Goal: Task Accomplishment & Management: Use online tool/utility

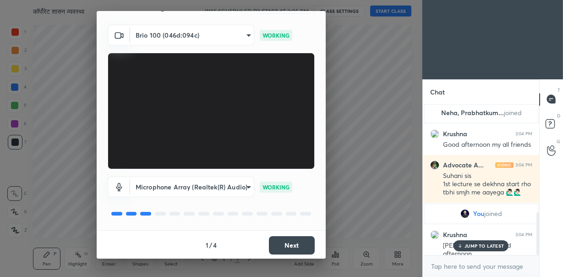
scroll to position [23, 0]
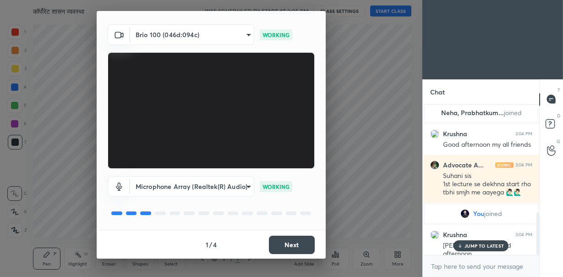
click at [288, 243] on button "Next" at bounding box center [292, 244] width 46 height 18
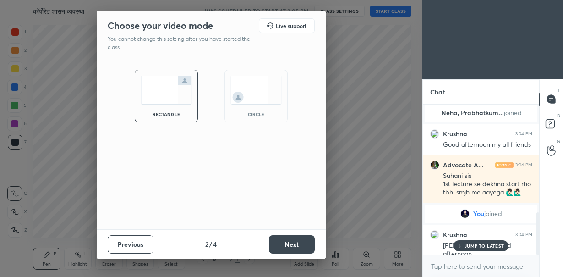
click at [252, 82] on img at bounding box center [255, 90] width 51 height 29
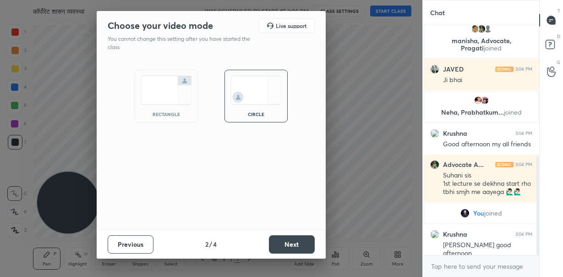
click at [284, 243] on button "Next" at bounding box center [292, 244] width 46 height 18
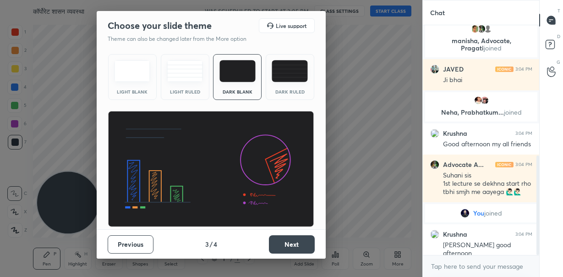
click at [284, 243] on button "Next" at bounding box center [292, 244] width 46 height 18
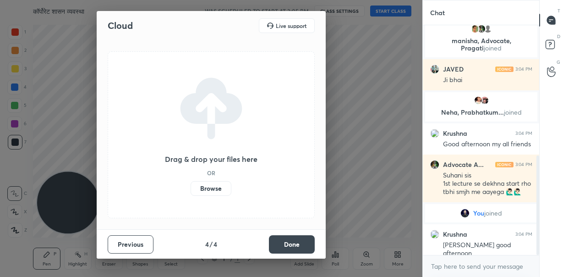
click at [273, 238] on button "Done" at bounding box center [292, 244] width 46 height 18
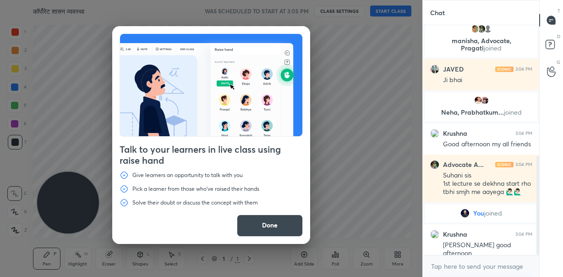
click at [267, 230] on button "Done" at bounding box center [270, 225] width 66 height 22
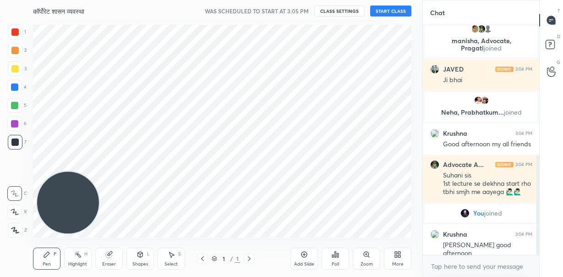
click at [300, 255] on div "Add Slide" at bounding box center [303, 258] width 27 height 22
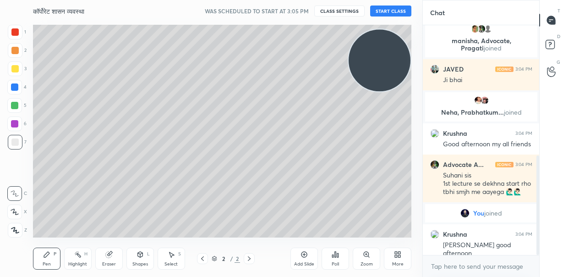
drag, startPoint x: 72, startPoint y: 201, endPoint x: 389, endPoint y: 58, distance: 347.7
click at [389, 58] on video at bounding box center [380, 60] width 62 height 62
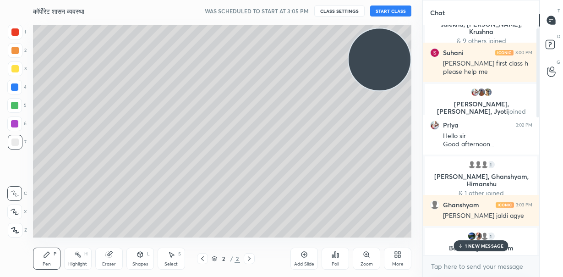
scroll to position [0, 0]
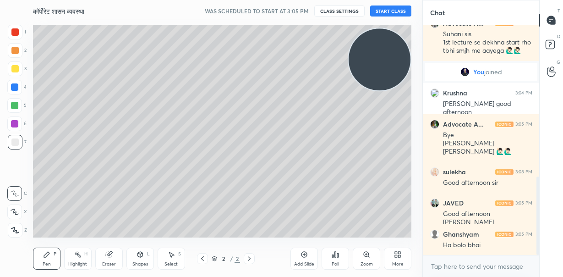
click at [382, 13] on button "START CLASS" at bounding box center [390, 10] width 41 height 11
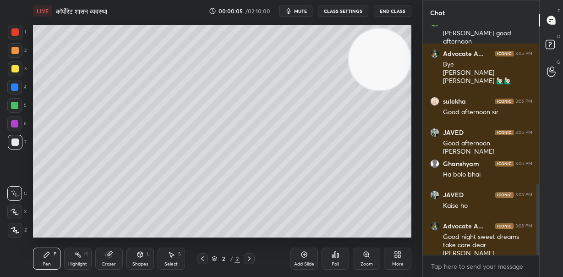
drag, startPoint x: 383, startPoint y: 71, endPoint x: 388, endPoint y: 66, distance: 7.1
click at [388, 66] on video at bounding box center [380, 59] width 62 height 62
click at [307, 7] on button "mute" at bounding box center [295, 10] width 33 height 11
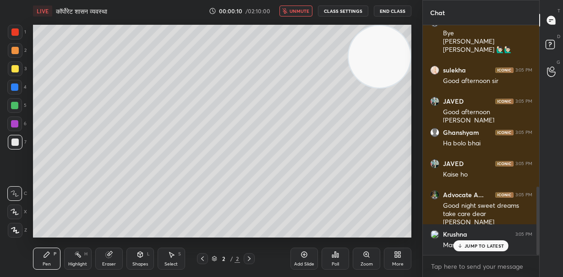
click at [297, 13] on span "unmute" at bounding box center [299, 11] width 20 height 6
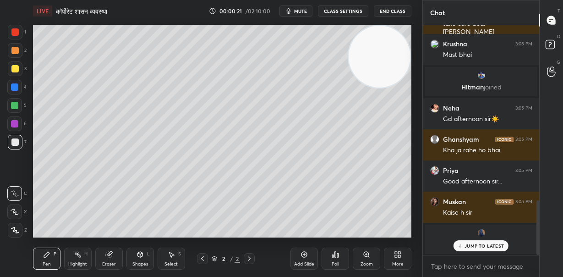
click at [15, 210] on icon at bounding box center [15, 211] width 8 height 6
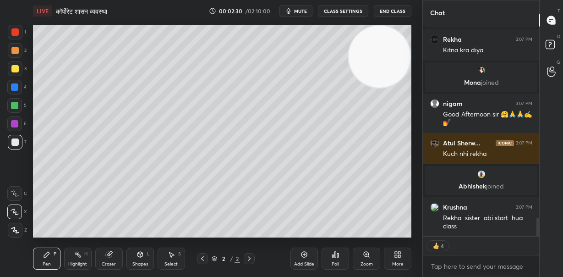
scroll to position [2209, 0]
drag, startPoint x: 372, startPoint y: 62, endPoint x: 369, endPoint y: 155, distance: 93.5
click at [369, 87] on video at bounding box center [380, 57] width 62 height 62
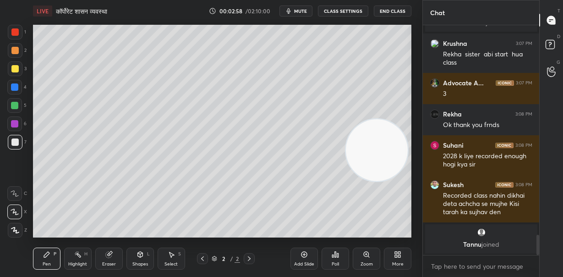
scroll to position [2404, 0]
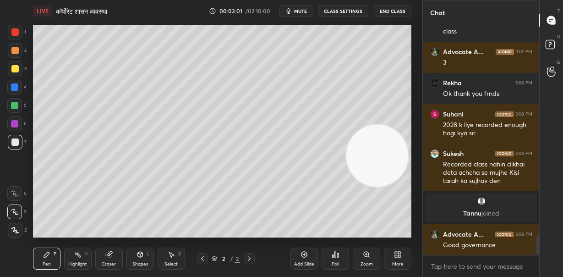
drag, startPoint x: 373, startPoint y: 151, endPoint x: 375, endPoint y: 207, distance: 55.5
click at [376, 186] on video at bounding box center [377, 156] width 62 height 62
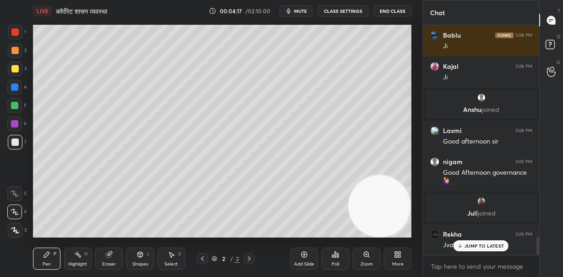
scroll to position [2662, 0]
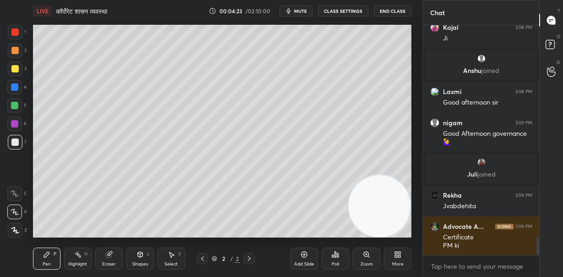
click at [16, 51] on div at bounding box center [14, 50] width 7 height 7
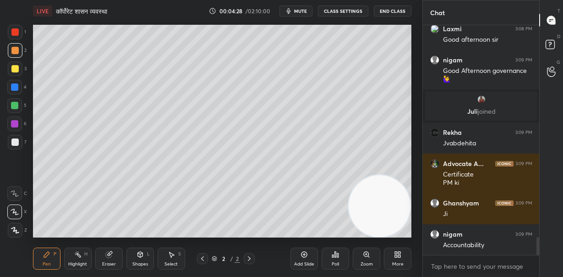
scroll to position [2755, 0]
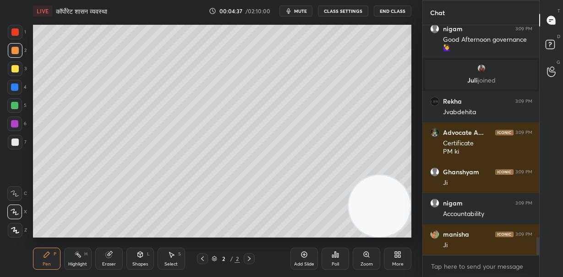
click at [404, 175] on video at bounding box center [380, 206] width 62 height 62
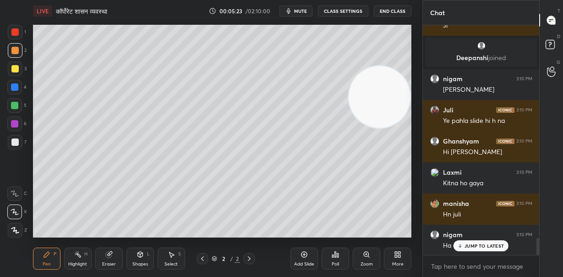
scroll to position [2929, 0]
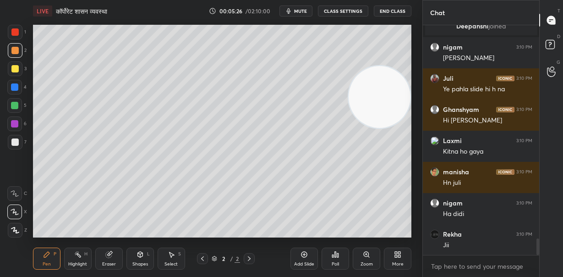
drag, startPoint x: 382, startPoint y: 98, endPoint x: 405, endPoint y: 55, distance: 48.4
click at [408, 66] on video at bounding box center [380, 97] width 62 height 62
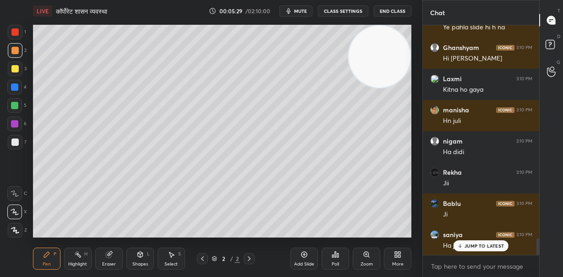
scroll to position [3039, 0]
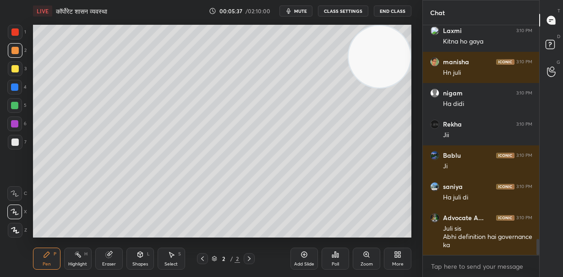
click at [304, 256] on icon at bounding box center [303, 254] width 7 height 7
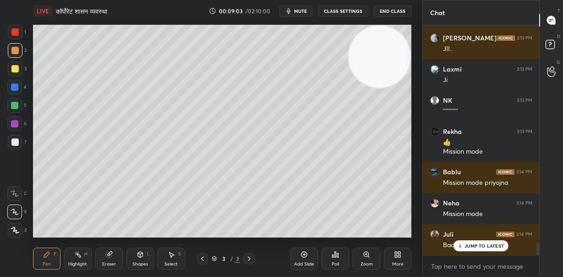
scroll to position [3886, 0]
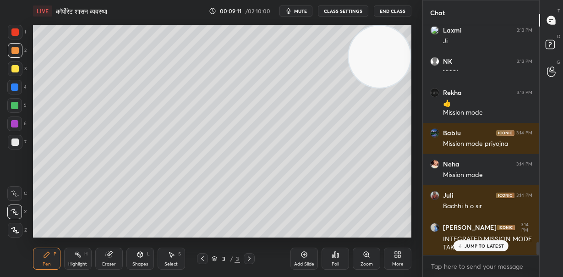
drag, startPoint x: 15, startPoint y: 105, endPoint x: 33, endPoint y: 103, distance: 17.5
click at [16, 105] on div at bounding box center [14, 105] width 7 height 7
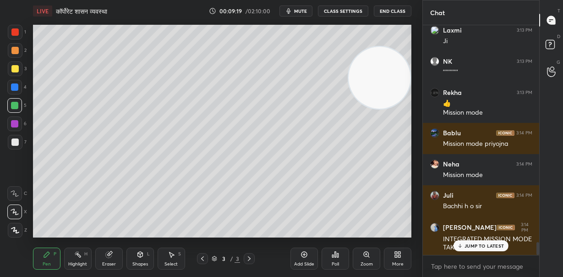
drag, startPoint x: 372, startPoint y: 84, endPoint x: 354, endPoint y: 115, distance: 36.3
click at [370, 109] on video at bounding box center [380, 78] width 62 height 62
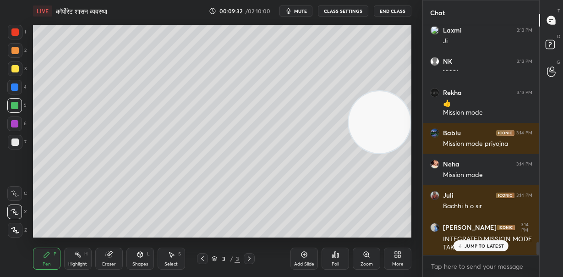
click at [466, 249] on div "JUMP TO LATEST" at bounding box center [480, 245] width 55 height 11
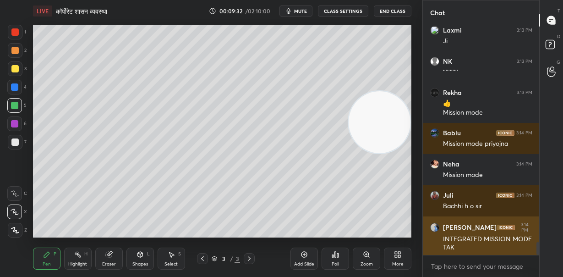
click at [467, 248] on div "INTEGRATED MISSION MODE TAK" at bounding box center [487, 243] width 89 height 17
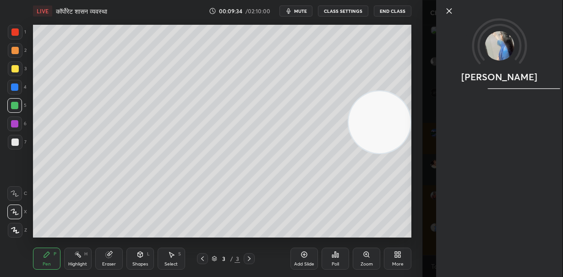
drag, startPoint x: 450, startPoint y: 12, endPoint x: 442, endPoint y: 24, distance: 14.5
click at [450, 12] on icon at bounding box center [448, 10] width 11 height 11
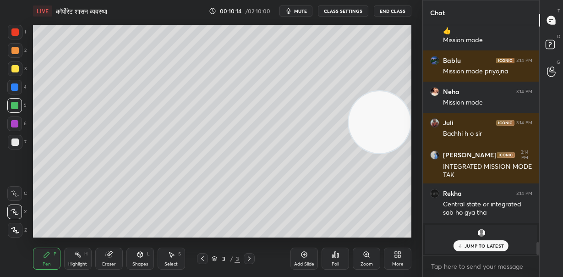
scroll to position [3665, 0]
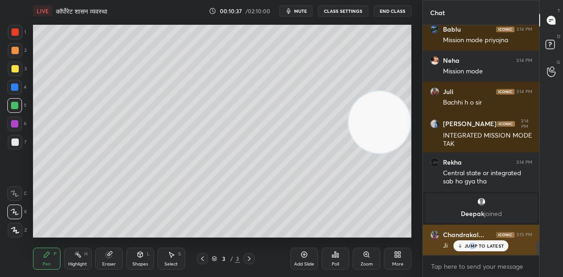
click at [472, 249] on div "JUMP TO LATEST" at bounding box center [480, 245] width 55 height 11
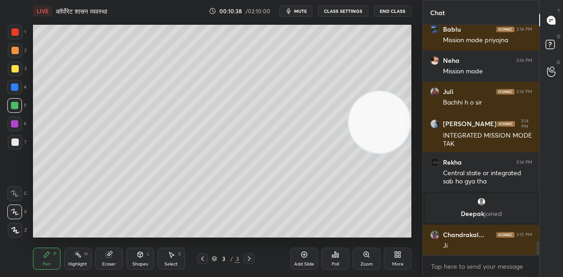
click at [406, 91] on video at bounding box center [380, 122] width 62 height 62
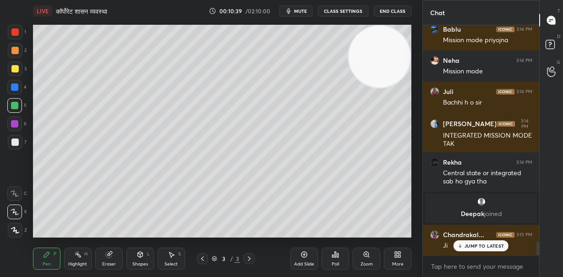
scroll to position [3696, 0]
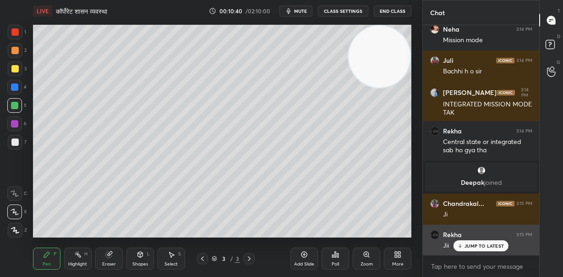
click at [464, 247] on div "JUMP TO LATEST" at bounding box center [480, 245] width 55 height 11
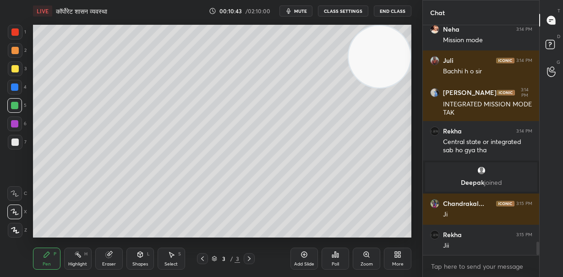
scroll to position [3727, 0]
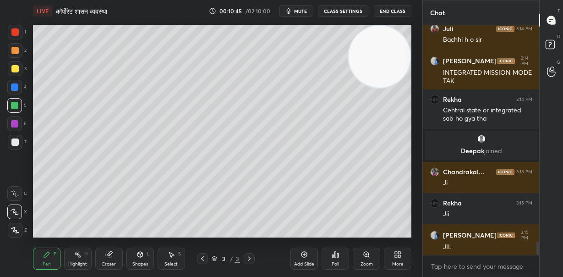
click at [301, 256] on icon at bounding box center [303, 254] width 7 height 7
click at [15, 52] on div at bounding box center [14, 50] width 7 height 7
drag, startPoint x: 382, startPoint y: 133, endPoint x: 382, endPoint y: 197, distance: 63.7
click at [381, 87] on video at bounding box center [380, 57] width 62 height 62
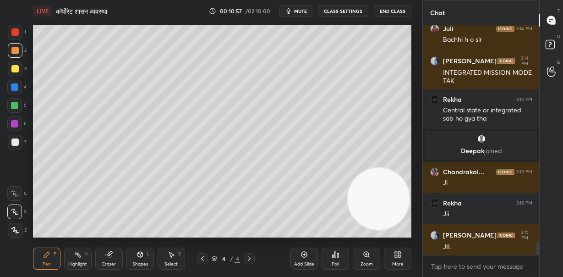
click at [14, 104] on div at bounding box center [14, 105] width 7 height 7
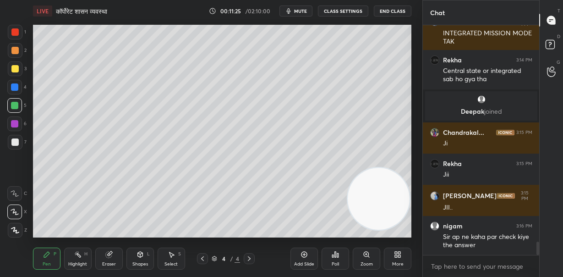
drag, startPoint x: 17, startPoint y: 142, endPoint x: 22, endPoint y: 138, distance: 6.2
click at [17, 142] on div at bounding box center [14, 141] width 7 height 7
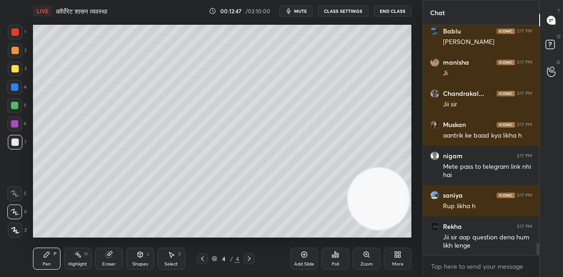
scroll to position [4190, 0]
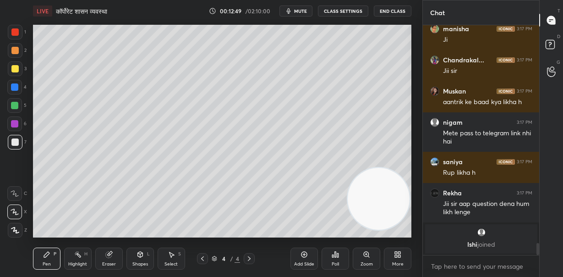
click at [15, 48] on div at bounding box center [14, 50] width 7 height 7
drag, startPoint x: 15, startPoint y: 33, endPoint x: 24, endPoint y: 49, distance: 18.1
click at [14, 33] on div at bounding box center [14, 31] width 7 height 7
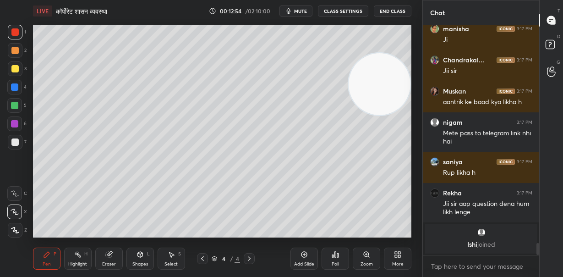
drag, startPoint x: 379, startPoint y: 212, endPoint x: 415, endPoint y: 75, distance: 141.4
click at [415, 76] on div "Setting up your live class Poll for secs No correct answer Start poll" at bounding box center [222, 131] width 386 height 218
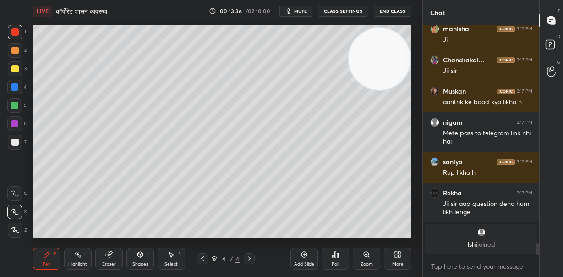
click at [293, 15] on button "mute" at bounding box center [295, 10] width 33 height 11
click at [300, 10] on span "unmute" at bounding box center [299, 11] width 20 height 6
click at [140, 253] on icon at bounding box center [139, 253] width 5 height 1
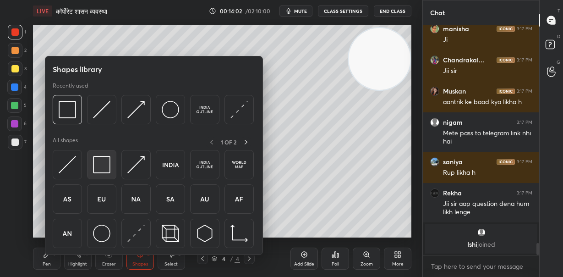
click at [100, 163] on img at bounding box center [101, 164] width 17 height 17
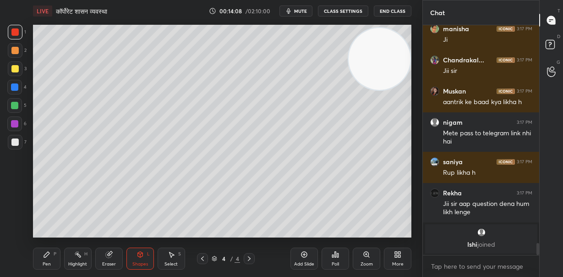
click at [413, 234] on div "Setting up your live class Poll for secs No correct answer Start poll" at bounding box center [222, 131] width 386 height 218
click at [52, 256] on div "Pen P" at bounding box center [46, 258] width 27 height 22
drag, startPoint x: 15, startPoint y: 103, endPoint x: 29, endPoint y: 107, distance: 15.1
click at [16, 104] on div at bounding box center [14, 105] width 7 height 7
click at [11, 69] on div at bounding box center [14, 68] width 7 height 7
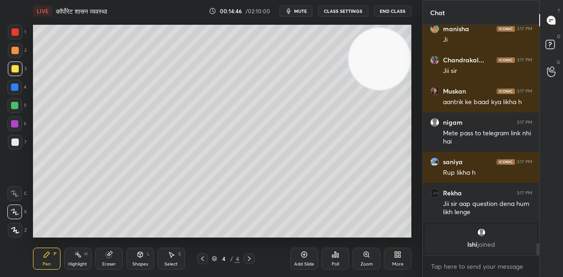
scroll to position [4221, 0]
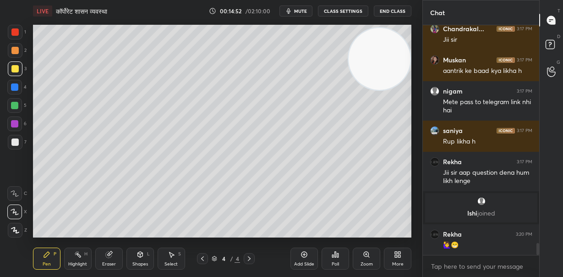
drag, startPoint x: 111, startPoint y: 256, endPoint x: 120, endPoint y: 248, distance: 12.3
click at [111, 256] on icon at bounding box center [108, 254] width 7 height 7
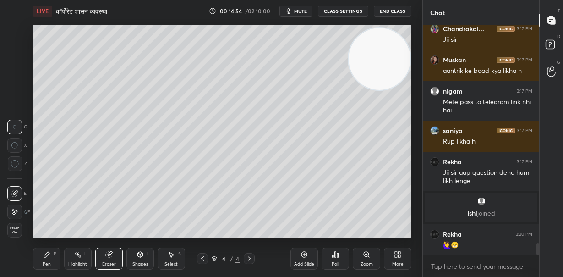
drag, startPoint x: 11, startPoint y: 209, endPoint x: 22, endPoint y: 205, distance: 12.2
click at [11, 209] on div at bounding box center [14, 211] width 15 height 15
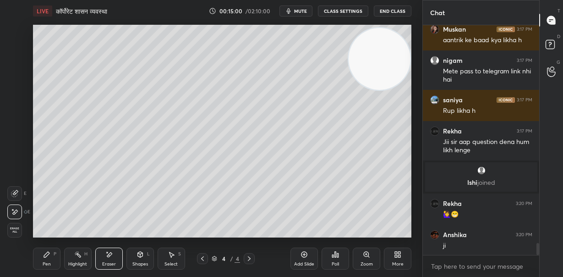
scroll to position [4283, 0]
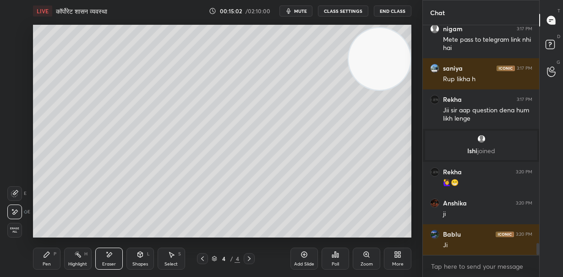
click at [49, 258] on div "Pen P" at bounding box center [46, 258] width 27 height 22
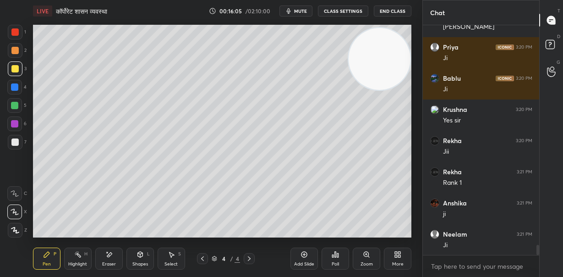
scroll to position [4938, 0]
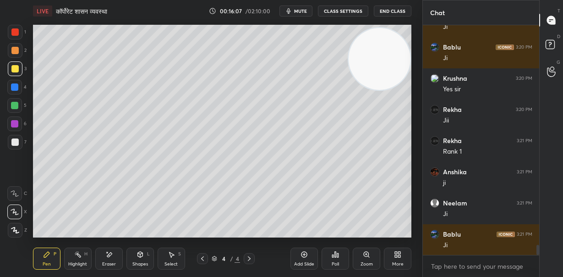
click at [114, 257] on div "Eraser" at bounding box center [108, 258] width 27 height 22
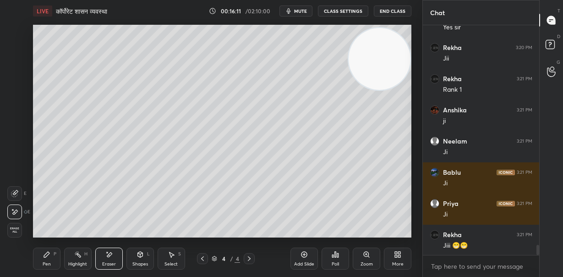
scroll to position [5031, 0]
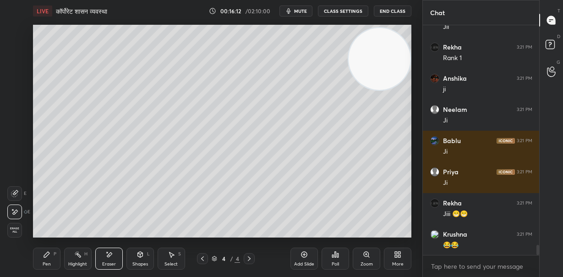
click at [43, 251] on icon at bounding box center [46, 254] width 7 height 7
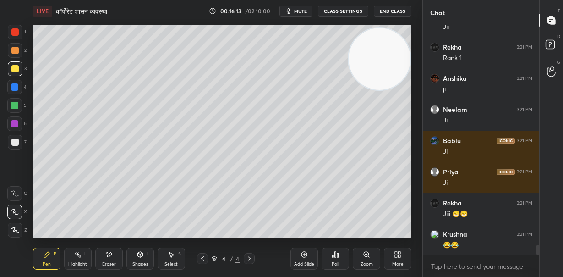
click at [16, 34] on div at bounding box center [14, 31] width 7 height 7
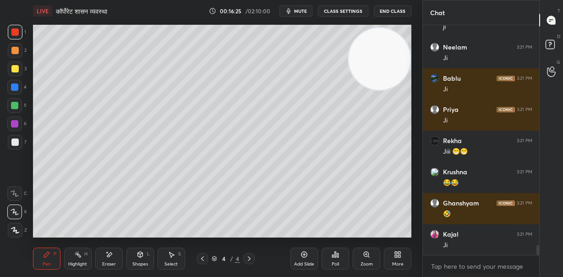
scroll to position [5124, 0]
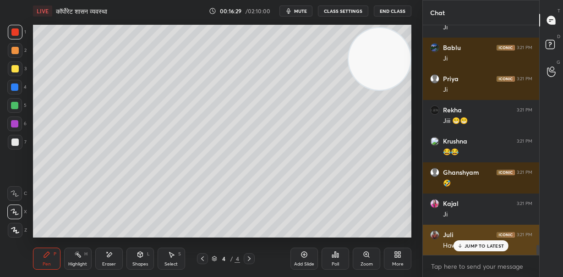
click at [491, 243] on p "JUMP TO LATEST" at bounding box center [483, 245] width 39 height 5
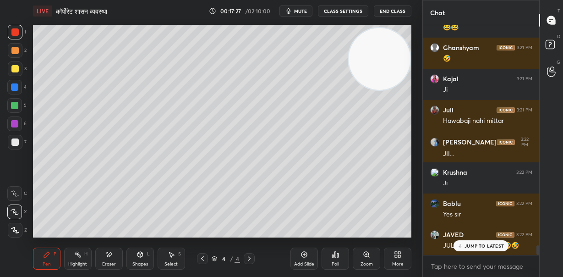
scroll to position [5297, 0]
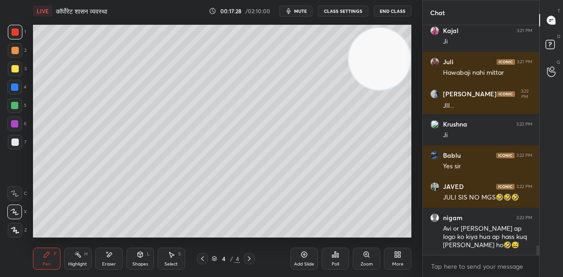
click at [104, 253] on div "Eraser" at bounding box center [108, 258] width 27 height 22
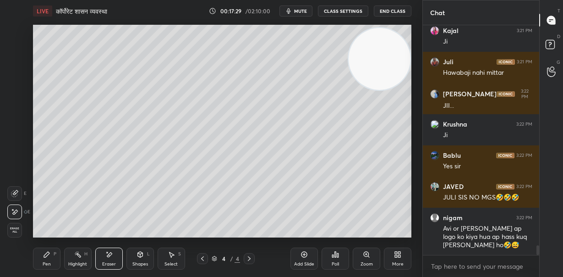
click at [45, 254] on icon at bounding box center [46, 253] width 5 height 5
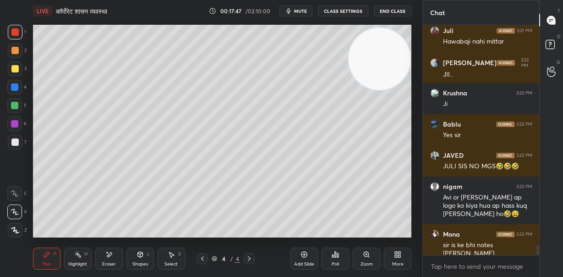
scroll to position [5367, 0]
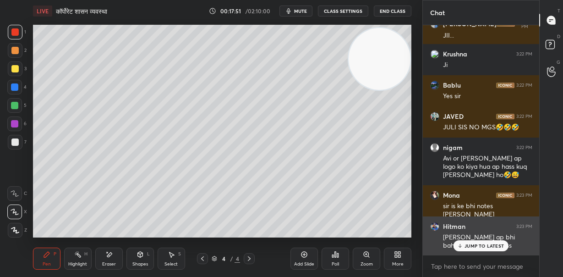
click at [475, 246] on p "JUMP TO LATEST" at bounding box center [483, 245] width 39 height 5
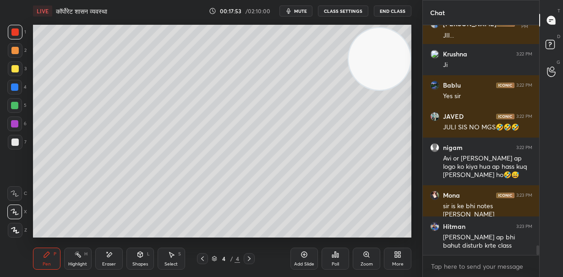
click at [14, 87] on div at bounding box center [14, 86] width 7 height 7
click at [21, 139] on div at bounding box center [15, 142] width 15 height 15
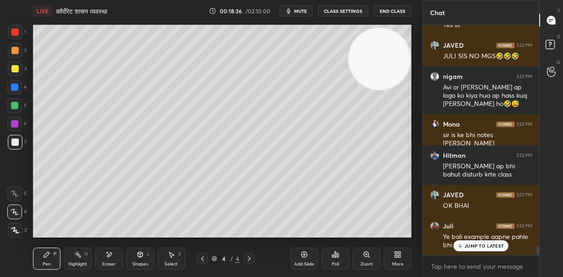
scroll to position [5468, 0]
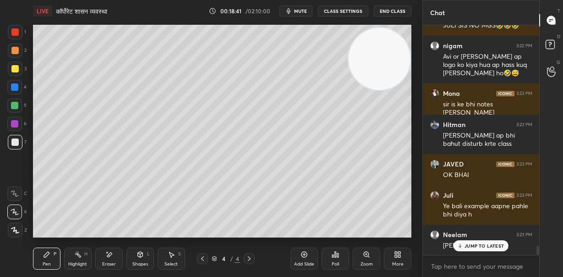
click at [462, 245] on icon at bounding box center [460, 245] width 6 height 5
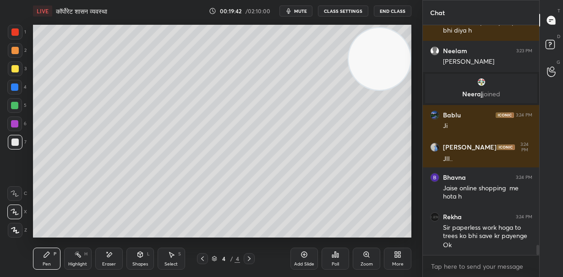
scroll to position [5128, 0]
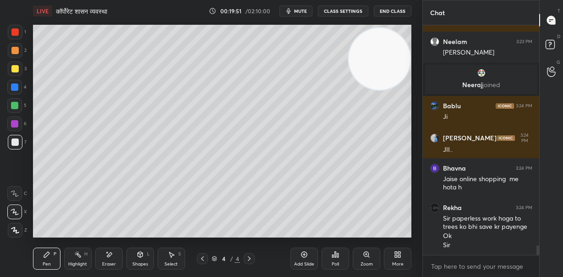
click at [112, 257] on icon at bounding box center [108, 255] width 7 height 8
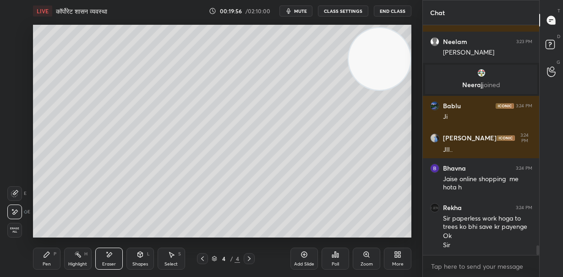
scroll to position [5159, 0]
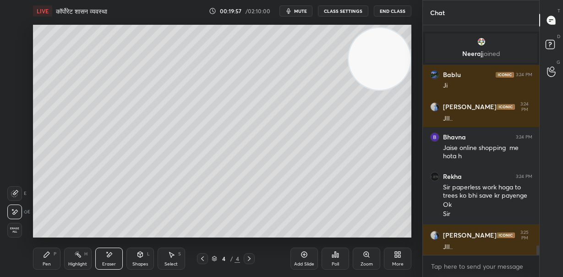
click at [44, 260] on div "Pen P" at bounding box center [46, 258] width 27 height 22
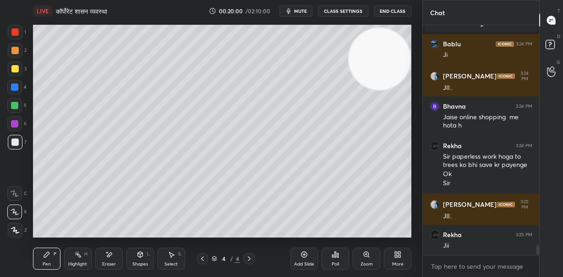
scroll to position [5222, 0]
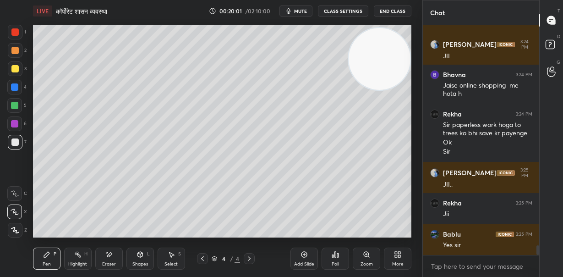
drag, startPoint x: 14, startPoint y: 67, endPoint x: 33, endPoint y: 114, distance: 50.2
click at [16, 68] on div at bounding box center [14, 68] width 7 height 7
click at [305, 256] on icon at bounding box center [303, 254] width 7 height 7
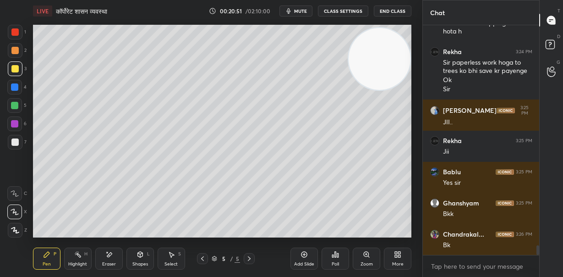
scroll to position [5314, 0]
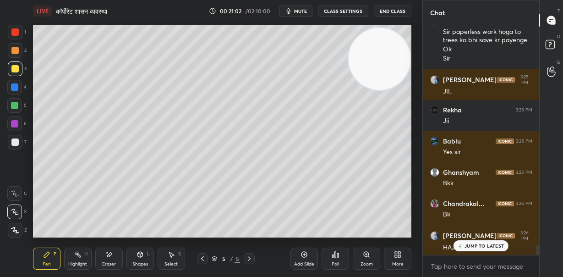
click at [484, 243] on p "JUMP TO LATEST" at bounding box center [483, 245] width 39 height 5
click at [203, 259] on icon at bounding box center [202, 258] width 7 height 7
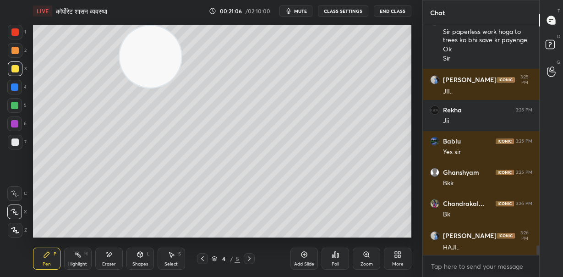
drag, startPoint x: 382, startPoint y: 63, endPoint x: 150, endPoint y: 55, distance: 232.3
click at [150, 59] on video at bounding box center [151, 57] width 62 height 62
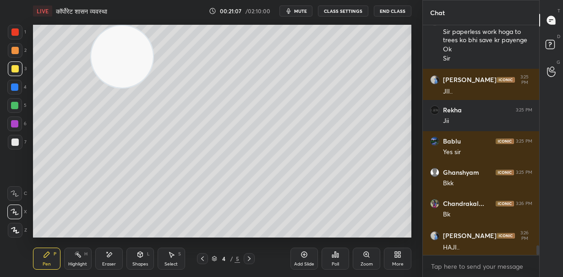
drag, startPoint x: 140, startPoint y: 54, endPoint x: 118, endPoint y: 53, distance: 22.0
click at [118, 53] on video at bounding box center [122, 57] width 62 height 62
click at [16, 143] on div at bounding box center [14, 141] width 7 height 7
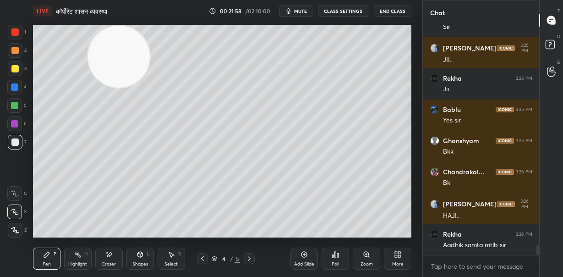
scroll to position [5377, 0]
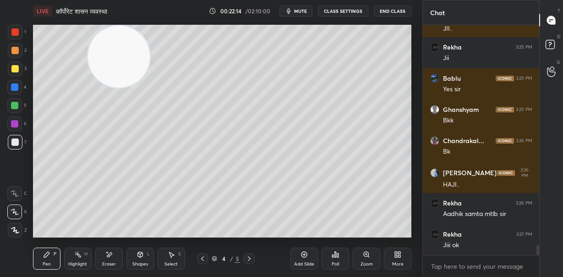
drag, startPoint x: 115, startPoint y: 262, endPoint x: 151, endPoint y: 239, distance: 42.7
click at [117, 261] on div "Eraser" at bounding box center [108, 258] width 27 height 22
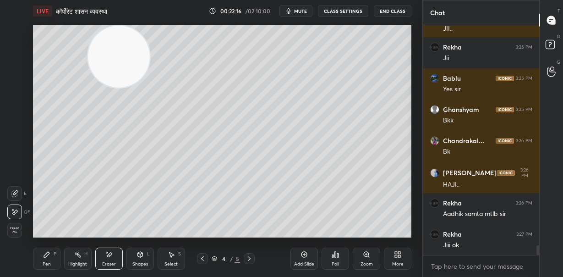
drag, startPoint x: 53, startPoint y: 254, endPoint x: 62, endPoint y: 250, distance: 10.0
click at [53, 254] on div "Pen P" at bounding box center [46, 258] width 27 height 22
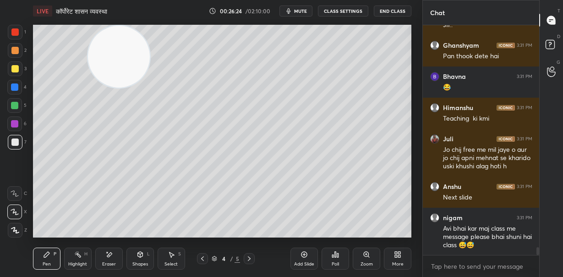
scroll to position [6457, 0]
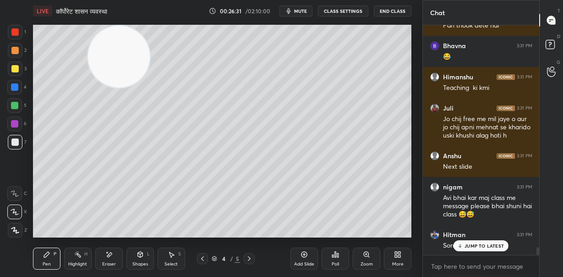
click at [486, 250] on div "JUMP TO LATEST" at bounding box center [480, 245] width 55 height 11
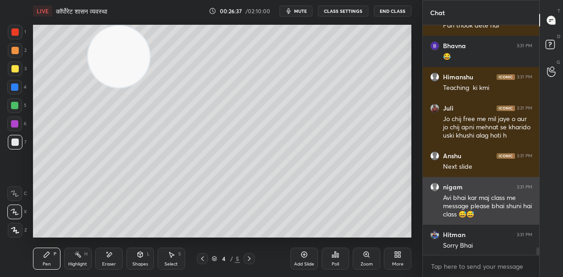
scroll to position [6488, 0]
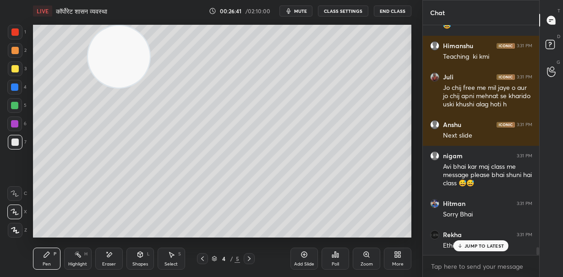
click at [479, 247] on p "JUMP TO LATEST" at bounding box center [483, 245] width 39 height 5
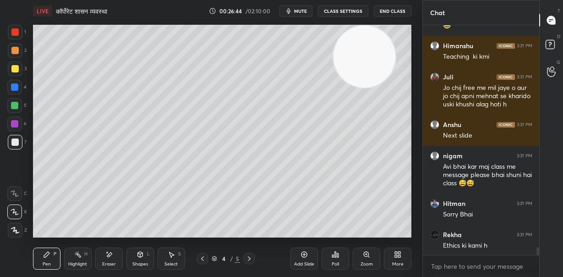
drag, startPoint x: 119, startPoint y: 67, endPoint x: 382, endPoint y: 60, distance: 263.5
click at [366, 49] on video at bounding box center [364, 57] width 62 height 62
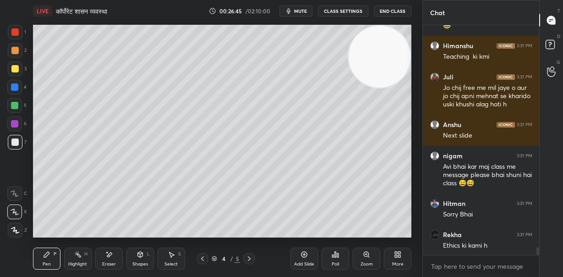
drag, startPoint x: 360, startPoint y: 60, endPoint x: 387, endPoint y: 52, distance: 27.4
click at [387, 52] on video at bounding box center [380, 57] width 62 height 62
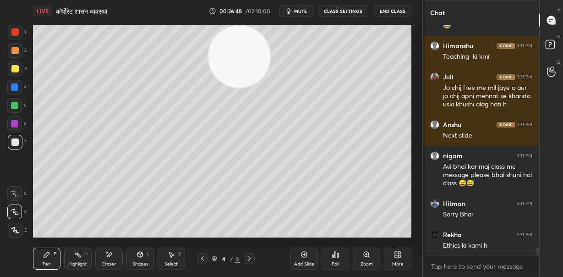
drag, startPoint x: 386, startPoint y: 58, endPoint x: 196, endPoint y: 43, distance: 189.8
click at [208, 43] on video at bounding box center [239, 57] width 62 height 62
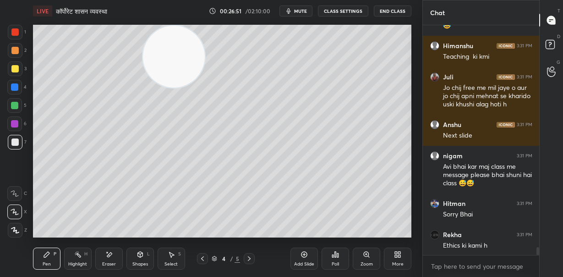
drag, startPoint x: 204, startPoint y: 66, endPoint x: 188, endPoint y: 64, distance: 16.6
click at [188, 64] on video at bounding box center [174, 57] width 62 height 62
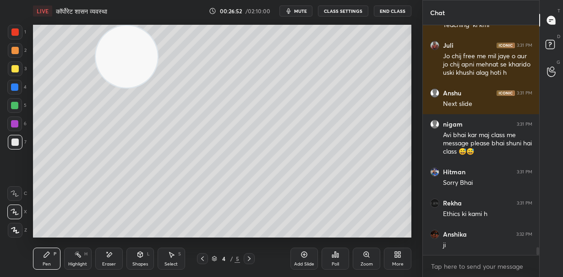
drag, startPoint x: 188, startPoint y: 64, endPoint x: 141, endPoint y: 55, distance: 48.0
click at [141, 55] on video at bounding box center [127, 57] width 62 height 62
click at [136, 61] on video at bounding box center [126, 57] width 62 height 62
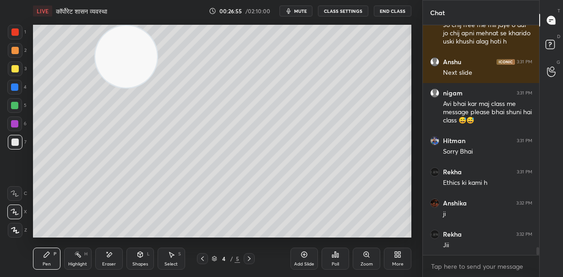
click at [136, 61] on video at bounding box center [126, 57] width 62 height 62
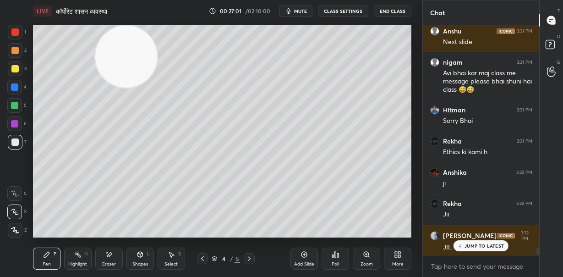
click at [133, 67] on video at bounding box center [126, 57] width 62 height 62
click at [495, 247] on p "JUMP TO LATEST" at bounding box center [483, 245] width 39 height 5
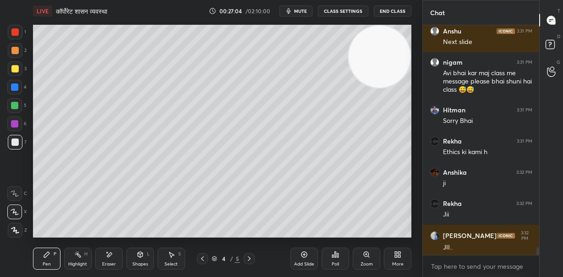
drag, startPoint x: 120, startPoint y: 55, endPoint x: 374, endPoint y: 39, distance: 254.7
click at [374, 39] on video at bounding box center [380, 57] width 62 height 62
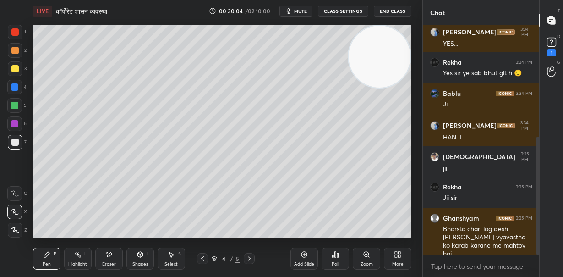
scroll to position [216, 0]
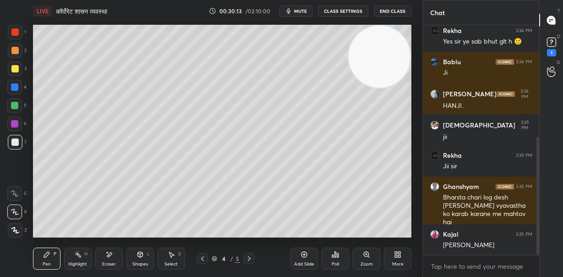
click at [368, 233] on div "LIVE कॉर्पोरेट शासन व्यवस्था 00:30:13 / 02:10:00 mute CLASS SETTINGS End Class …" at bounding box center [222, 138] width 386 height 277
click at [296, 12] on button "mute" at bounding box center [295, 10] width 33 height 11
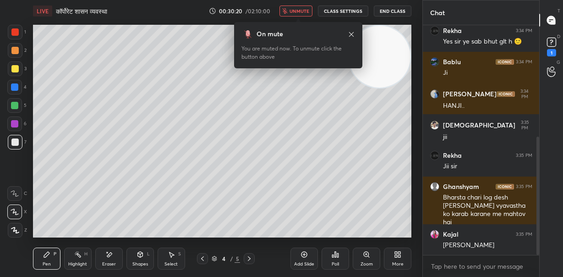
click at [301, 8] on span "unmute" at bounding box center [299, 11] width 20 height 6
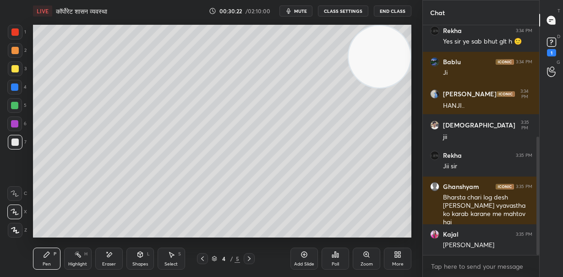
click at [304, 260] on div "Add Slide" at bounding box center [303, 258] width 27 height 22
drag, startPoint x: 376, startPoint y: 63, endPoint x: 377, endPoint y: 209, distance: 146.6
click at [378, 87] on video at bounding box center [380, 57] width 62 height 62
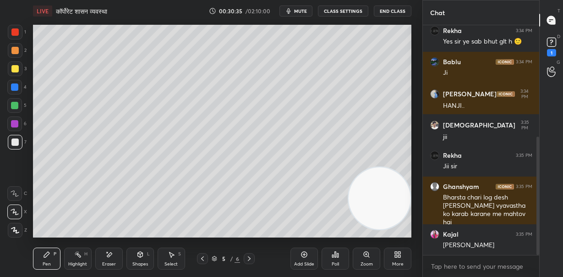
scroll to position [280, 0]
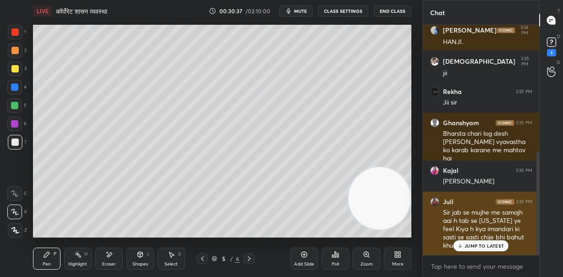
click at [463, 239] on div "Sir jab se mujhe me samajh aai h tab se [US_STATE] ye feel Kiya h kya imandari …" at bounding box center [487, 229] width 89 height 42
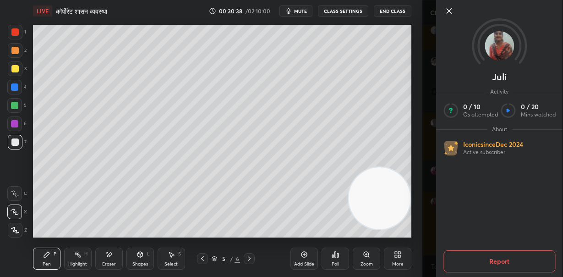
drag, startPoint x: 449, startPoint y: 6, endPoint x: 464, endPoint y: 74, distance: 69.0
click at [449, 7] on icon at bounding box center [448, 10] width 11 height 11
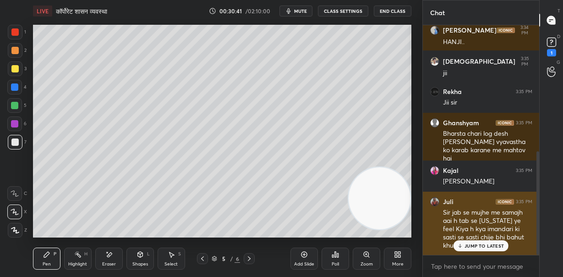
click at [486, 246] on p "JUMP TO LATEST" at bounding box center [483, 245] width 39 height 5
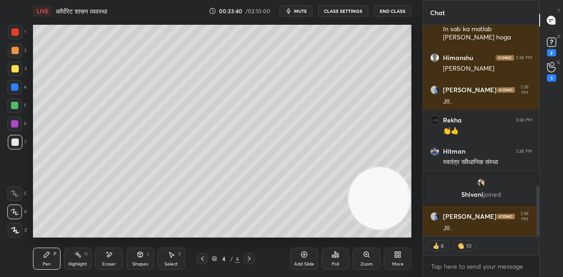
scroll to position [669, 0]
type textarea "x"
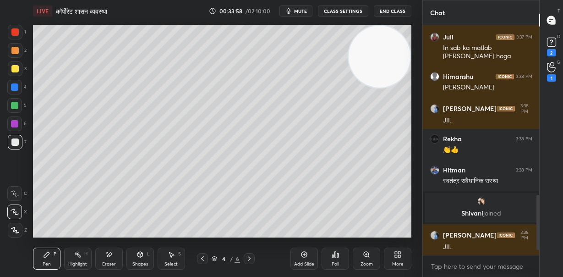
drag, startPoint x: 375, startPoint y: 207, endPoint x: 409, endPoint y: 61, distance: 149.6
click at [409, 61] on video at bounding box center [380, 57] width 62 height 62
click at [301, 256] on icon at bounding box center [303, 254] width 7 height 7
click at [251, 257] on icon at bounding box center [249, 258] width 7 height 7
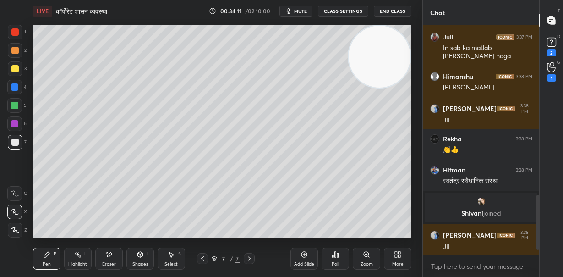
click at [251, 259] on icon at bounding box center [249, 258] width 7 height 7
click at [303, 256] on icon at bounding box center [303, 254] width 7 height 7
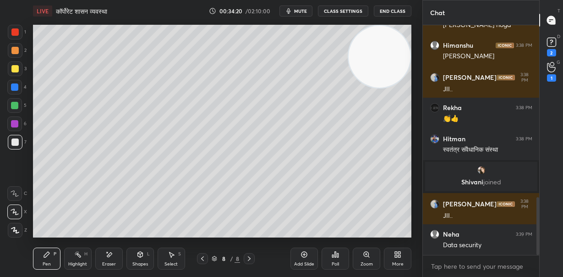
scroll to position [712, 0]
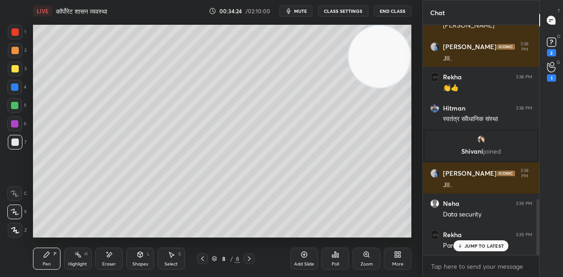
click at [484, 245] on p "JUMP TO LATEST" at bounding box center [483, 245] width 39 height 5
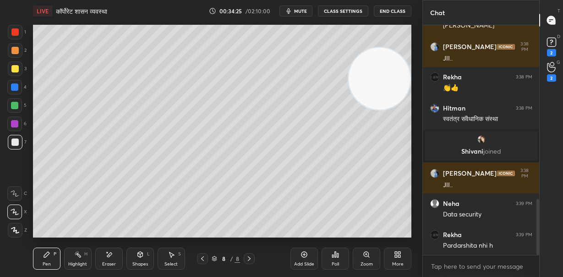
drag, startPoint x: 380, startPoint y: 74, endPoint x: 388, endPoint y: 123, distance: 49.7
click at [389, 109] on video at bounding box center [380, 79] width 62 height 62
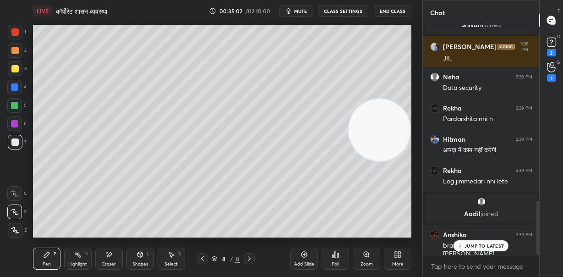
scroll to position [779, 0]
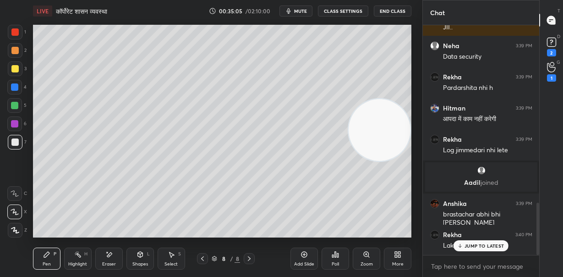
click at [480, 243] on p "JUMP TO LATEST" at bounding box center [483, 245] width 39 height 5
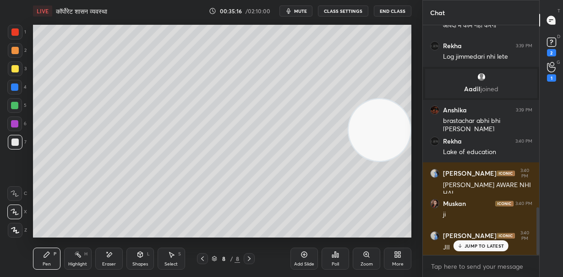
scroll to position [904, 0]
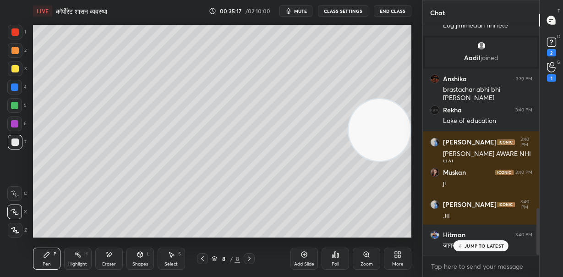
click at [471, 245] on p "JUMP TO LATEST" at bounding box center [483, 245] width 39 height 5
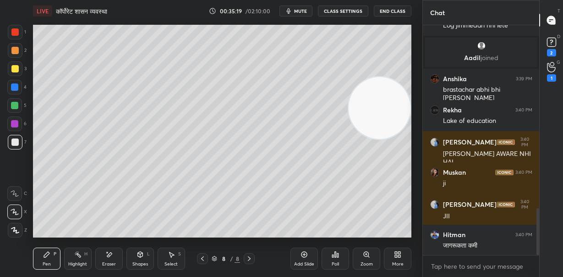
scroll to position [935, 0]
drag, startPoint x: 389, startPoint y: 115, endPoint x: 404, endPoint y: 48, distance: 68.9
click at [404, 77] on video at bounding box center [380, 108] width 62 height 62
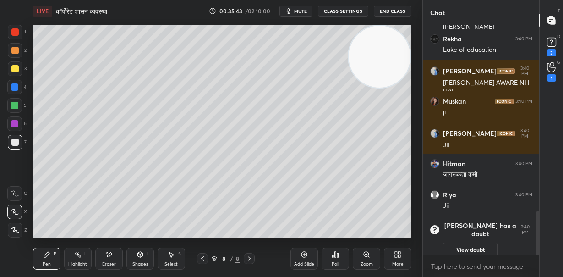
scroll to position [931, 0]
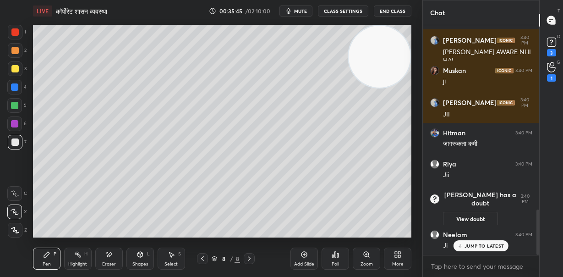
click at [15, 66] on div at bounding box center [14, 68] width 7 height 7
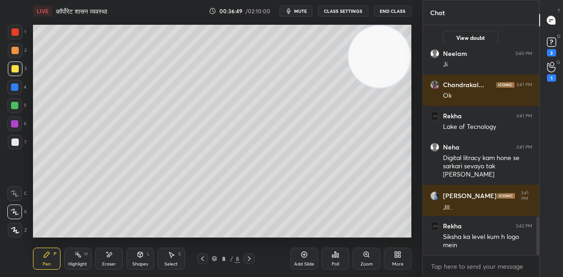
scroll to position [1143, 0]
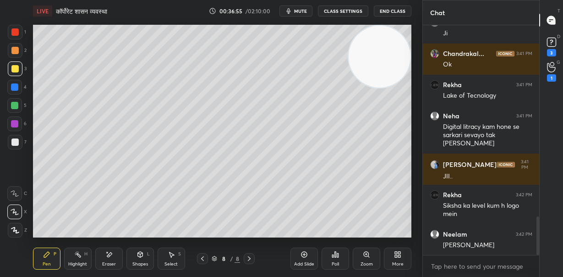
click at [16, 142] on div at bounding box center [14, 141] width 7 height 7
drag, startPoint x: 368, startPoint y: 195, endPoint x: 356, endPoint y: 191, distance: 12.9
click at [370, 87] on video at bounding box center [380, 57] width 62 height 62
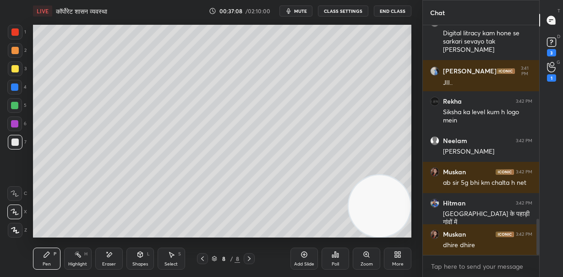
scroll to position [1268, 0]
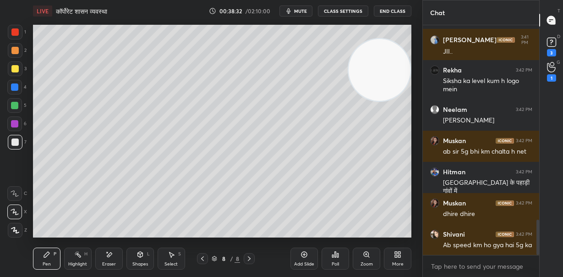
drag, startPoint x: 395, startPoint y: 71, endPoint x: 382, endPoint y: 97, distance: 29.3
click at [388, 63] on video at bounding box center [380, 70] width 62 height 62
click at [302, 8] on span "mute" at bounding box center [300, 11] width 13 height 6
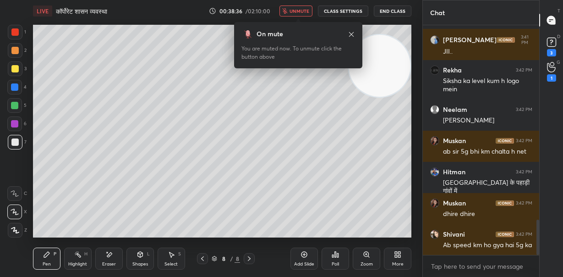
click at [304, 10] on span "unmute" at bounding box center [299, 11] width 20 height 6
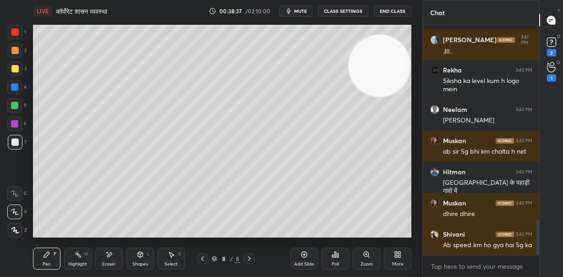
click at [13, 69] on div at bounding box center [14, 68] width 7 height 7
drag, startPoint x: 109, startPoint y: 258, endPoint x: 124, endPoint y: 242, distance: 22.0
click at [109, 257] on div "Eraser" at bounding box center [108, 258] width 27 height 22
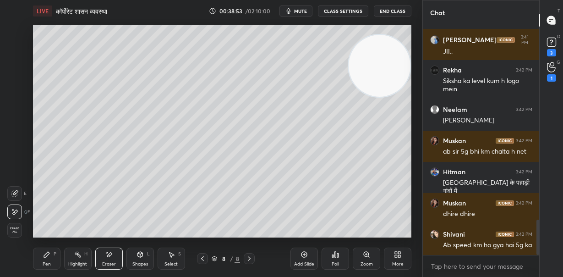
click at [52, 255] on div "Pen P" at bounding box center [46, 258] width 27 height 22
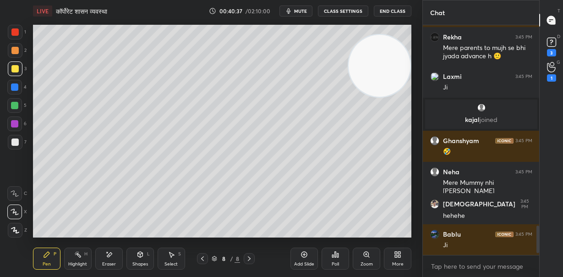
scroll to position [1699, 0]
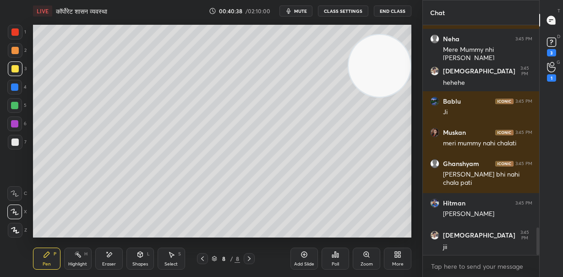
click at [15, 141] on div at bounding box center [14, 141] width 7 height 7
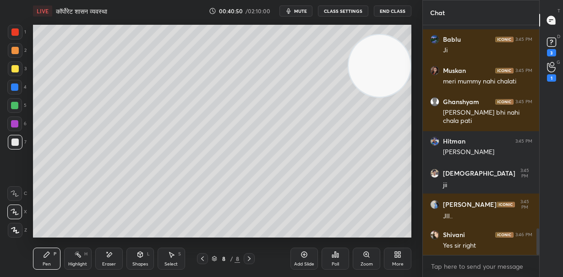
scroll to position [1801, 0]
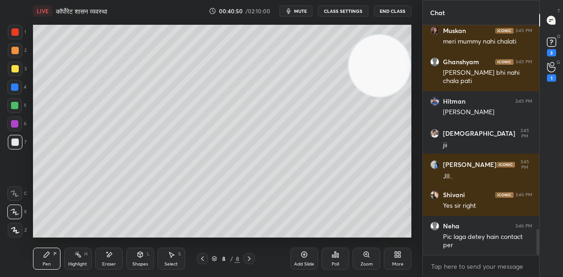
click at [114, 253] on div "Eraser" at bounding box center [108, 258] width 27 height 22
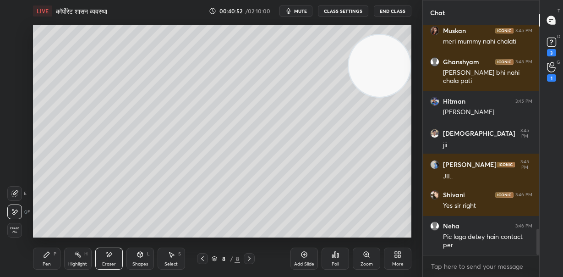
click at [50, 256] on icon at bounding box center [46, 254] width 7 height 7
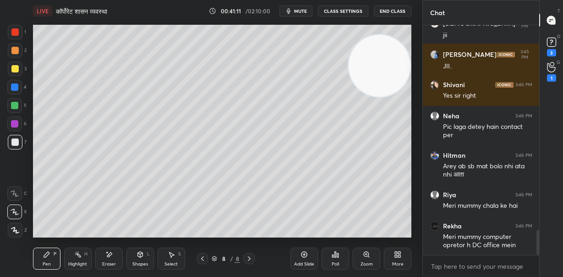
scroll to position [1950, 0]
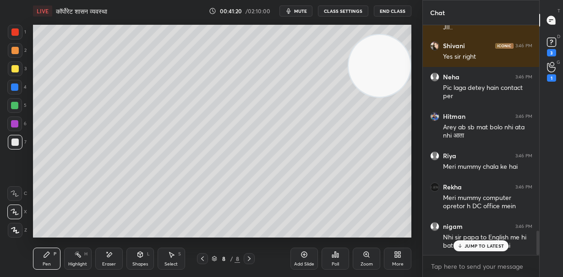
click at [412, 216] on div "Setting up your live class Poll for secs No correct answer Start poll" at bounding box center [222, 131] width 386 height 218
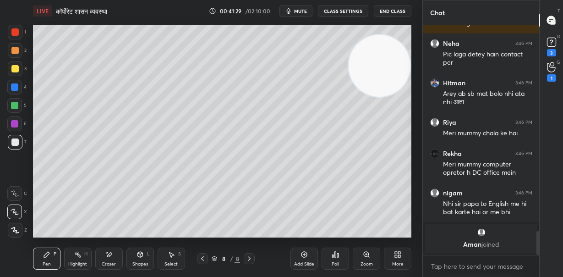
click at [306, 257] on icon at bounding box center [303, 254] width 7 height 7
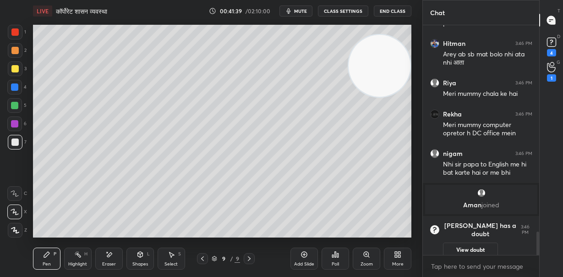
click at [304, 7] on button "mute" at bounding box center [295, 10] width 33 height 11
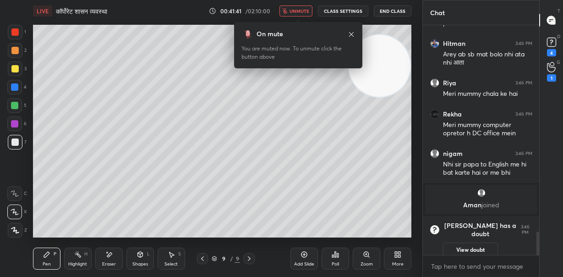
drag, startPoint x: 303, startPoint y: 9, endPoint x: 310, endPoint y: 22, distance: 14.5
click at [303, 10] on span "unmute" at bounding box center [299, 11] width 20 height 6
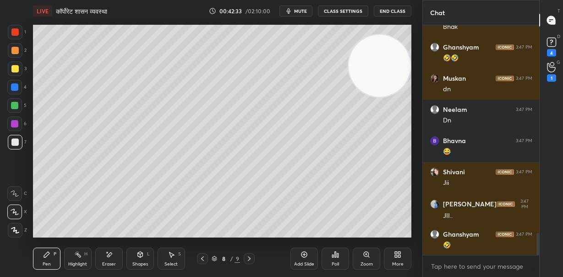
scroll to position [2192, 0]
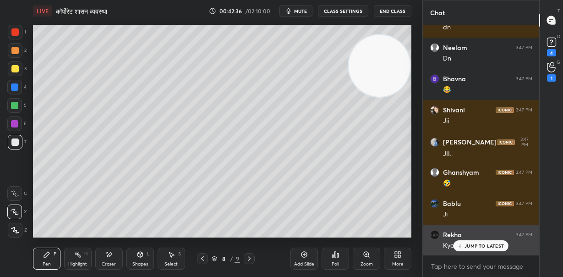
click at [476, 244] on p "JUMP TO LATEST" at bounding box center [483, 245] width 39 height 5
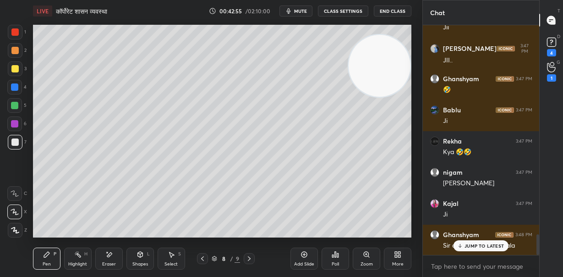
scroll to position [2356, 0]
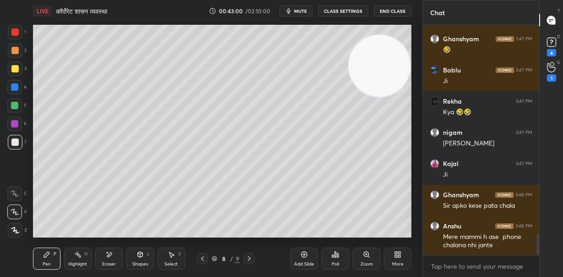
click at [303, 260] on div "Add Slide" at bounding box center [303, 258] width 27 height 22
click at [200, 257] on icon at bounding box center [202, 258] width 7 height 7
click at [251, 259] on icon at bounding box center [249, 258] width 7 height 7
click at [204, 260] on icon at bounding box center [202, 258] width 7 height 7
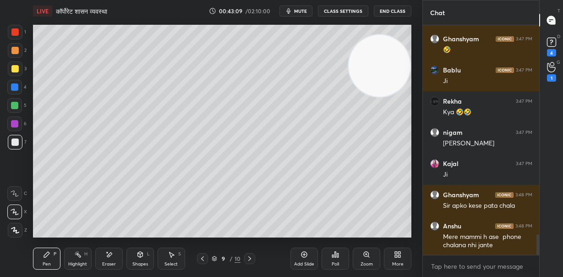
click at [110, 252] on icon at bounding box center [109, 254] width 5 height 5
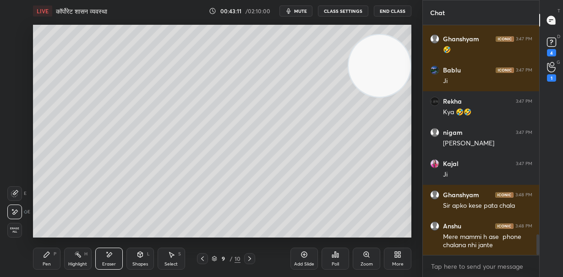
click at [250, 257] on icon at bounding box center [249, 258] width 3 height 5
drag, startPoint x: 51, startPoint y: 260, endPoint x: 63, endPoint y: 239, distance: 23.6
click at [50, 260] on div "Pen P" at bounding box center [46, 258] width 27 height 22
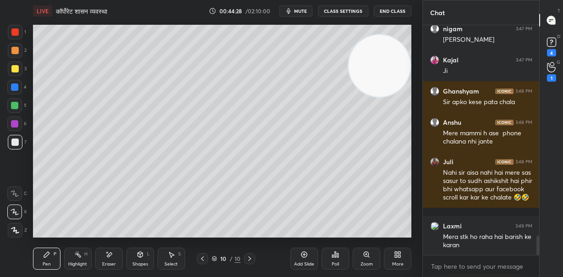
scroll to position [2491, 0]
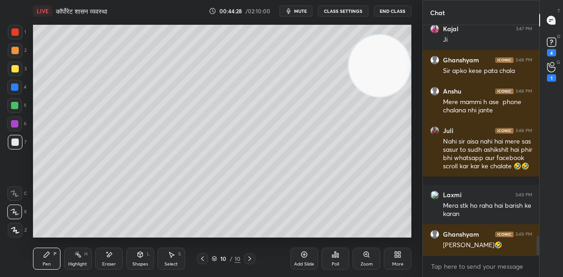
click at [336, 11] on button "CLASS SETTINGS" at bounding box center [343, 10] width 50 height 11
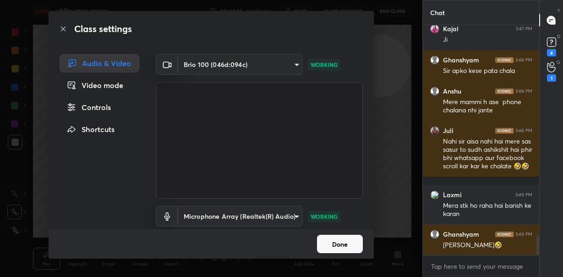
click at [253, 63] on body "1 2 3 4 5 6 7 C X Z E E Erase all H H LIVE कॉर्पोरेट शासन व्यवस्था 00:44:31 / 0…" at bounding box center [281, 138] width 563 height 277
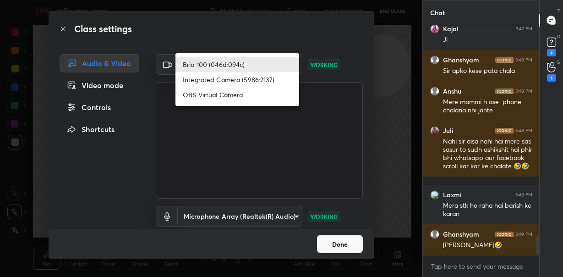
click at [253, 63] on li "Brio 100 (046d:094c)" at bounding box center [237, 64] width 124 height 15
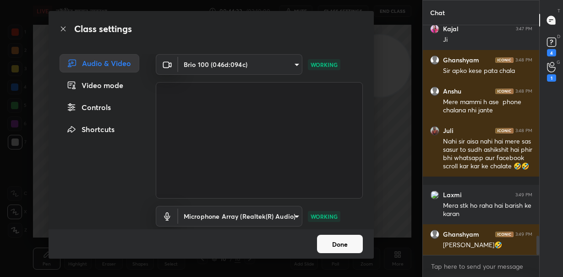
scroll to position [2521, 0]
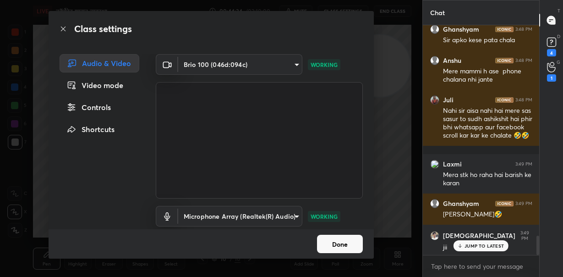
click at [258, 213] on body "1 2 3 4 5 6 7 C X Z E E Erase all H H LIVE कॉर्पोरेट शासन व्यवस्था 00:44:34 / 0…" at bounding box center [281, 138] width 563 height 277
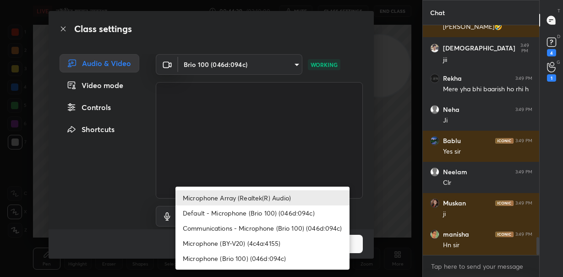
scroll to position [2771, 0]
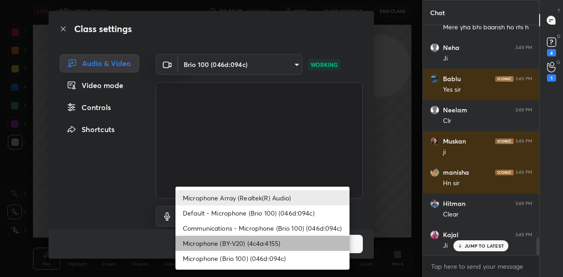
click at [248, 246] on li "Microphone (BY-V20) (4c4a:4155)" at bounding box center [262, 242] width 174 height 15
type input "b9d2bcdd2f2af65e2afd61c7db18c020c9bc4ef98d1274cc9a38a7b9bc5801ea"
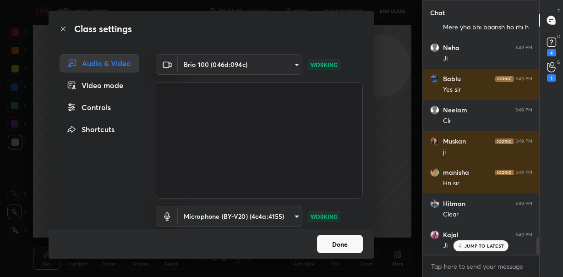
click at [329, 244] on button "Done" at bounding box center [340, 244] width 46 height 18
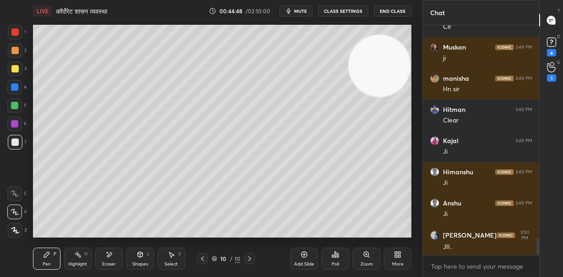
scroll to position [2895, 0]
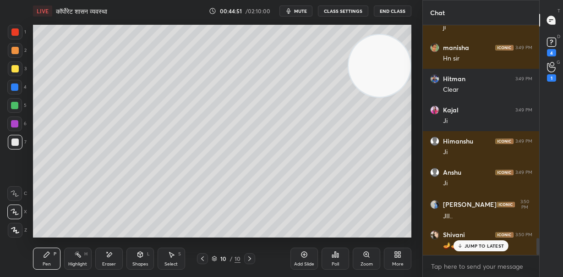
click at [466, 245] on p "JUMP TO LATEST" at bounding box center [483, 245] width 39 height 5
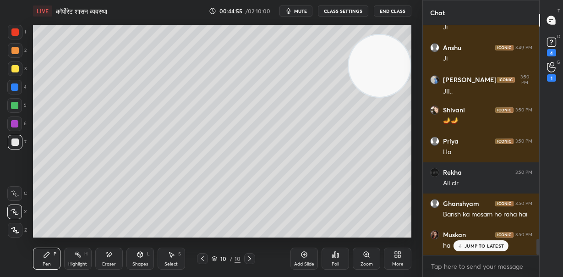
scroll to position [3051, 0]
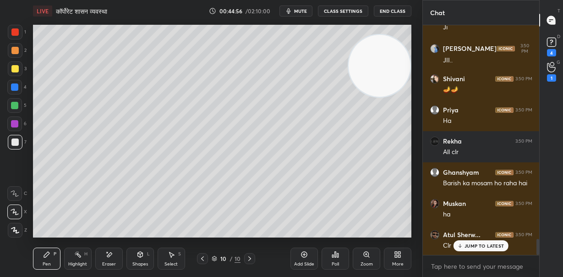
click at [472, 244] on p "JUMP TO LATEST" at bounding box center [483, 245] width 39 height 5
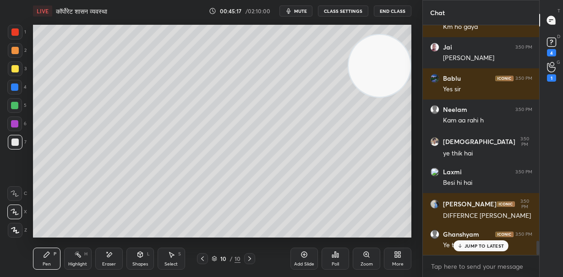
scroll to position [3526, 0]
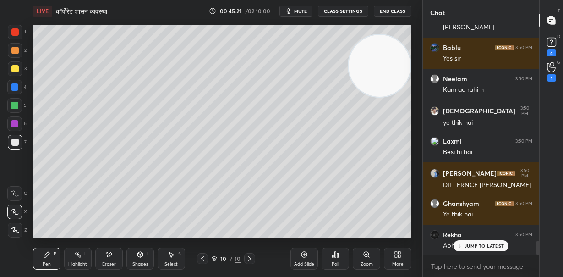
drag, startPoint x: 12, startPoint y: 68, endPoint x: 32, endPoint y: 72, distance: 19.7
click at [13, 69] on div at bounding box center [14, 68] width 7 height 7
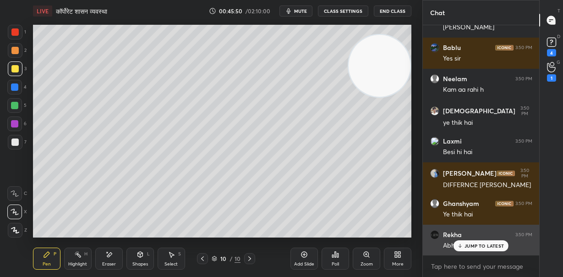
click at [475, 242] on div "JUMP TO LATEST" at bounding box center [480, 245] width 55 height 11
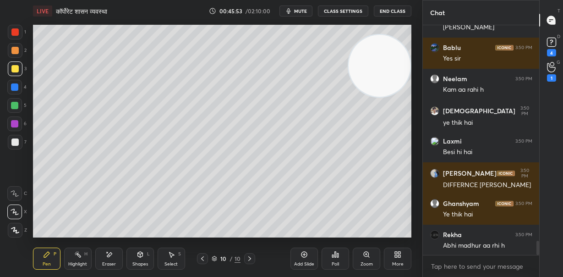
drag, startPoint x: 389, startPoint y: 71, endPoint x: 404, endPoint y: 56, distance: 20.7
click at [405, 56] on video at bounding box center [380, 66] width 62 height 62
drag, startPoint x: 15, startPoint y: 87, endPoint x: 33, endPoint y: 98, distance: 21.0
click at [15, 87] on div at bounding box center [14, 86] width 7 height 7
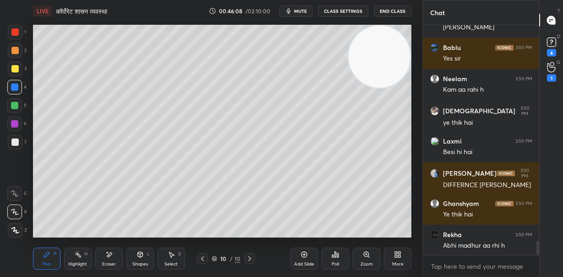
scroll to position [3560, 0]
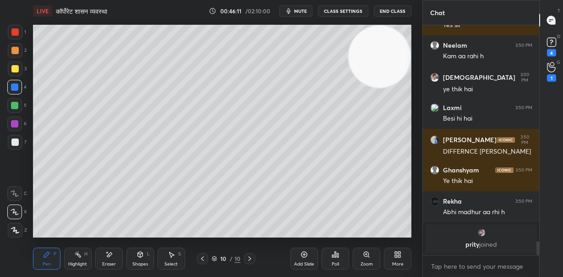
click at [304, 253] on icon at bounding box center [304, 254] width 3 height 3
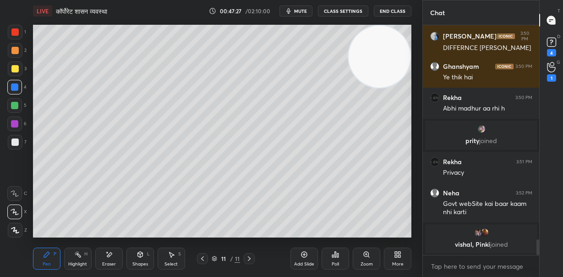
scroll to position [3146, 0]
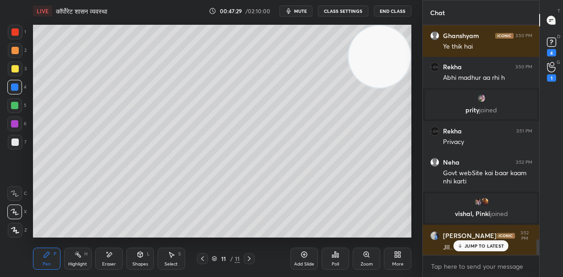
drag, startPoint x: 11, startPoint y: 141, endPoint x: 31, endPoint y: 136, distance: 20.6
click at [11, 142] on div at bounding box center [15, 142] width 15 height 15
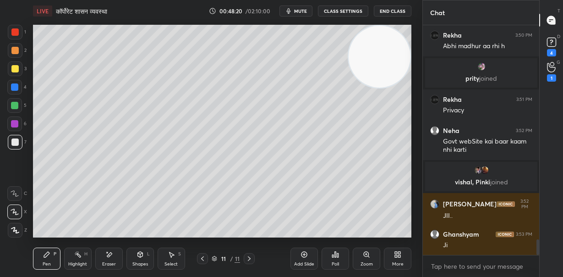
click at [392, 66] on video at bounding box center [380, 57] width 62 height 62
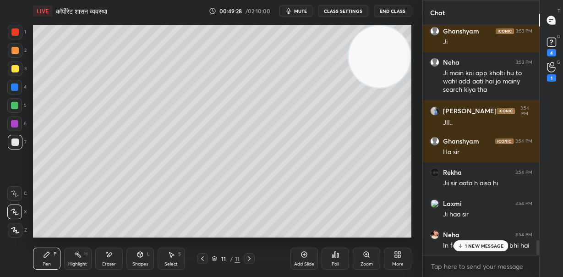
scroll to position [3421, 0]
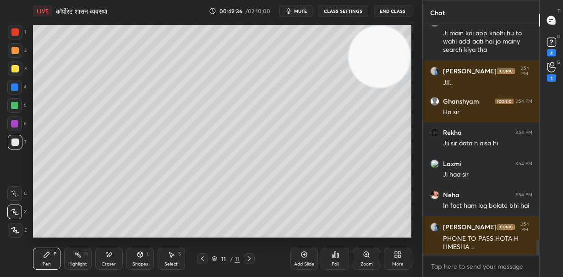
click at [109, 256] on icon at bounding box center [108, 255] width 7 height 8
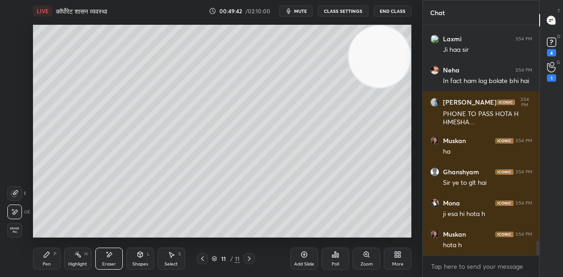
scroll to position [3576, 0]
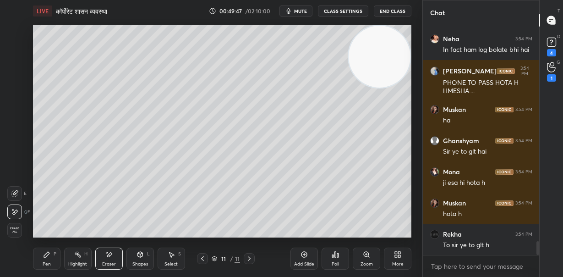
click at [48, 257] on div "Pen P" at bounding box center [46, 258] width 27 height 22
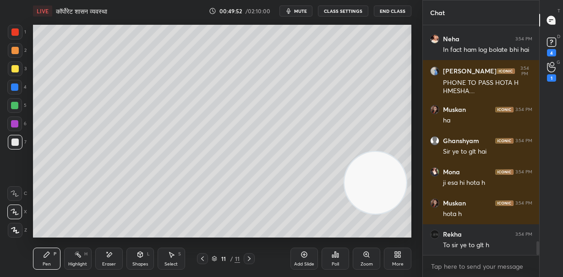
drag, startPoint x: 383, startPoint y: 185, endPoint x: 368, endPoint y: 175, distance: 18.2
click at [383, 207] on video at bounding box center [375, 183] width 62 height 62
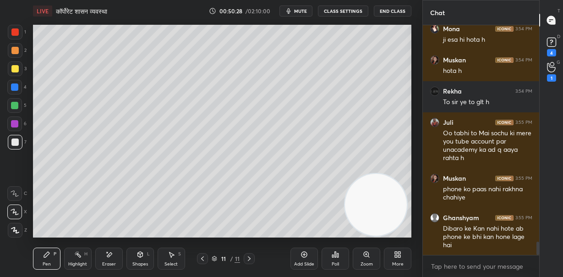
scroll to position [3759, 0]
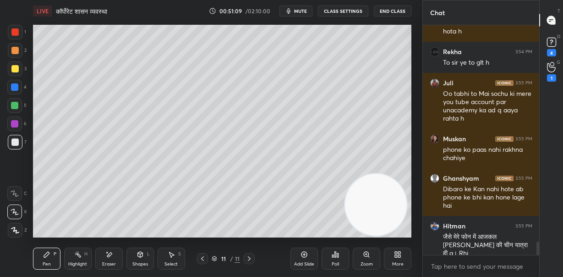
click at [16, 70] on div at bounding box center [14, 68] width 7 height 7
click at [15, 142] on div at bounding box center [14, 141] width 7 height 7
drag, startPoint x: 350, startPoint y: 201, endPoint x: 355, endPoint y: 142, distance: 58.8
click at [388, 172] on video at bounding box center [378, 203] width 62 height 62
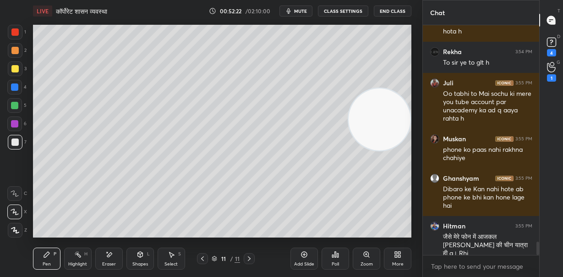
drag, startPoint x: 387, startPoint y: 96, endPoint x: 391, endPoint y: 83, distance: 13.8
click at [390, 88] on video at bounding box center [380, 119] width 62 height 62
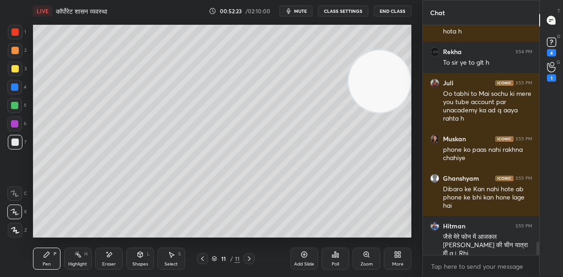
click at [111, 258] on div "Eraser" at bounding box center [108, 258] width 27 height 22
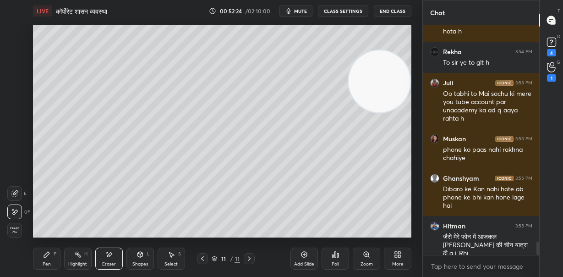
scroll to position [3789, 0]
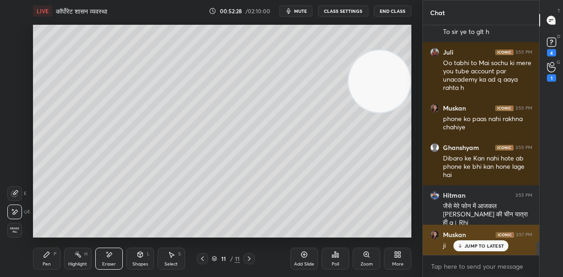
drag, startPoint x: 477, startPoint y: 247, endPoint x: 469, endPoint y: 248, distance: 8.3
click at [477, 247] on p "JUMP TO LATEST" at bounding box center [483, 245] width 39 height 5
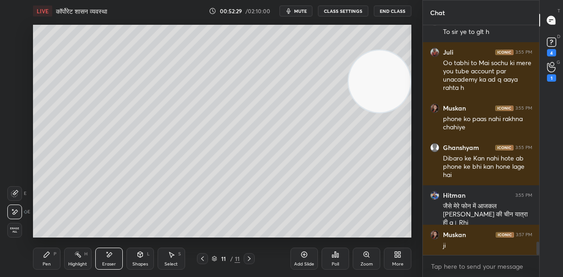
click at [50, 257] on icon at bounding box center [46, 254] width 7 height 7
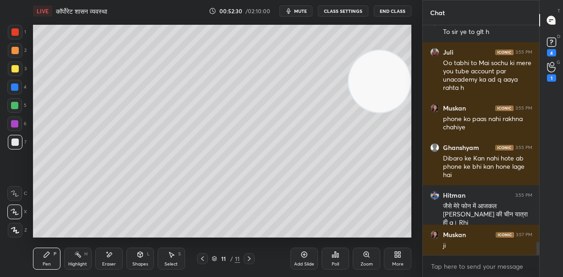
scroll to position [3820, 0]
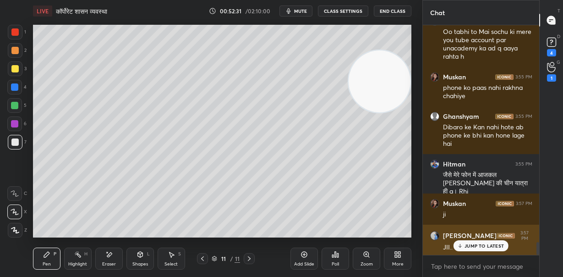
click at [468, 243] on p "JUMP TO LATEST" at bounding box center [483, 245] width 39 height 5
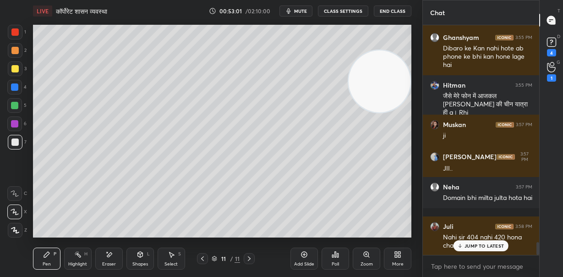
scroll to position [3930, 0]
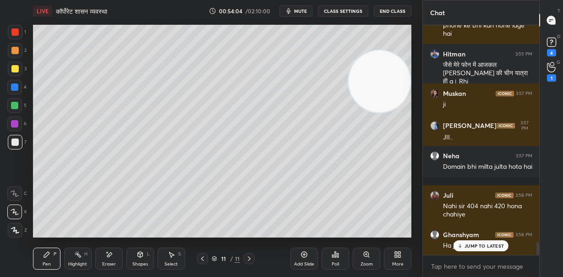
drag, startPoint x: 15, startPoint y: 68, endPoint x: 23, endPoint y: 67, distance: 8.8
click at [15, 68] on div at bounding box center [14, 68] width 7 height 7
click at [303, 258] on div "Add Slide" at bounding box center [303, 258] width 27 height 22
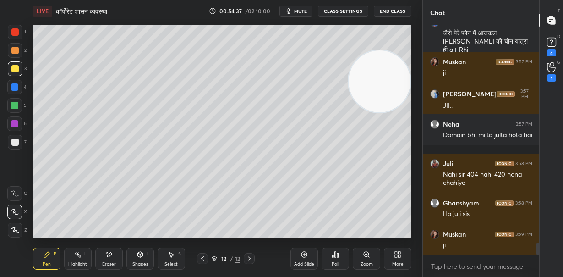
scroll to position [3993, 0]
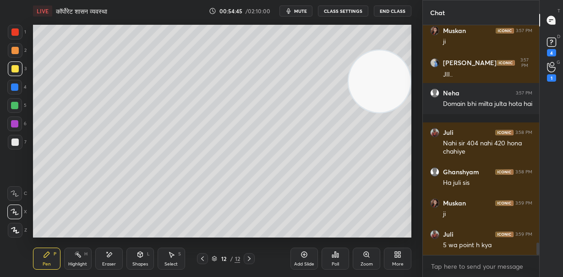
click at [305, 9] on span "mute" at bounding box center [300, 11] width 13 height 6
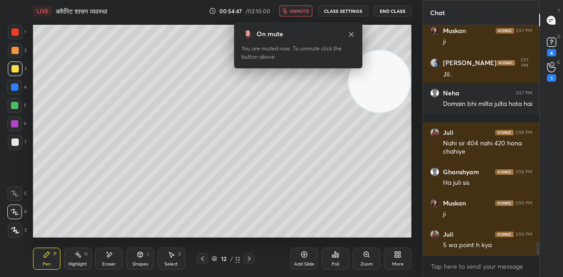
scroll to position [4024, 0]
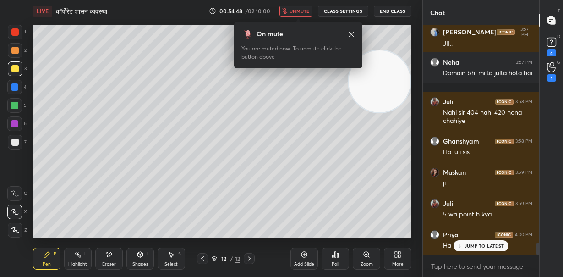
click at [303, 9] on span "unmute" at bounding box center [299, 11] width 20 height 6
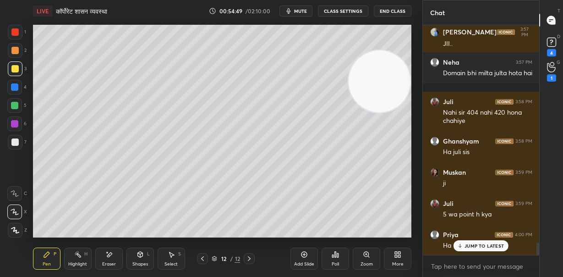
click at [14, 142] on div at bounding box center [14, 141] width 7 height 7
drag, startPoint x: 373, startPoint y: 82, endPoint x: 379, endPoint y: 208, distance: 126.6
click at [379, 112] on video at bounding box center [380, 81] width 62 height 62
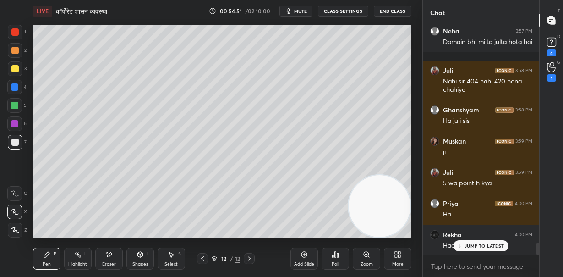
scroll to position [4087, 0]
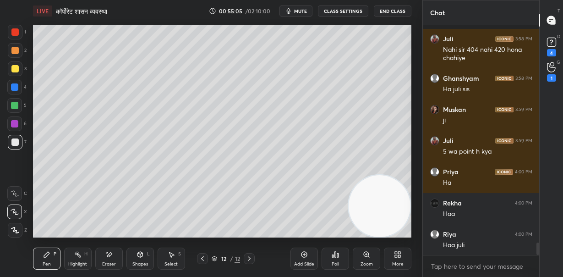
drag, startPoint x: 112, startPoint y: 259, endPoint x: 117, endPoint y: 254, distance: 7.1
click at [114, 259] on div "Eraser" at bounding box center [108, 258] width 27 height 22
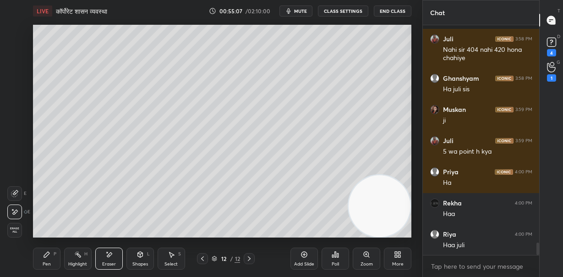
drag, startPoint x: 51, startPoint y: 257, endPoint x: 58, endPoint y: 241, distance: 16.8
click at [53, 254] on div "Pen P" at bounding box center [46, 258] width 27 height 22
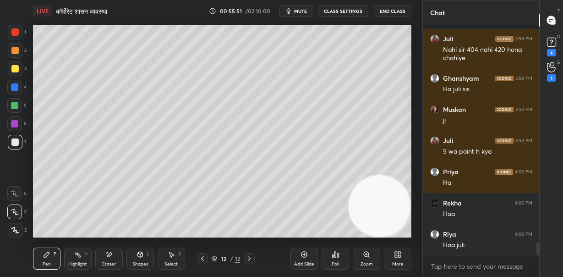
scroll to position [4118, 0]
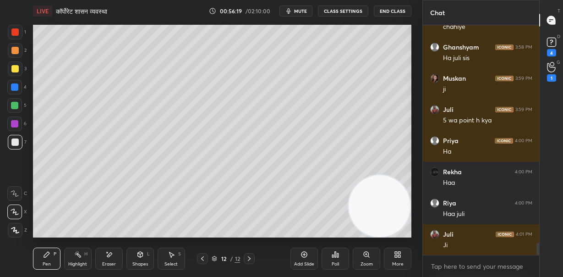
drag, startPoint x: 408, startPoint y: 116, endPoint x: 400, endPoint y: 101, distance: 16.8
click at [404, 175] on video at bounding box center [380, 206] width 62 height 62
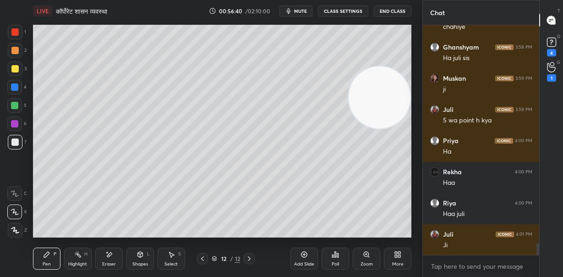
scroll to position [4148, 0]
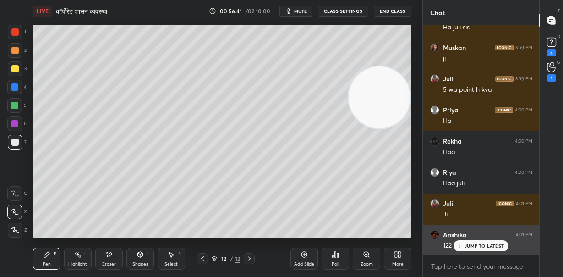
click at [487, 242] on div "JUMP TO LATEST" at bounding box center [480, 245] width 55 height 11
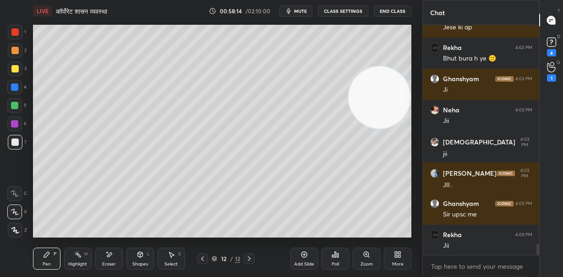
scroll to position [4460, 0]
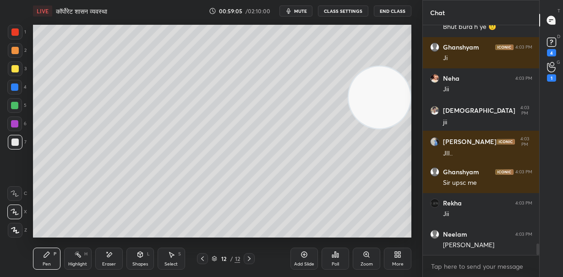
click at [112, 254] on icon at bounding box center [108, 255] width 7 height 8
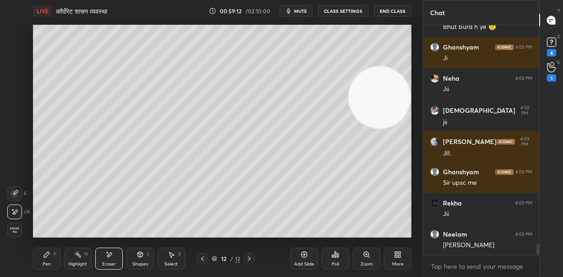
scroll to position [4491, 0]
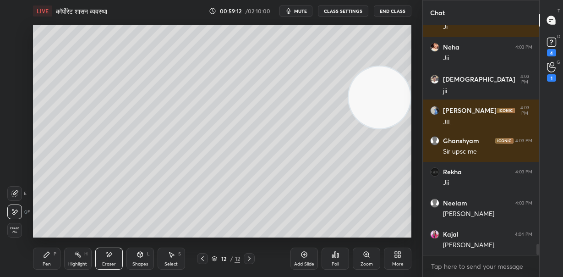
click at [48, 257] on icon at bounding box center [46, 254] width 7 height 7
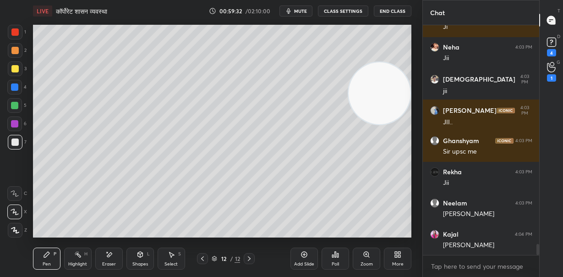
drag, startPoint x: 393, startPoint y: 103, endPoint x: 400, endPoint y: 63, distance: 40.1
click at [399, 68] on video at bounding box center [380, 93] width 62 height 62
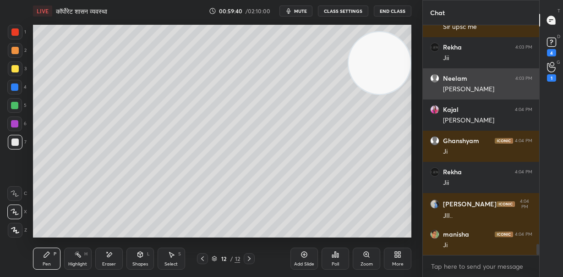
scroll to position [4647, 0]
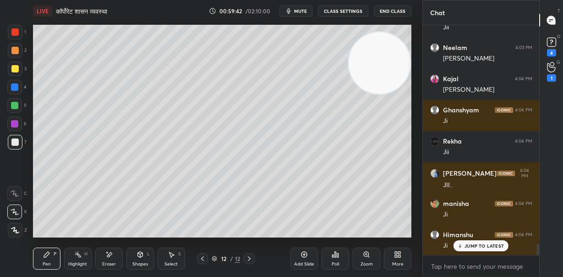
click at [474, 250] on div "JUMP TO LATEST" at bounding box center [480, 245] width 55 height 11
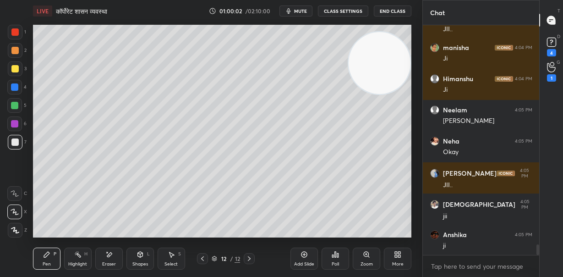
scroll to position [4834, 0]
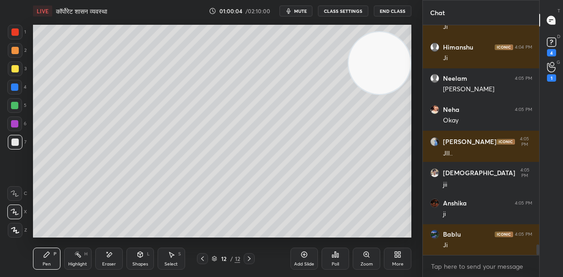
click at [15, 89] on div at bounding box center [14, 86] width 7 height 7
click at [13, 107] on div at bounding box center [14, 105] width 7 height 7
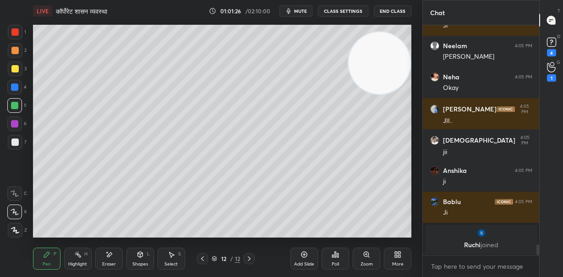
scroll to position [4325, 0]
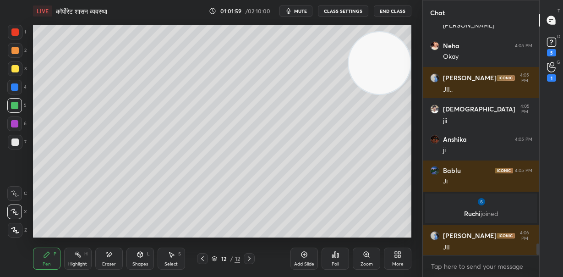
click at [304, 256] on icon at bounding box center [303, 254] width 7 height 7
drag, startPoint x: 377, startPoint y: 153, endPoint x: 370, endPoint y: 192, distance: 39.7
click at [377, 94] on video at bounding box center [380, 63] width 62 height 62
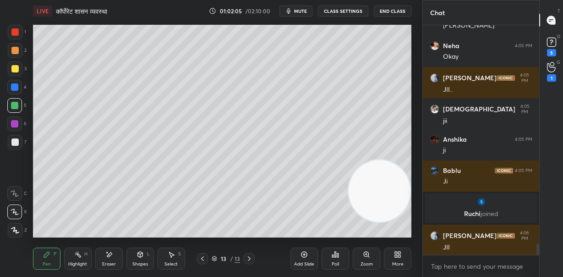
scroll to position [4357, 0]
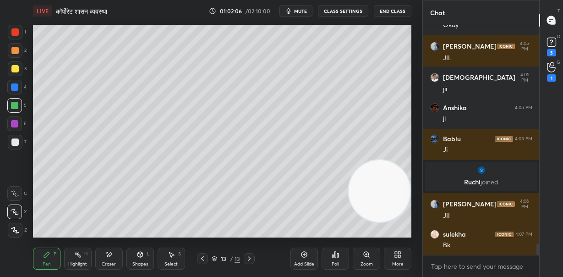
click at [13, 51] on div at bounding box center [14, 50] width 7 height 7
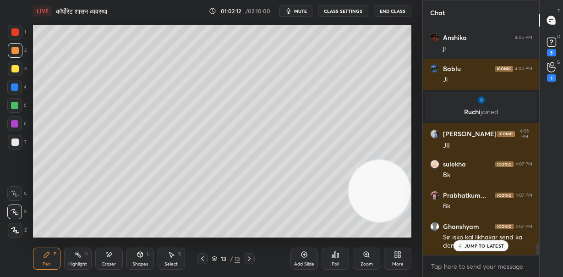
scroll to position [4458, 0]
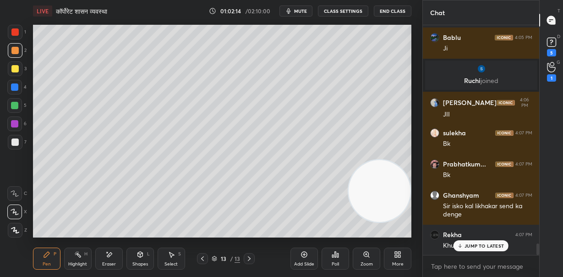
click at [113, 255] on div "Eraser" at bounding box center [108, 258] width 27 height 22
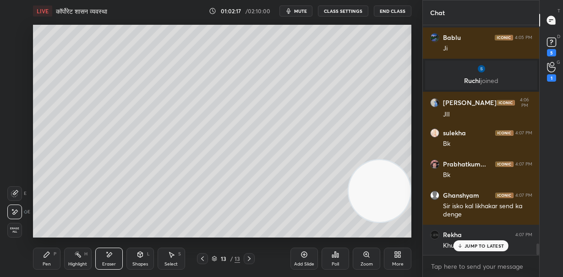
click at [55, 252] on div "P" at bounding box center [55, 253] width 3 height 5
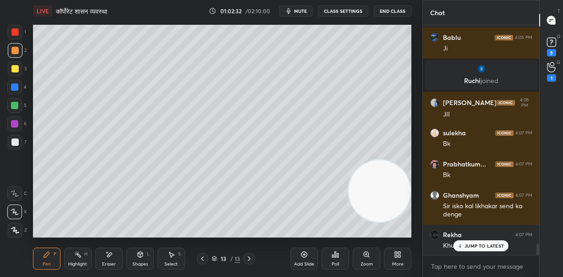
click at [109, 258] on icon at bounding box center [108, 255] width 7 height 8
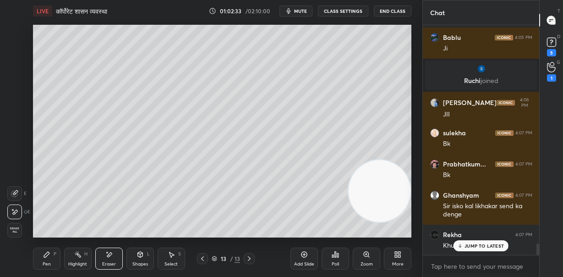
click at [147, 262] on div "Shapes" at bounding box center [140, 264] width 16 height 5
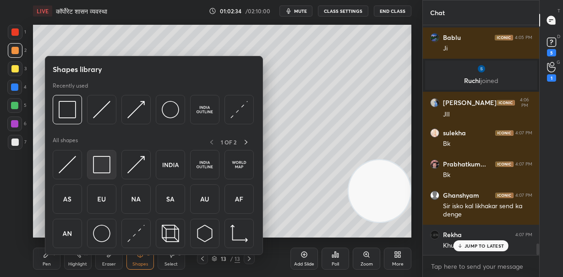
click at [109, 166] on img at bounding box center [101, 164] width 17 height 17
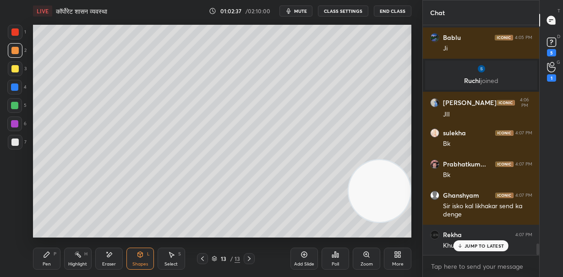
drag, startPoint x: 49, startPoint y: 255, endPoint x: 51, endPoint y: 249, distance: 6.1
click at [49, 255] on icon at bounding box center [46, 254] width 7 height 7
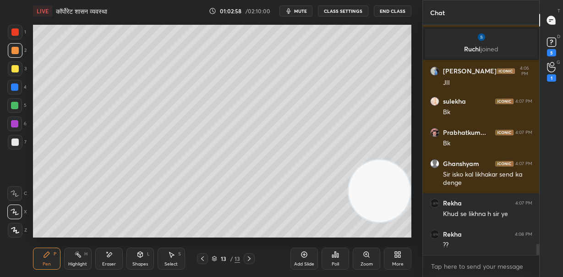
click at [304, 9] on span "mute" at bounding box center [300, 11] width 13 height 6
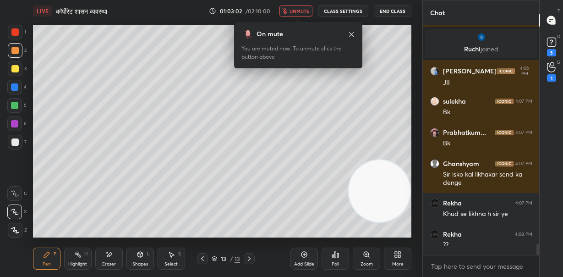
drag, startPoint x: 306, startPoint y: 6, endPoint x: 305, endPoint y: 19, distance: 12.9
click at [305, 8] on span "unmute" at bounding box center [299, 11] width 20 height 6
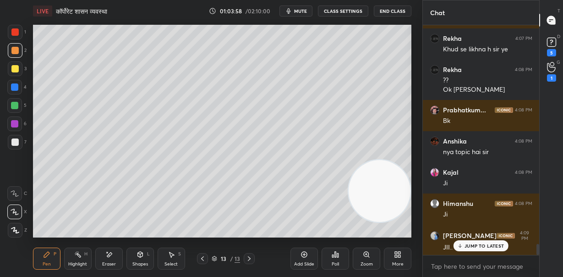
scroll to position [4685, 0]
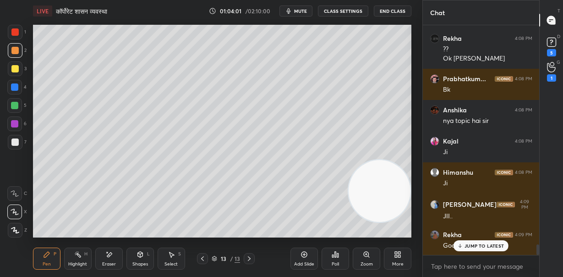
click at [491, 244] on p "JUMP TO LATEST" at bounding box center [483, 245] width 39 height 5
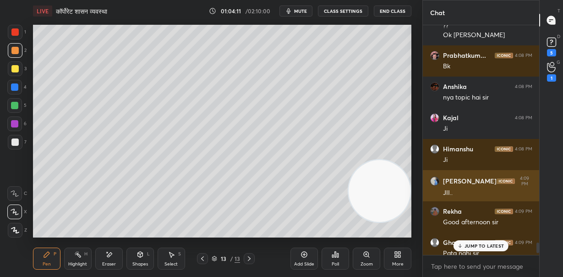
scroll to position [4780, 0]
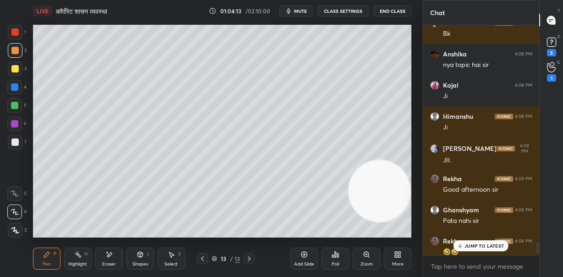
click at [17, 104] on div at bounding box center [14, 105] width 7 height 7
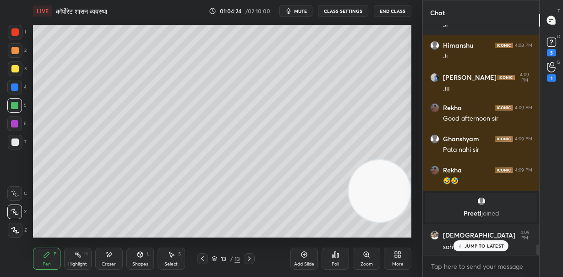
scroll to position [4727, 0]
click at [472, 246] on p "JUMP TO LATEST" at bounding box center [483, 245] width 39 height 5
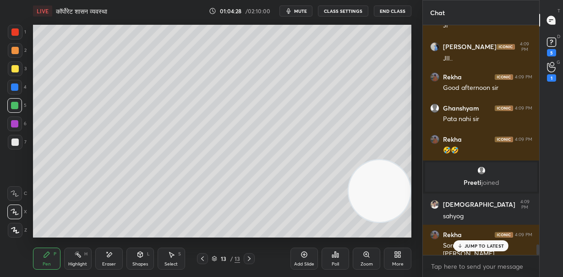
click at [484, 247] on p "JUMP TO LATEST" at bounding box center [483, 245] width 39 height 5
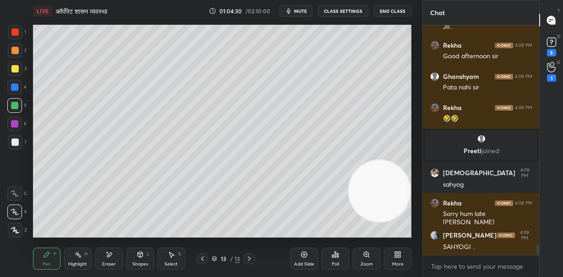
scroll to position [4821, 0]
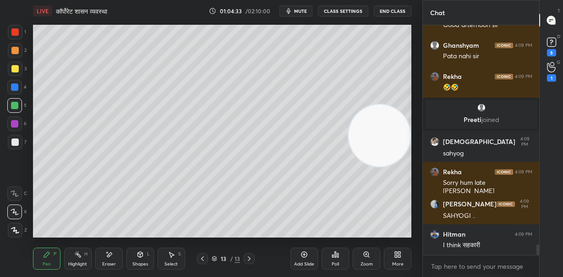
drag, startPoint x: 382, startPoint y: 193, endPoint x: 404, endPoint y: 102, distance: 94.2
click at [398, 104] on video at bounding box center [380, 135] width 62 height 62
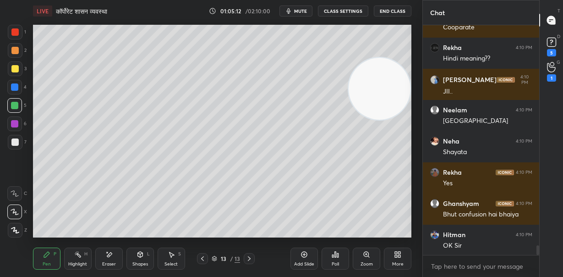
scroll to position [5166, 0]
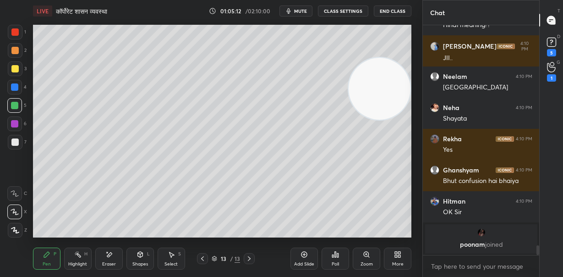
click at [484, 244] on div "Rekha 4:10 PM Cooparate Rekha 4:10 PM Hindi meaning?? Jashan 4:10 PM JII.. Neel…" at bounding box center [481, 140] width 117 height 230
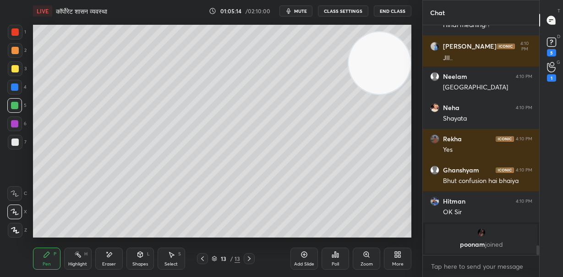
drag, startPoint x: 376, startPoint y: 93, endPoint x: 387, endPoint y: 56, distance: 38.0
click at [387, 56] on video at bounding box center [380, 63] width 62 height 62
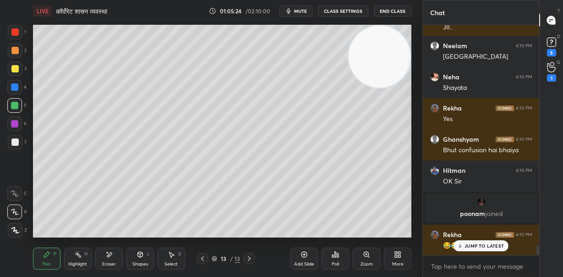
click at [105, 256] on div "Eraser" at bounding box center [108, 258] width 27 height 22
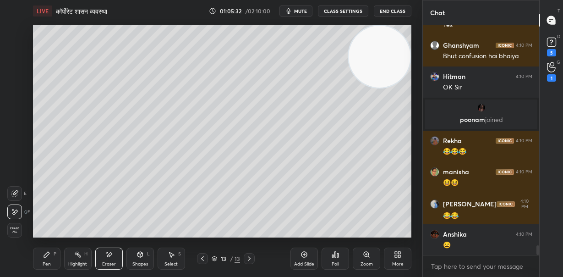
scroll to position [5321, 0]
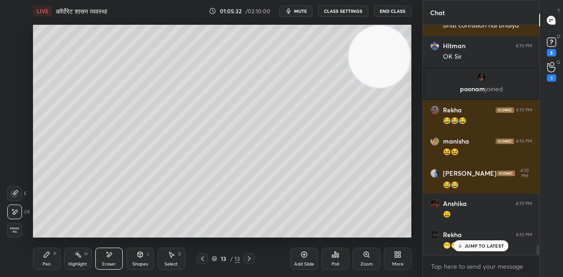
click at [49, 262] on div "Pen" at bounding box center [47, 264] width 8 height 5
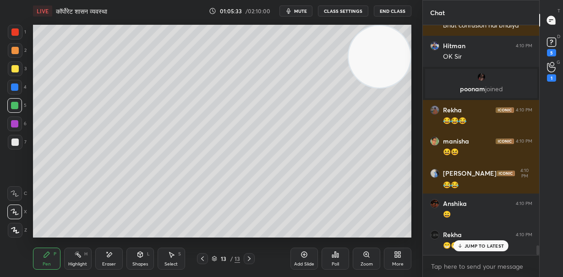
click at [472, 243] on p "JUMP TO LATEST" at bounding box center [483, 245] width 39 height 5
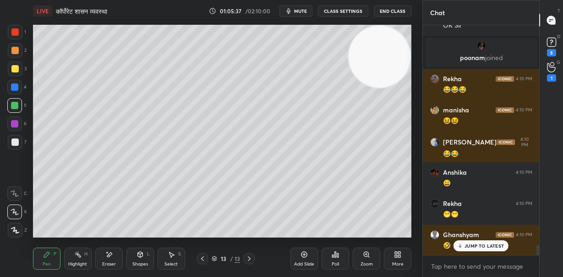
click at [476, 245] on p "JUMP TO LATEST" at bounding box center [483, 245] width 39 height 5
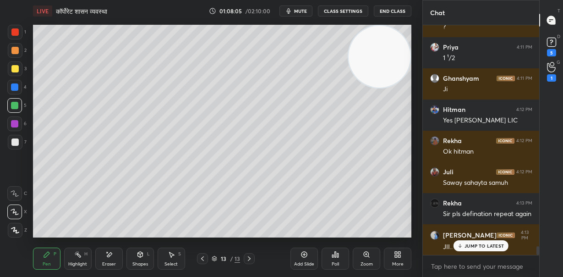
scroll to position [5915, 0]
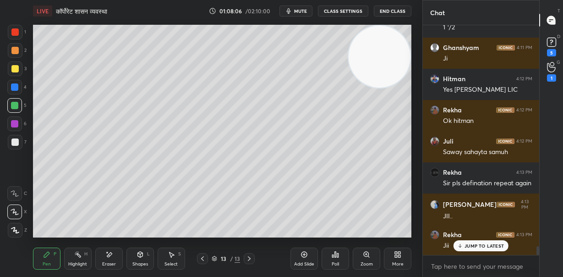
click at [486, 244] on p "JUMP TO LATEST" at bounding box center [483, 245] width 39 height 5
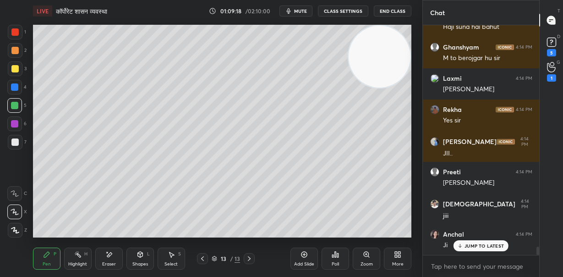
scroll to position [6230, 0]
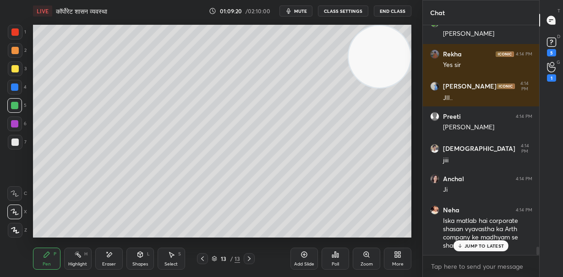
click at [468, 243] on p "JUMP TO LATEST" at bounding box center [483, 245] width 39 height 5
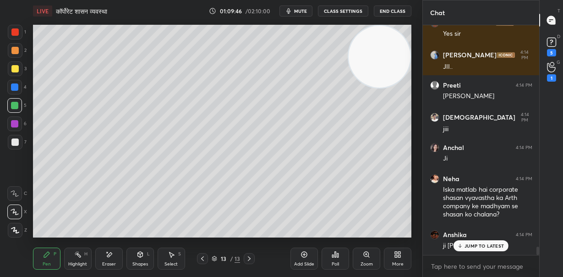
click at [301, 254] on icon at bounding box center [303, 254] width 7 height 7
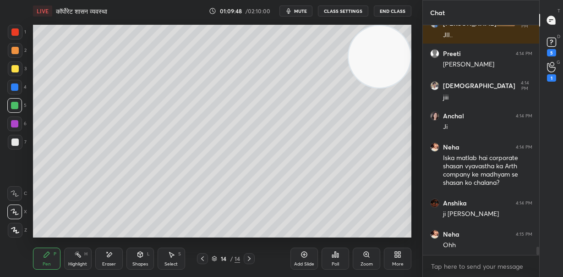
click at [20, 68] on div at bounding box center [15, 68] width 15 height 15
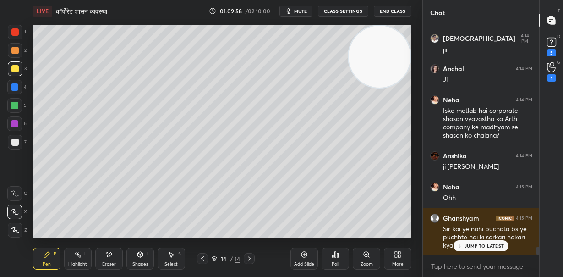
click at [482, 246] on p "JUMP TO LATEST" at bounding box center [483, 245] width 39 height 5
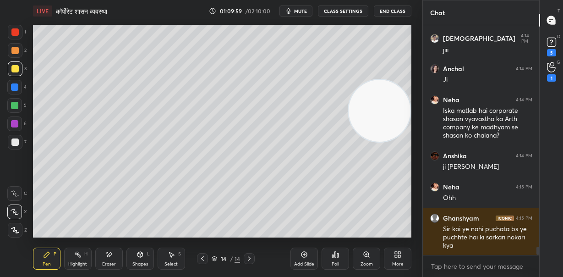
drag, startPoint x: 386, startPoint y: 106, endPoint x: 390, endPoint y: 228, distance: 121.9
click at [396, 233] on div "LIVE कॉर्पोरेट शासन व्यवस्था 01:09:59 / 02:10:00 mute CLASS SETTINGS End Class …" at bounding box center [222, 138] width 386 height 277
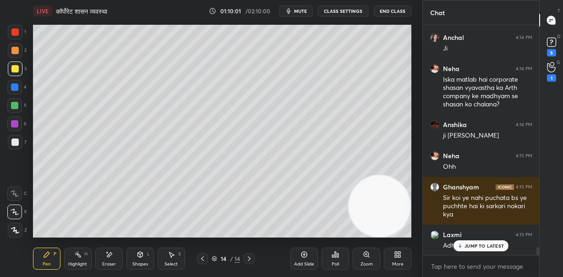
scroll to position [6402, 0]
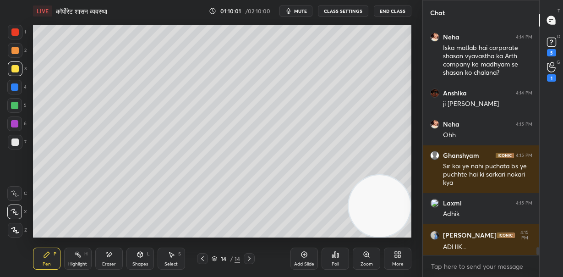
click at [491, 251] on div "Jashan 4:15 PM ADHIK..." at bounding box center [481, 240] width 117 height 33
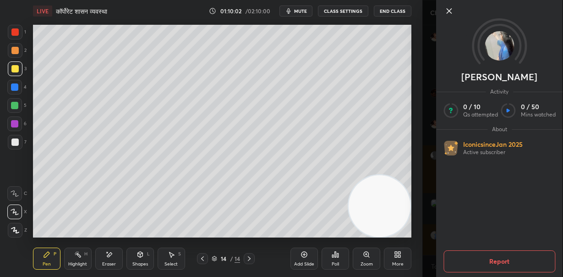
click at [448, 9] on icon at bounding box center [448, 10] width 11 height 11
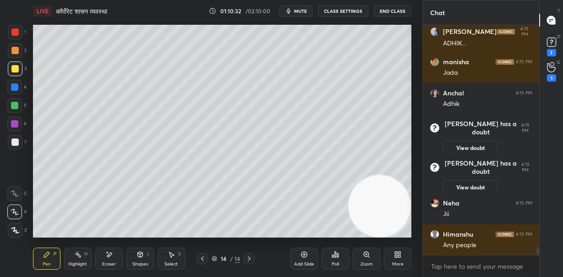
scroll to position [6084, 0]
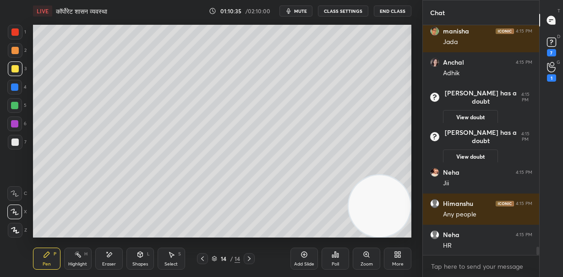
drag, startPoint x: 365, startPoint y: 209, endPoint x: 185, endPoint y: 235, distance: 181.4
click at [349, 235] on video at bounding box center [380, 206] width 62 height 62
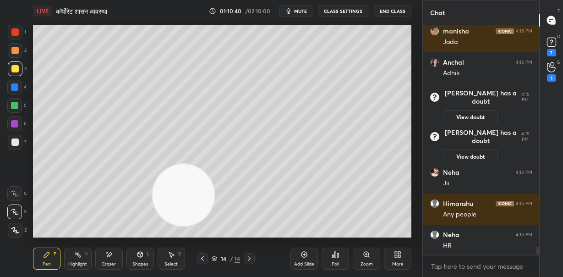
drag, startPoint x: 191, startPoint y: 208, endPoint x: 194, endPoint y: 196, distance: 12.8
click at [188, 198] on video at bounding box center [184, 195] width 62 height 62
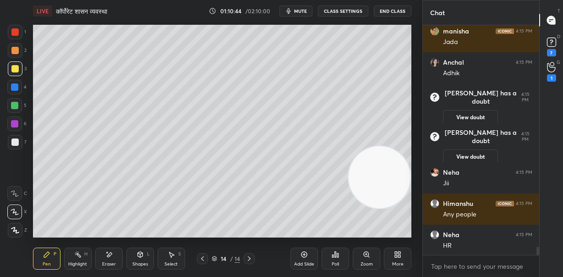
drag, startPoint x: 187, startPoint y: 203, endPoint x: 398, endPoint y: 212, distance: 211.8
click at [399, 208] on video at bounding box center [380, 177] width 62 height 62
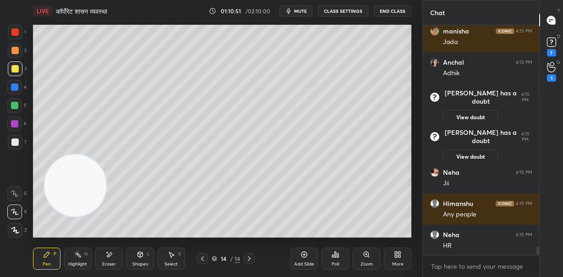
drag, startPoint x: 389, startPoint y: 207, endPoint x: 87, endPoint y: 188, distance: 302.9
click at [87, 188] on video at bounding box center [75, 185] width 62 height 62
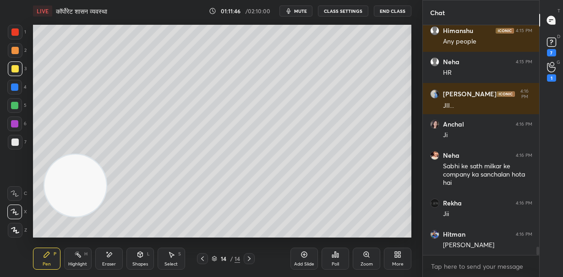
scroll to position [6288, 0]
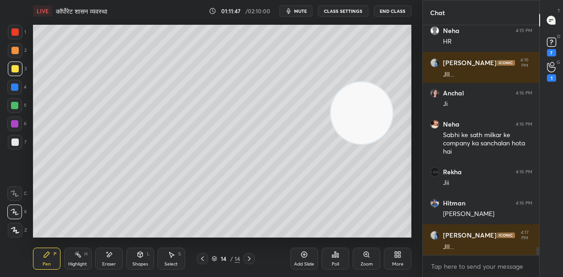
drag, startPoint x: 80, startPoint y: 184, endPoint x: 370, endPoint y: 107, distance: 299.9
click at [372, 110] on video at bounding box center [362, 113] width 62 height 62
click at [15, 143] on div at bounding box center [14, 141] width 7 height 7
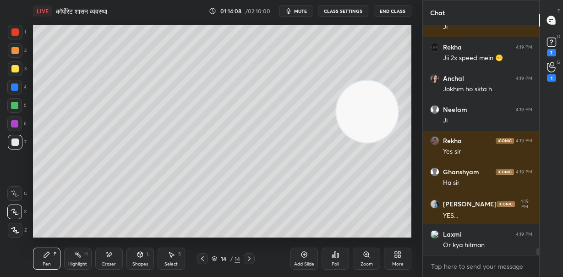
scroll to position [7444, 0]
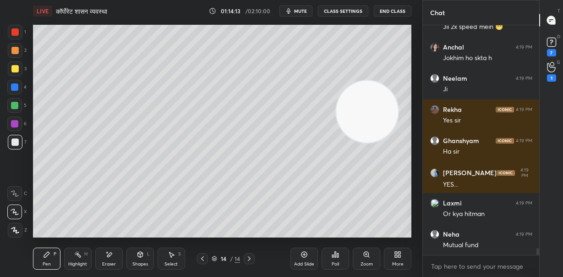
click at [112, 258] on div "Eraser" at bounding box center [108, 258] width 27 height 22
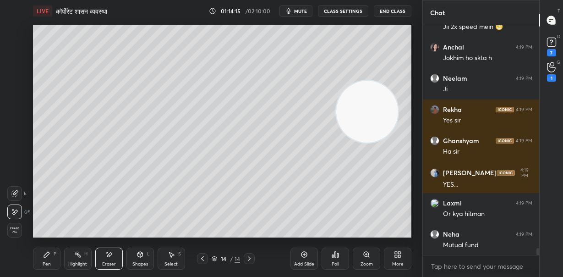
click at [15, 230] on span "Erase all" at bounding box center [15, 230] width 14 height 6
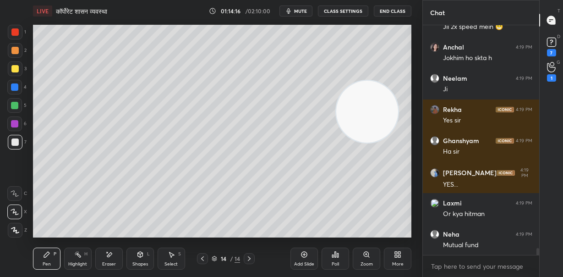
click at [202, 258] on icon at bounding box center [202, 258] width 7 height 7
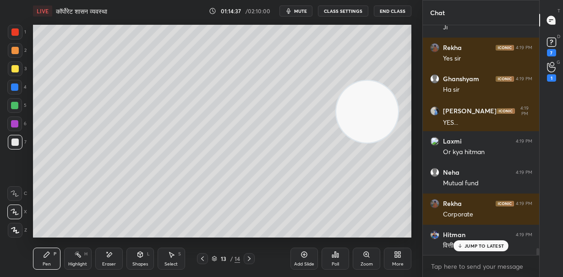
scroll to position [7537, 0]
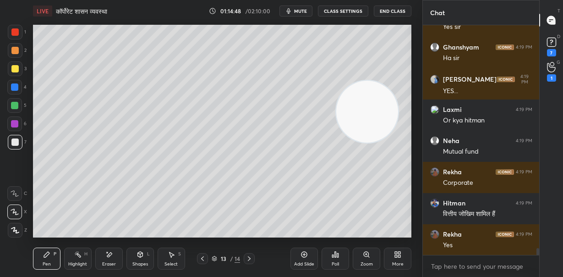
click at [303, 257] on icon at bounding box center [304, 254] width 6 height 6
click at [14, 47] on div at bounding box center [14, 50] width 7 height 7
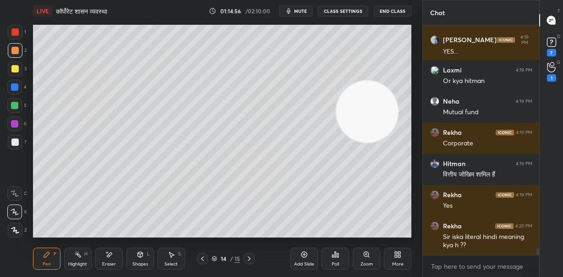
scroll to position [7607, 0]
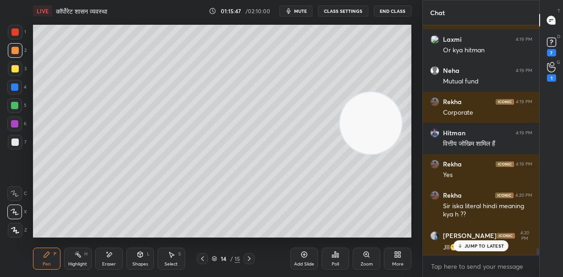
drag, startPoint x: 377, startPoint y: 123, endPoint x: 401, endPoint y: 223, distance: 102.2
click at [403, 233] on div "LIVE कॉर्पोरेट शासन व्यवस्था 01:15:47 / 02:10:00 mute CLASS SETTINGS End Class …" at bounding box center [222, 138] width 386 height 277
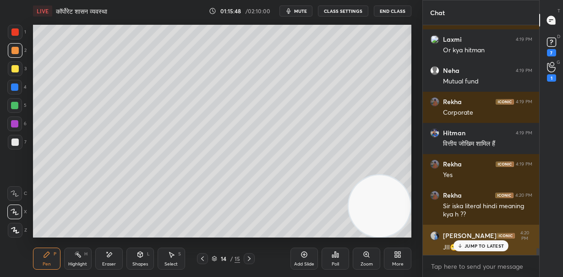
click at [475, 246] on p "JUMP TO LATEST" at bounding box center [483, 245] width 39 height 5
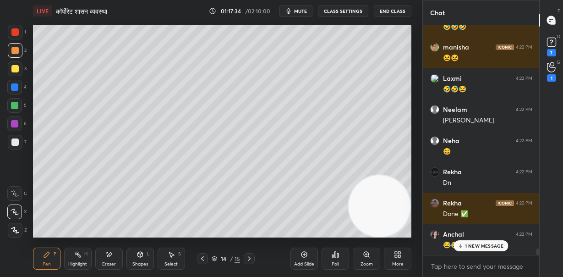
scroll to position [8012, 0]
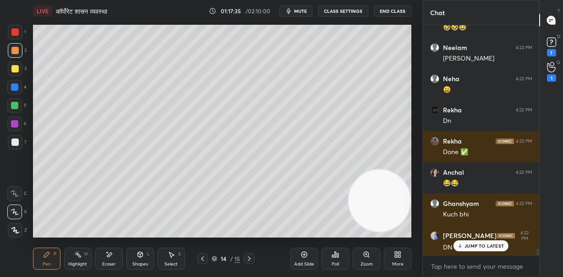
drag, startPoint x: 385, startPoint y: 203, endPoint x: 423, endPoint y: 47, distance: 160.2
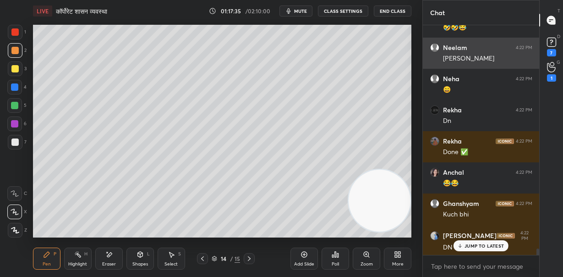
click at [420, 52] on div "1 2 3 4 5 6 7 C X Z E E Erase all H H LIVE कॉर्पोरेट शासन व्यवस्था 01:17:35 / 0…" at bounding box center [211, 138] width 422 height 277
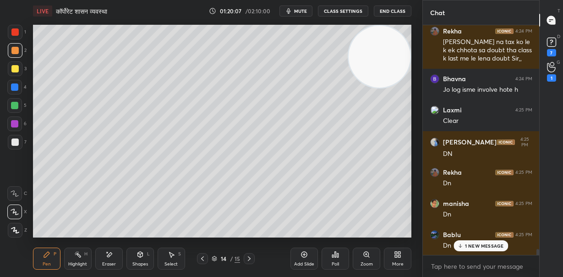
scroll to position [8730, 0]
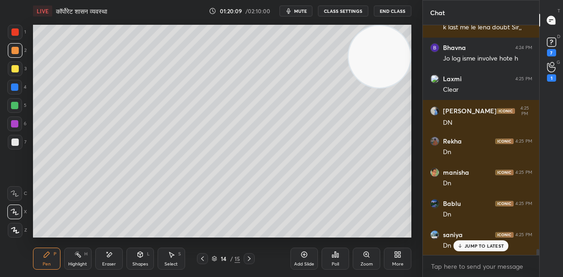
click at [475, 243] on p "JUMP TO LATEST" at bounding box center [483, 245] width 39 height 5
click at [305, 257] on icon at bounding box center [303, 254] width 7 height 7
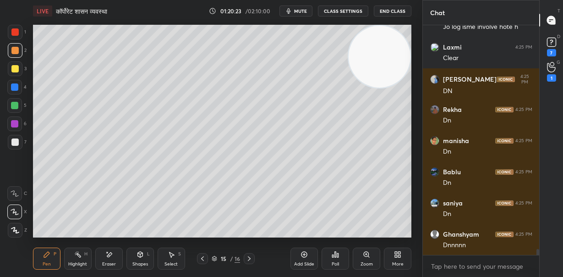
drag, startPoint x: 12, startPoint y: 65, endPoint x: 17, endPoint y: 64, distance: 5.2
click at [12, 66] on div at bounding box center [14, 68] width 7 height 7
click at [18, 139] on div at bounding box center [15, 142] width 15 height 15
drag, startPoint x: 372, startPoint y: 66, endPoint x: 369, endPoint y: 117, distance: 50.5
click at [370, 87] on video at bounding box center [380, 57] width 62 height 62
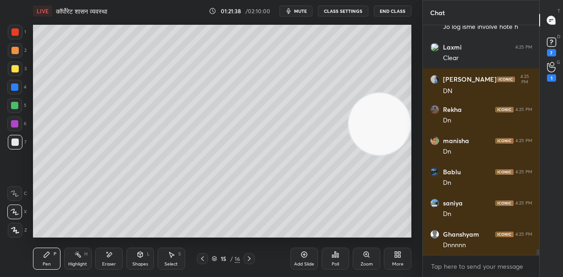
scroll to position [8795, 0]
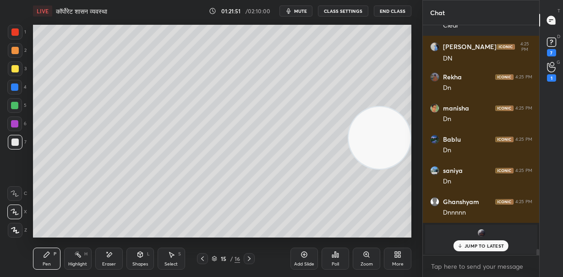
drag, startPoint x: 381, startPoint y: 117, endPoint x: 379, endPoint y: 146, distance: 28.9
click at [378, 159] on video at bounding box center [380, 138] width 62 height 62
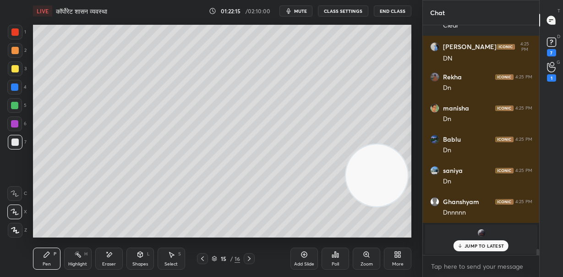
click at [493, 245] on p "JUMP TO LATEST" at bounding box center [483, 245] width 39 height 5
click at [493, 276] on div "Close" at bounding box center [281, 277] width 563 height 0
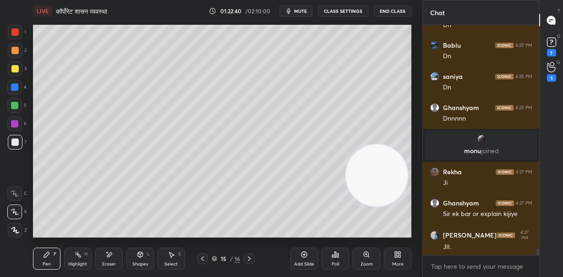
scroll to position [8093, 0]
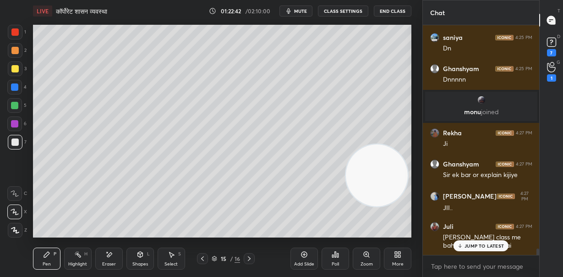
drag, startPoint x: 15, startPoint y: 104, endPoint x: 27, endPoint y: 113, distance: 15.4
click at [14, 105] on div at bounding box center [14, 105] width 7 height 7
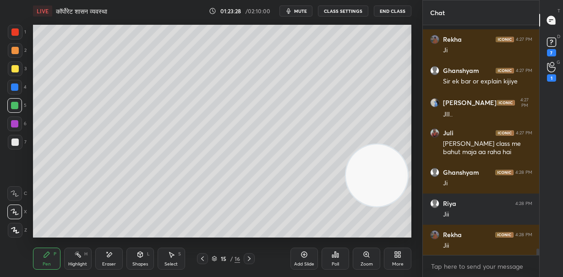
scroll to position [8226, 0]
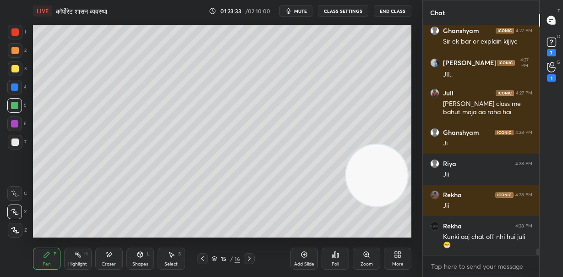
drag, startPoint x: 431, startPoint y: 23, endPoint x: 412, endPoint y: 42, distance: 26.9
click at [426, 15] on div "1 2 3 4 5 6 7 C X Z E E Erase all H H LIVE कॉर्पोरेट शासन व्यवस्था 01:23:33 / 0…" at bounding box center [281, 138] width 563 height 277
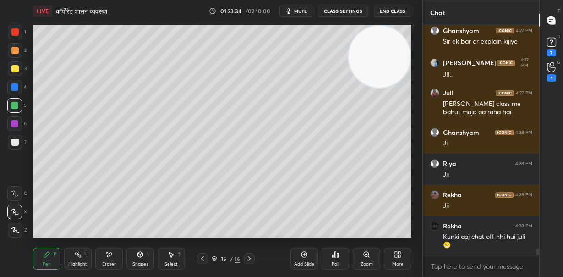
drag, startPoint x: 12, startPoint y: 68, endPoint x: 23, endPoint y: 70, distance: 11.6
click at [14, 68] on div at bounding box center [14, 68] width 7 height 7
click at [13, 141] on div at bounding box center [14, 141] width 7 height 7
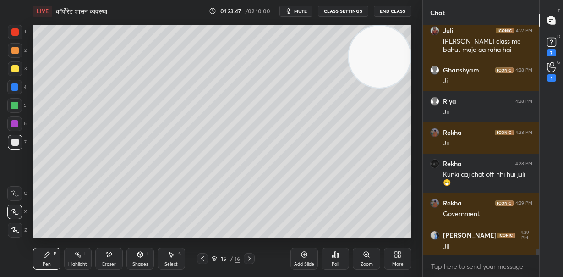
scroll to position [8319, 0]
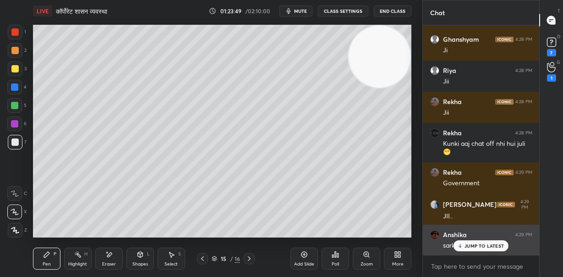
click at [468, 246] on p "JUMP TO LATEST" at bounding box center [483, 245] width 39 height 5
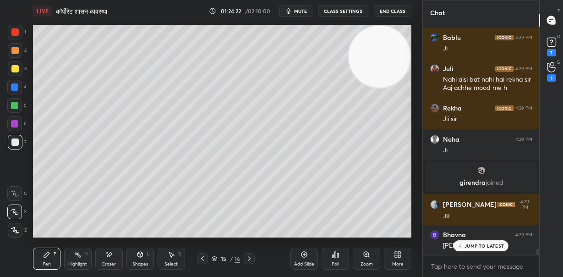
scroll to position [8579, 0]
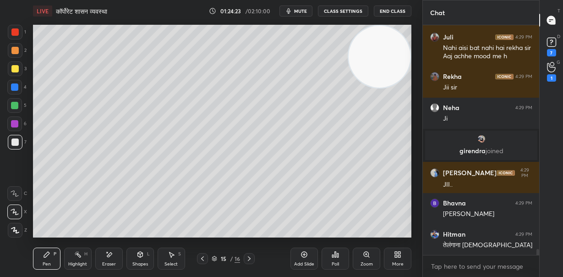
click at [13, 103] on div at bounding box center [14, 105] width 7 height 7
click at [13, 85] on div at bounding box center [14, 86] width 7 height 7
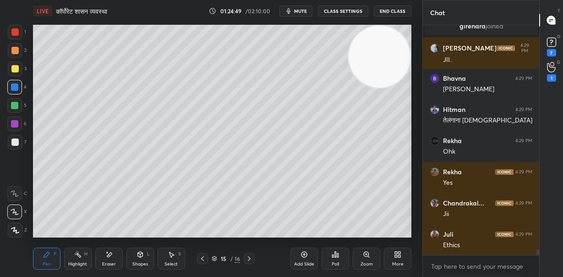
scroll to position [8735, 0]
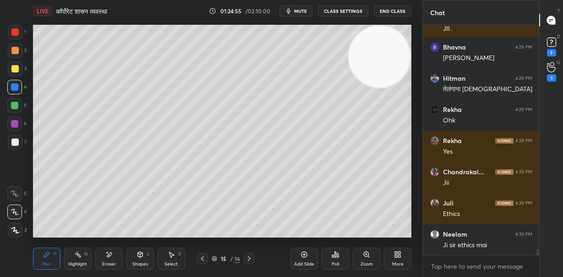
click at [304, 259] on div "Add Slide" at bounding box center [303, 258] width 27 height 22
click at [15, 141] on div at bounding box center [14, 141] width 7 height 7
click at [108, 253] on icon at bounding box center [108, 255] width 7 height 8
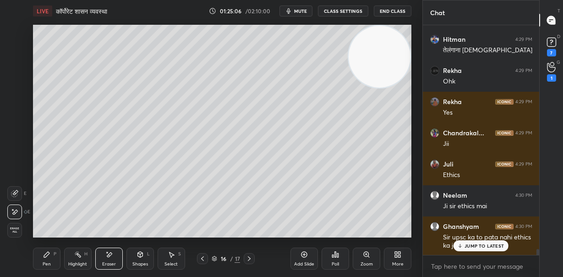
click at [49, 258] on div "Pen P" at bounding box center [46, 258] width 27 height 22
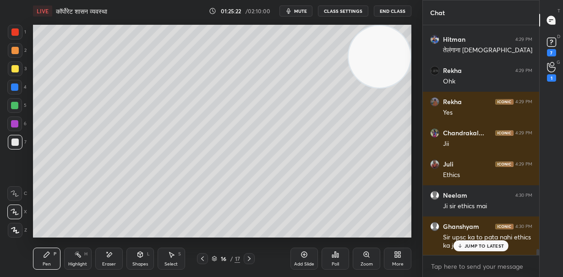
drag, startPoint x: 376, startPoint y: 125, endPoint x: 377, endPoint y: 149, distance: 24.3
click at [377, 87] on video at bounding box center [380, 57] width 62 height 62
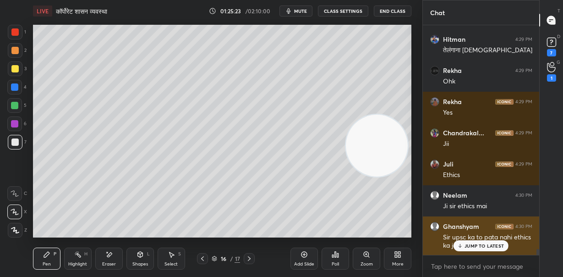
click at [493, 243] on p "JUMP TO LATEST" at bounding box center [483, 245] width 39 height 5
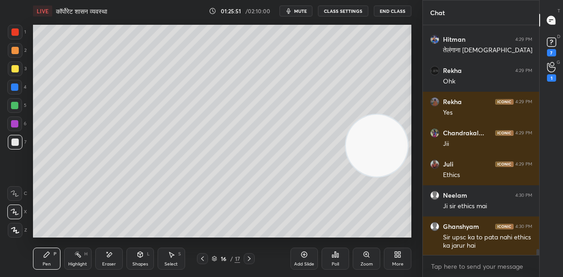
scroll to position [8805, 0]
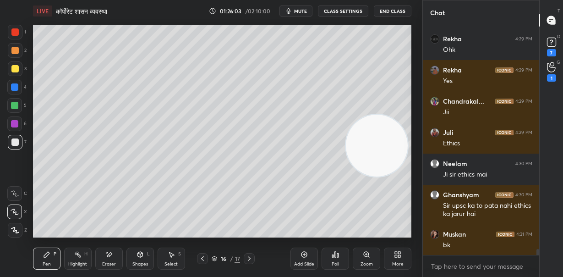
click at [15, 103] on div at bounding box center [14, 105] width 7 height 7
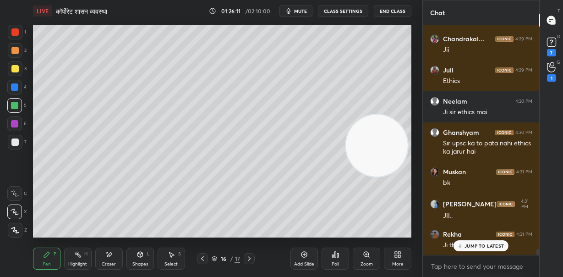
scroll to position [8898, 0]
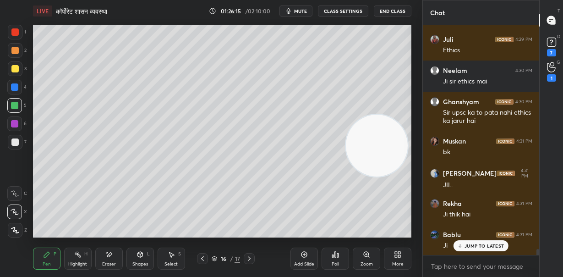
drag, startPoint x: 395, startPoint y: 71, endPoint x: 393, endPoint y: 40, distance: 30.7
click at [398, 115] on video at bounding box center [377, 146] width 62 height 62
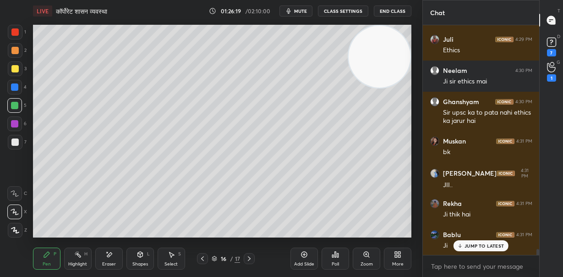
click at [12, 125] on div at bounding box center [14, 123] width 7 height 7
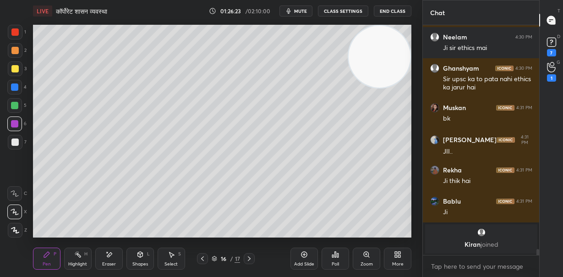
click at [14, 82] on div at bounding box center [14, 87] width 15 height 15
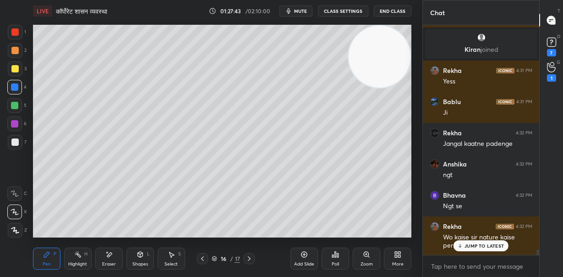
scroll to position [9166, 0]
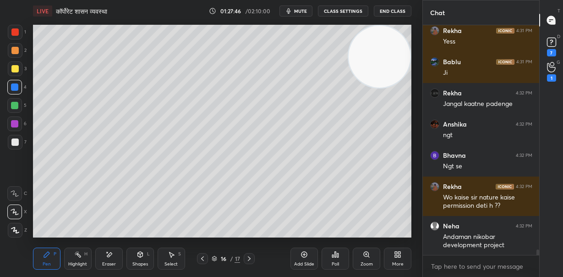
drag, startPoint x: 18, startPoint y: 105, endPoint x: 31, endPoint y: 112, distance: 14.1
click at [19, 105] on div at bounding box center [14, 105] width 15 height 15
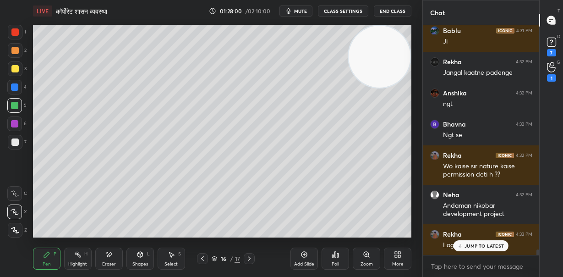
scroll to position [9228, 0]
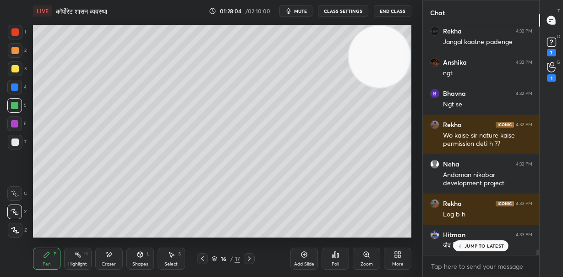
click at [486, 245] on p "JUMP TO LATEST" at bounding box center [483, 245] width 39 height 5
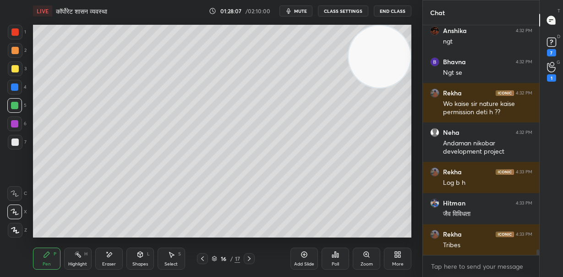
scroll to position [9291, 0]
click at [15, 69] on div at bounding box center [14, 68] width 7 height 7
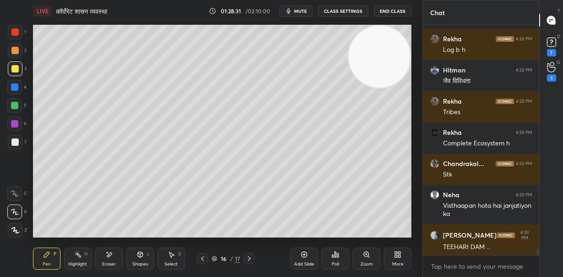
scroll to position [9423, 0]
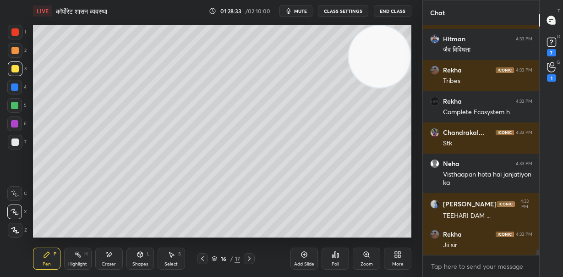
click at [305, 260] on div "Add Slide" at bounding box center [303, 258] width 27 height 22
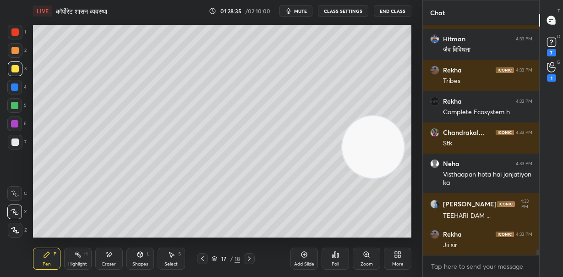
drag, startPoint x: 382, startPoint y: 66, endPoint x: 348, endPoint y: 156, distance: 96.4
click at [374, 156] on video at bounding box center [373, 147] width 62 height 62
click at [17, 140] on div at bounding box center [14, 141] width 7 height 7
click at [202, 259] on icon at bounding box center [202, 258] width 7 height 7
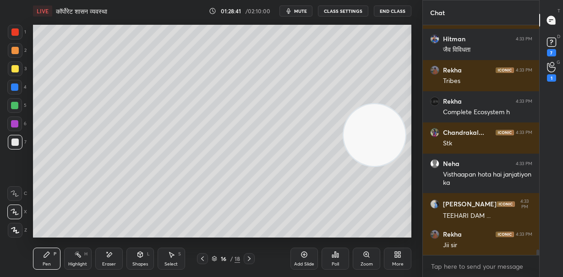
drag, startPoint x: 378, startPoint y: 140, endPoint x: 377, endPoint y: 73, distance: 66.4
click at [387, 104] on video at bounding box center [375, 135] width 62 height 62
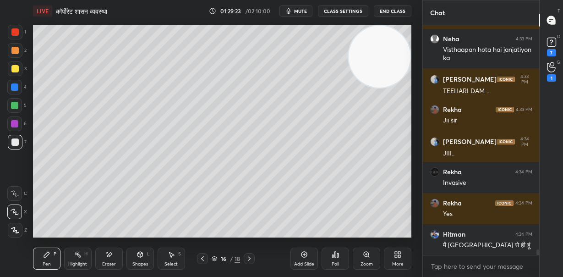
scroll to position [9579, 0]
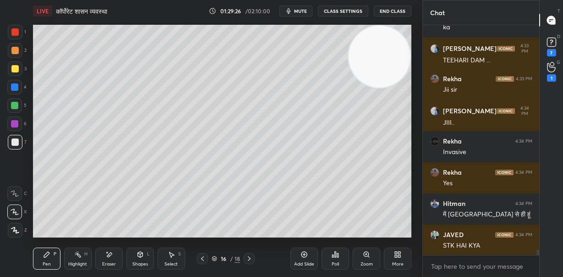
drag, startPoint x: 15, startPoint y: 102, endPoint x: 29, endPoint y: 115, distance: 18.8
click at [16, 104] on div at bounding box center [14, 105] width 7 height 7
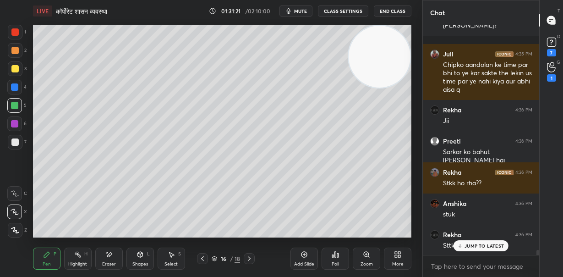
scroll to position [10088, 0]
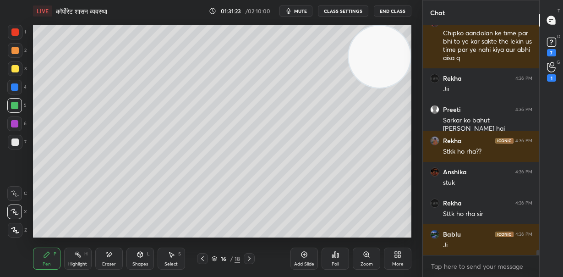
click at [14, 66] on div at bounding box center [14, 68] width 7 height 7
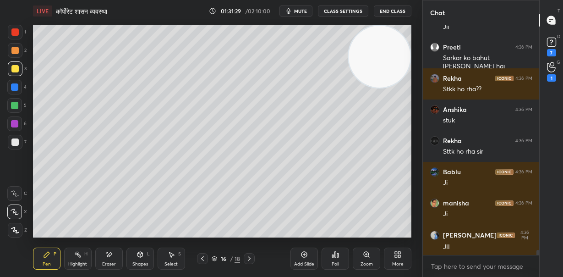
scroll to position [10212, 0]
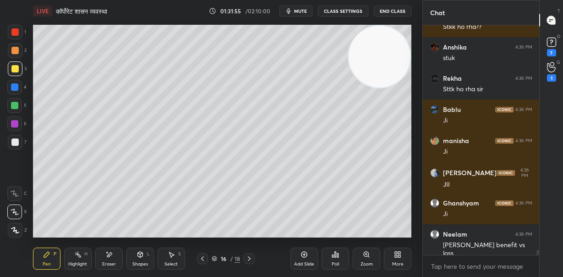
drag, startPoint x: 369, startPoint y: 65, endPoint x: 213, endPoint y: 83, distance: 157.7
click at [349, 83] on video at bounding box center [380, 57] width 62 height 62
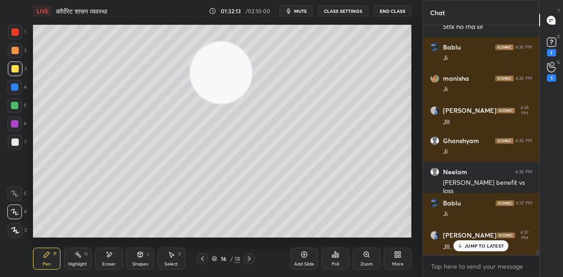
scroll to position [10305, 0]
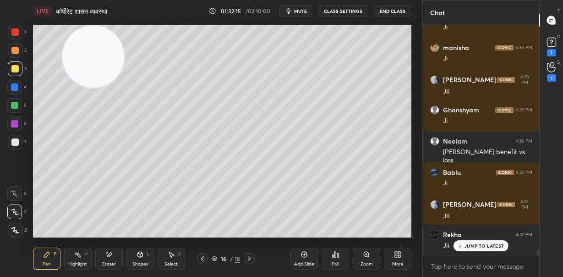
drag, startPoint x: 189, startPoint y: 60, endPoint x: 99, endPoint y: 39, distance: 92.2
click at [92, 35] on video at bounding box center [93, 57] width 62 height 62
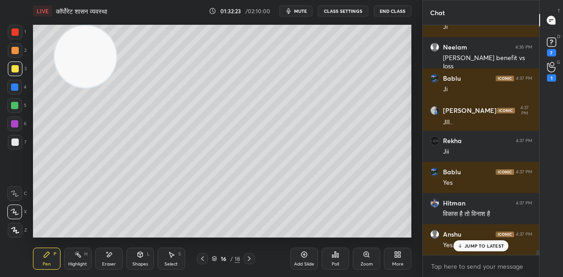
scroll to position [10430, 0]
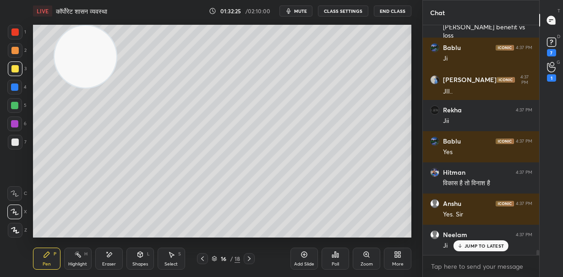
drag, startPoint x: 14, startPoint y: 105, endPoint x: 28, endPoint y: 103, distance: 14.8
click at [19, 105] on div at bounding box center [14, 105] width 15 height 15
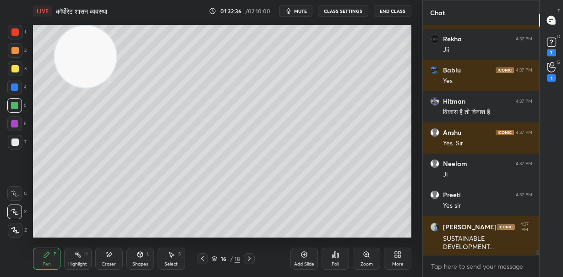
scroll to position [10531, 0]
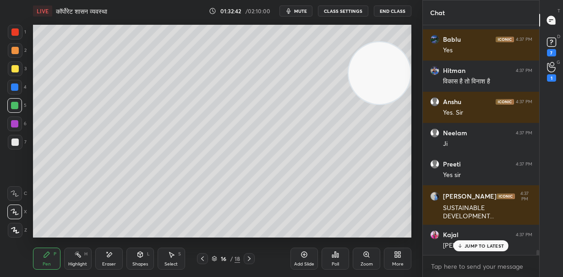
drag, startPoint x: 88, startPoint y: 70, endPoint x: 393, endPoint y: 86, distance: 305.0
click at [399, 86] on video at bounding box center [380, 73] width 62 height 62
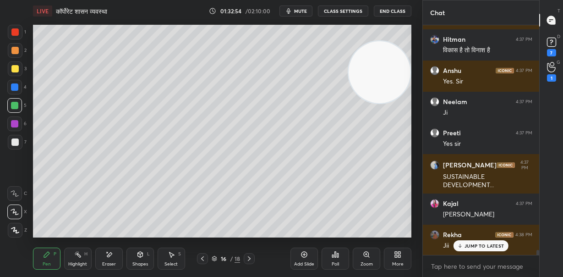
click at [202, 256] on icon at bounding box center [202, 258] width 7 height 7
click at [304, 260] on div "Add Slide" at bounding box center [303, 258] width 27 height 22
click at [107, 256] on icon at bounding box center [108, 255] width 7 height 8
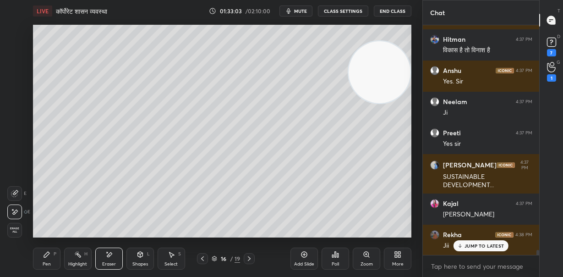
scroll to position [10594, 0]
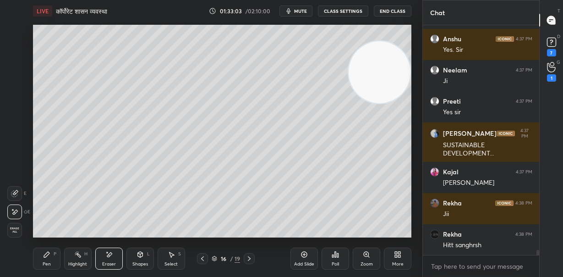
click at [47, 257] on icon at bounding box center [46, 254] width 7 height 7
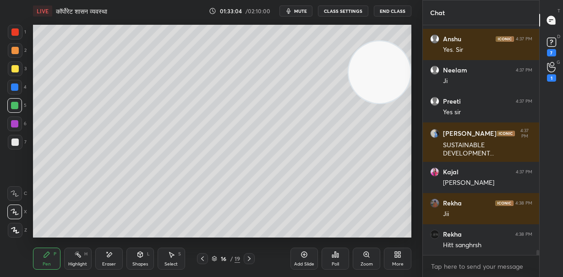
click at [133, 256] on div "Shapes L" at bounding box center [139, 258] width 27 height 22
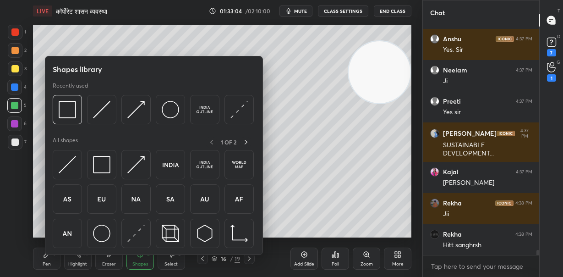
scroll to position [10625, 0]
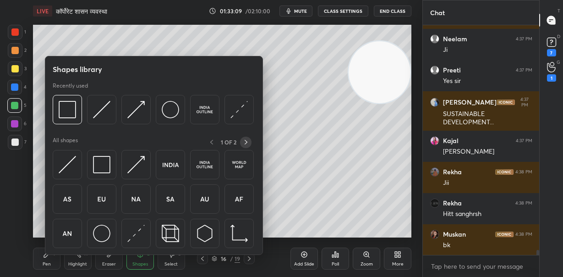
click at [246, 143] on icon at bounding box center [245, 141] width 7 height 7
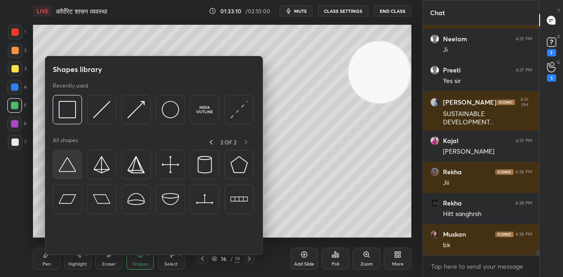
click at [67, 170] on img at bounding box center [67, 164] width 17 height 17
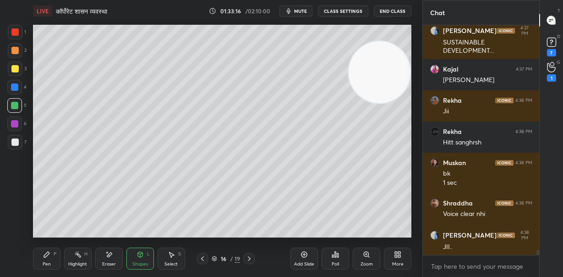
scroll to position [10728, 0]
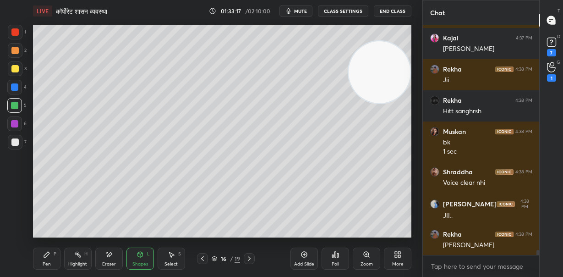
click at [49, 260] on div "Pen P" at bounding box center [46, 258] width 27 height 22
click at [13, 51] on div at bounding box center [14, 50] width 7 height 7
drag, startPoint x: 15, startPoint y: 140, endPoint x: 19, endPoint y: 137, distance: 5.1
click at [15, 141] on div at bounding box center [14, 141] width 7 height 7
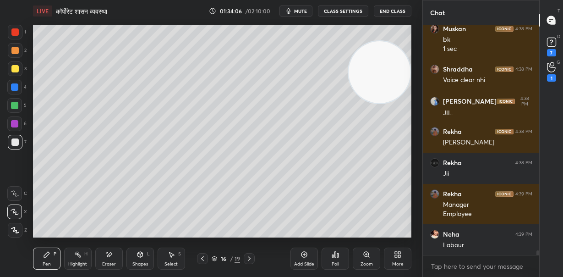
scroll to position [10861, 0]
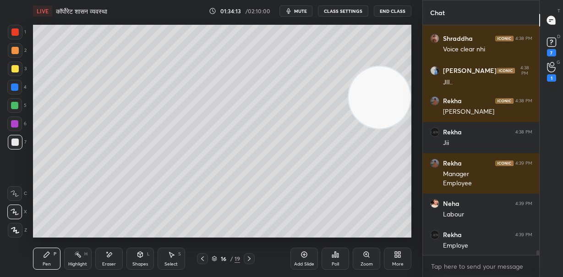
drag, startPoint x: 376, startPoint y: 83, endPoint x: 379, endPoint y: 139, distance: 55.9
click at [388, 128] on video at bounding box center [380, 97] width 62 height 62
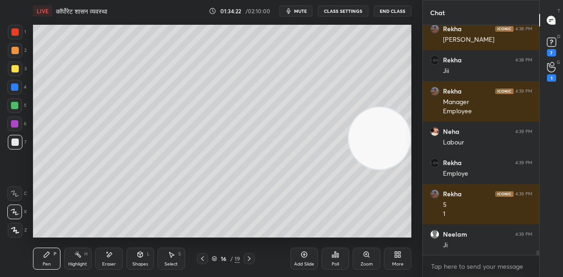
scroll to position [10964, 0]
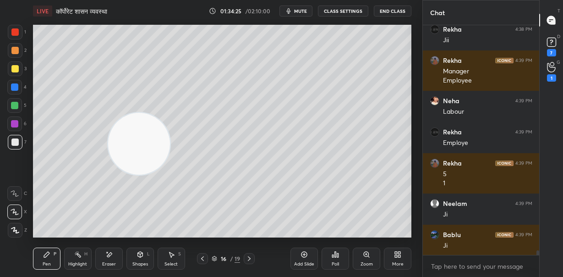
drag, startPoint x: 360, startPoint y: 142, endPoint x: 122, endPoint y: 146, distance: 237.7
click at [120, 148] on video at bounding box center [139, 144] width 62 height 62
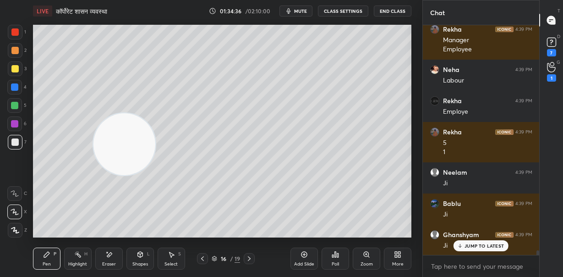
scroll to position [11027, 0]
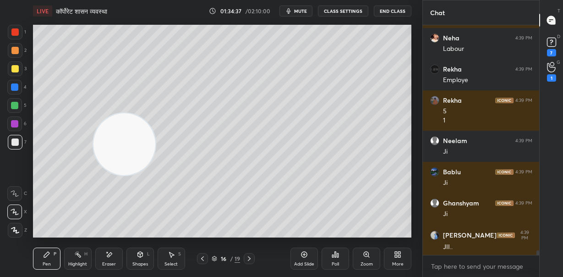
drag, startPoint x: 125, startPoint y: 136, endPoint x: 114, endPoint y: 65, distance: 72.0
click at [117, 113] on video at bounding box center [124, 144] width 62 height 62
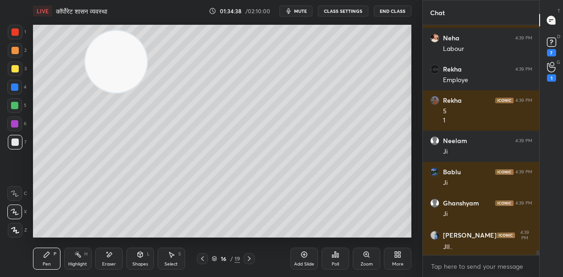
drag, startPoint x: 16, startPoint y: 85, endPoint x: 32, endPoint y: 92, distance: 17.4
click at [18, 87] on div at bounding box center [14, 86] width 7 height 7
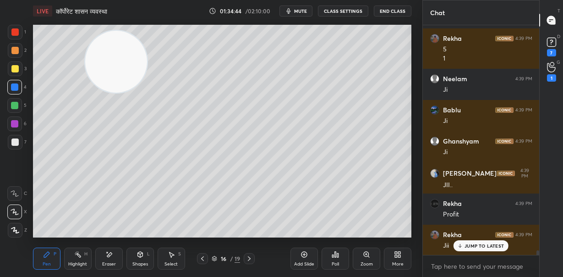
scroll to position [11120, 0]
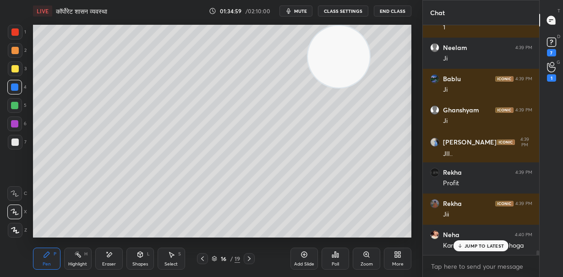
drag, startPoint x: 112, startPoint y: 68, endPoint x: 334, endPoint y: 55, distance: 222.5
click at [334, 57] on video at bounding box center [339, 57] width 62 height 62
click at [16, 140] on div at bounding box center [14, 141] width 7 height 7
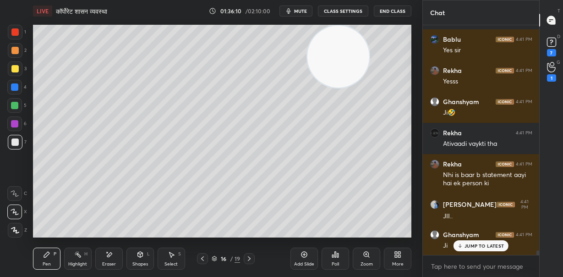
scroll to position [11730, 0]
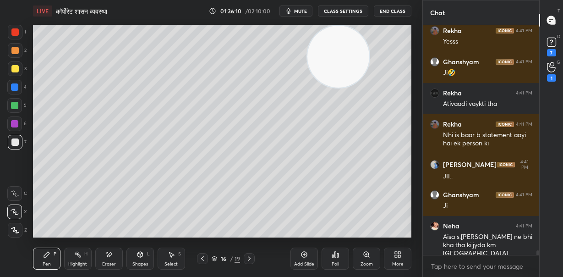
click at [13, 67] on div at bounding box center [14, 68] width 7 height 7
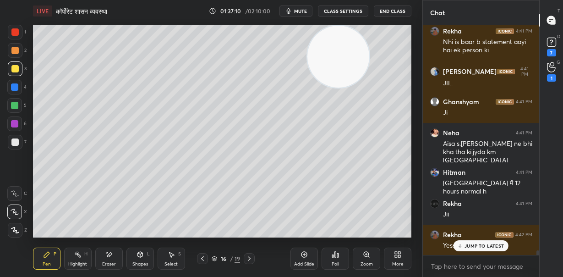
scroll to position [11855, 0]
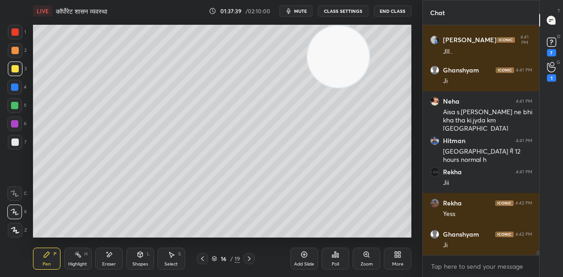
click at [301, 11] on span "mute" at bounding box center [300, 11] width 13 height 6
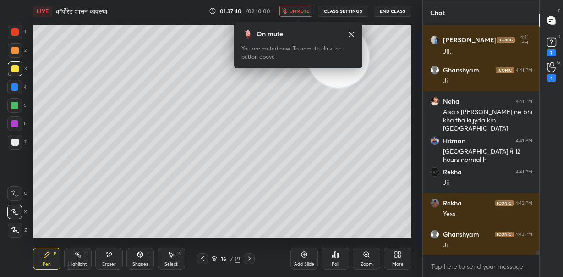
click at [301, 14] on span "unmute" at bounding box center [299, 11] width 20 height 6
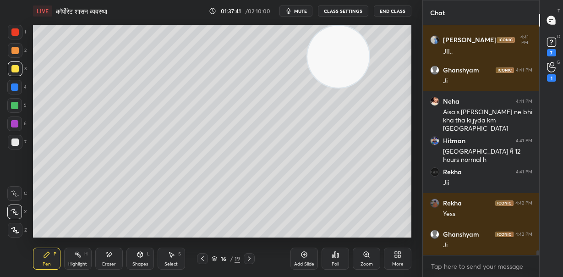
click at [302, 255] on icon at bounding box center [303, 254] width 7 height 7
click at [16, 138] on div at bounding box center [14, 141] width 7 height 7
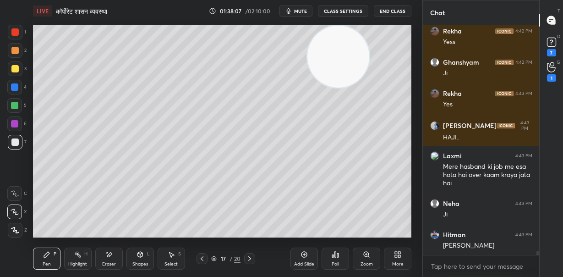
scroll to position [12058, 0]
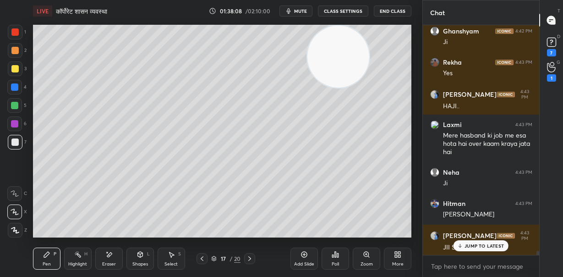
drag, startPoint x: 413, startPoint y: 75, endPoint x: 420, endPoint y: 77, distance: 7.6
click at [420, 77] on div "1 2 3 4 5 6 7 C X Z E E Erase all H H LIVE कॉर्पोरेट शासन व्यवस्था 01:38:08 / 0…" at bounding box center [211, 138] width 422 height 277
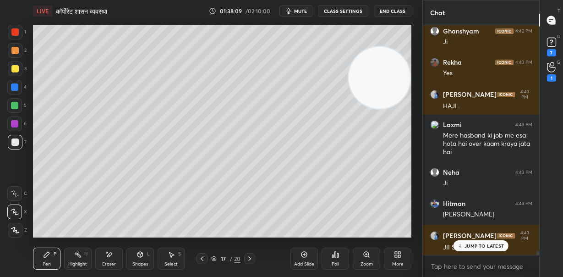
scroll to position [12089, 0]
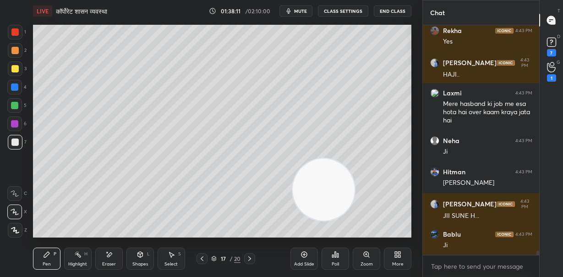
drag, startPoint x: 364, startPoint y: 166, endPoint x: 287, endPoint y: 210, distance: 88.6
click at [293, 210] on video at bounding box center [324, 189] width 62 height 62
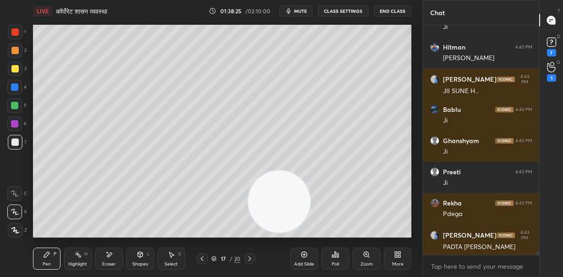
scroll to position [12245, 0]
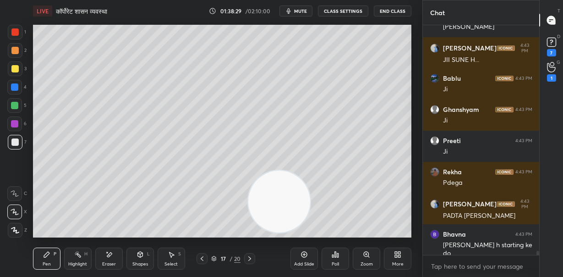
click at [303, 9] on span "mute" at bounding box center [300, 11] width 13 height 6
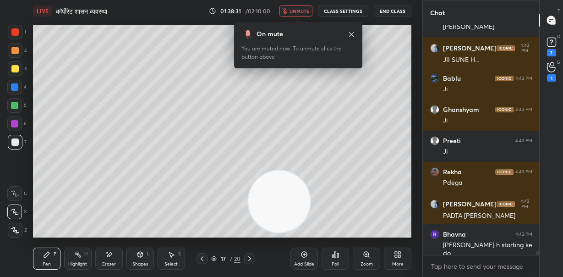
drag, startPoint x: 302, startPoint y: 10, endPoint x: 308, endPoint y: 23, distance: 15.2
click at [302, 10] on span "unmute" at bounding box center [299, 11] width 20 height 6
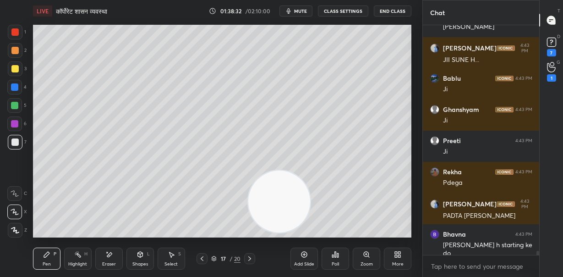
scroll to position [12276, 0]
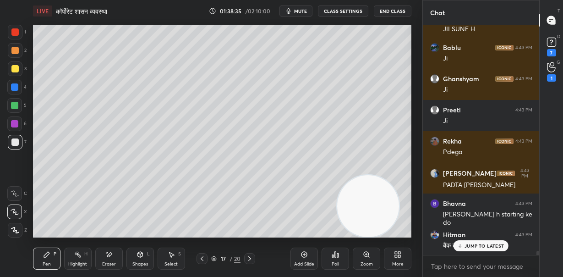
drag, startPoint x: 297, startPoint y: 212, endPoint x: 339, endPoint y: 201, distance: 44.0
click at [376, 224] on video at bounding box center [368, 206] width 62 height 62
drag, startPoint x: 15, startPoint y: 48, endPoint x: 29, endPoint y: 44, distance: 14.2
click at [15, 49] on div at bounding box center [14, 50] width 7 height 7
drag, startPoint x: 18, startPoint y: 66, endPoint x: 22, endPoint y: 66, distance: 4.6
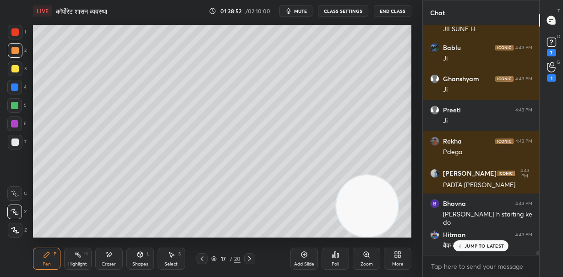
click at [18, 66] on div at bounding box center [14, 68] width 7 height 7
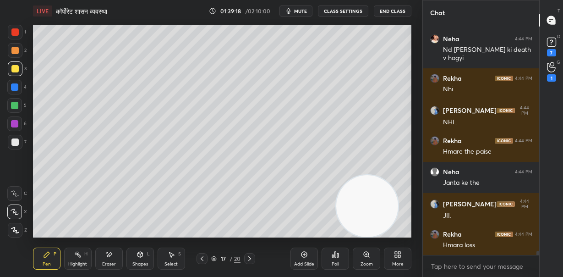
scroll to position [12533, 0]
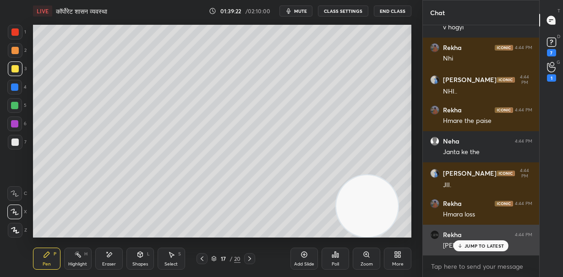
click at [479, 246] on p "JUMP TO LATEST" at bounding box center [483, 245] width 39 height 5
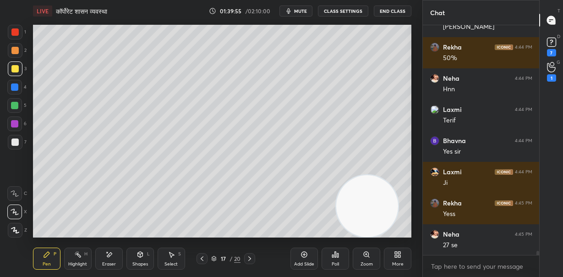
scroll to position [12782, 0]
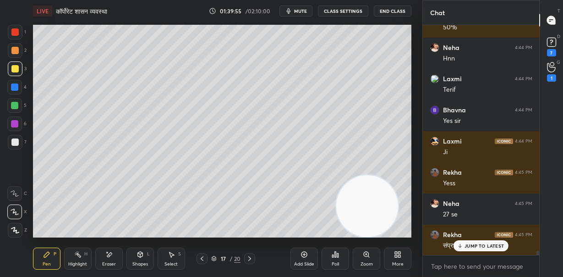
click at [302, 252] on icon at bounding box center [304, 254] width 6 height 6
click at [16, 50] on div at bounding box center [14, 50] width 7 height 7
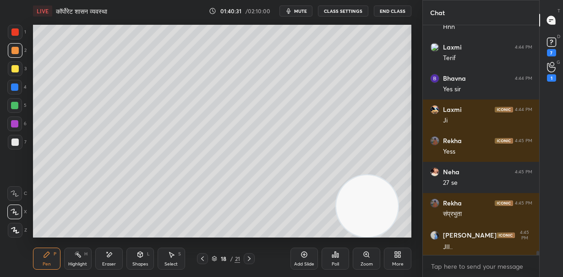
scroll to position [12845, 0]
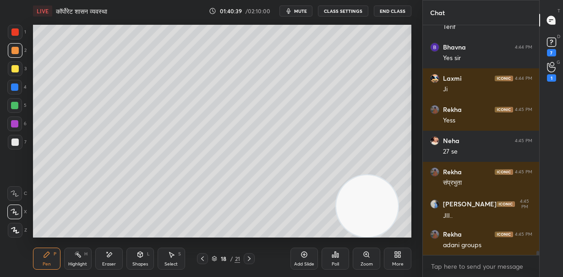
click at [17, 142] on div at bounding box center [14, 141] width 7 height 7
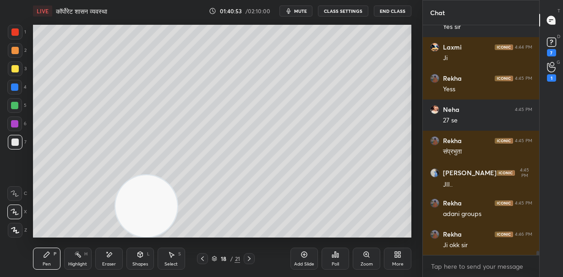
drag, startPoint x: 187, startPoint y: 227, endPoint x: 145, endPoint y: 239, distance: 43.7
click at [145, 239] on div "Setting up your live class Poll for secs No correct answer Start poll" at bounding box center [222, 131] width 386 height 218
click at [15, 105] on div at bounding box center [14, 105] width 7 height 7
click at [13, 139] on div at bounding box center [15, 142] width 15 height 15
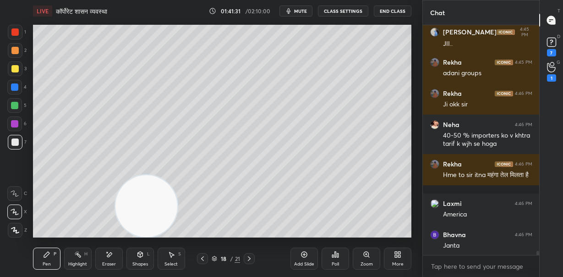
scroll to position [13048, 0]
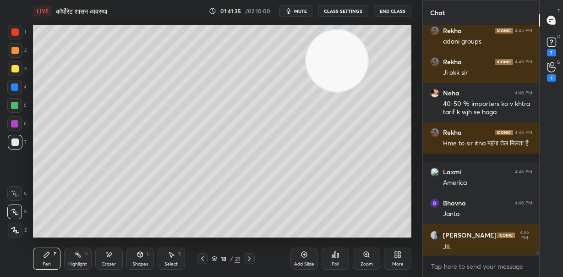
drag, startPoint x: 142, startPoint y: 208, endPoint x: 354, endPoint y: 52, distance: 263.6
click at [360, 51] on video at bounding box center [337, 61] width 62 height 62
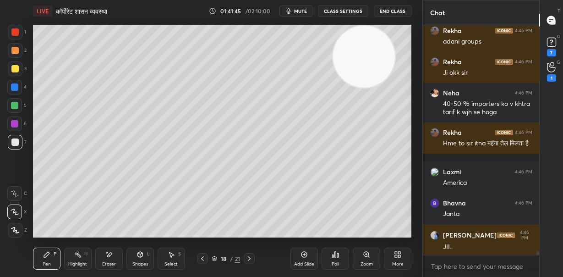
scroll to position [13079, 0]
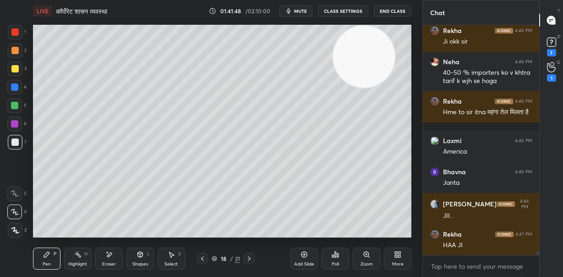
drag, startPoint x: 306, startPoint y: 5, endPoint x: 311, endPoint y: 4, distance: 5.1
click at [306, 6] on button "mute" at bounding box center [295, 10] width 33 height 11
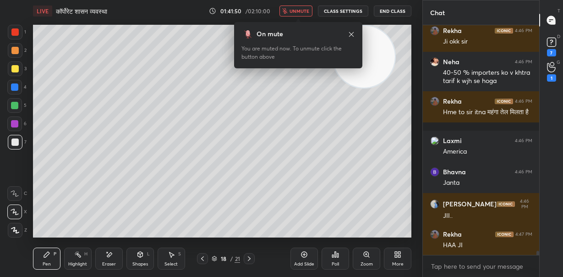
click at [303, 8] on span "unmute" at bounding box center [299, 11] width 20 height 6
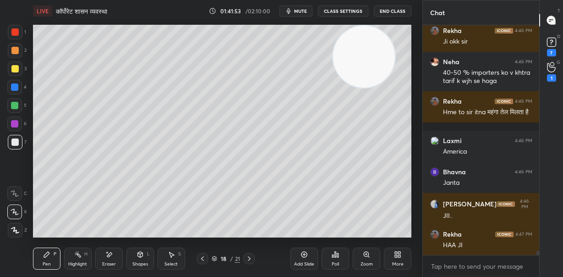
scroll to position [13118, 0]
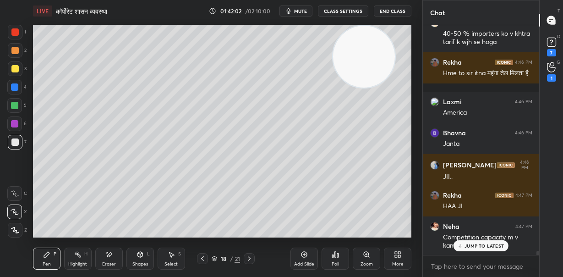
click at [110, 261] on div "Eraser" at bounding box center [108, 258] width 27 height 22
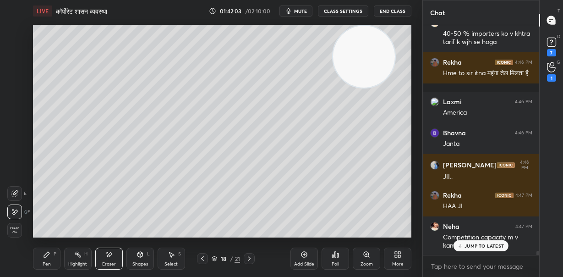
click at [11, 223] on div "Erase all" at bounding box center [14, 230] width 15 height 15
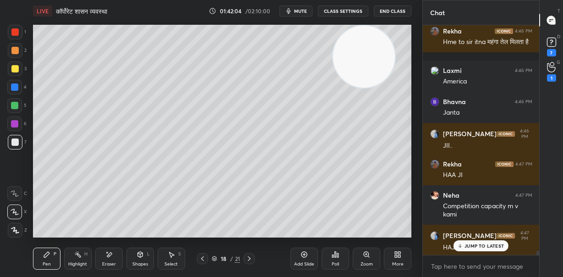
click at [200, 260] on icon at bounding box center [202, 258] width 7 height 7
click at [106, 259] on div "Eraser" at bounding box center [108, 258] width 27 height 22
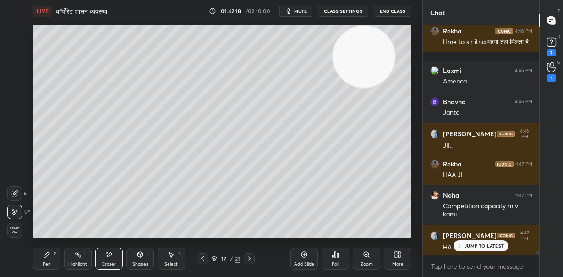
click at [12, 229] on span "Erase all" at bounding box center [15, 230] width 14 height 6
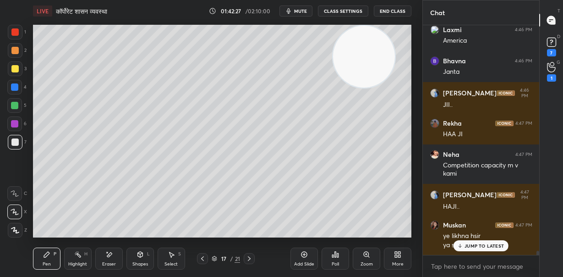
scroll to position [13221, 0]
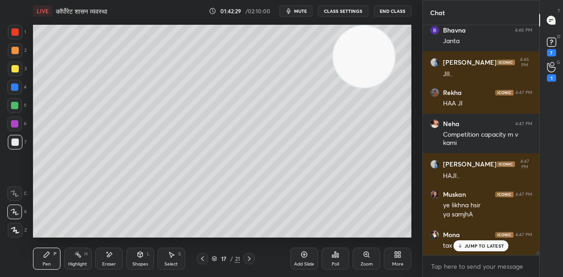
drag, startPoint x: 18, startPoint y: 48, endPoint x: 28, endPoint y: 48, distance: 10.5
click at [19, 48] on div at bounding box center [15, 50] width 15 height 15
drag, startPoint x: 110, startPoint y: 260, endPoint x: 113, endPoint y: 248, distance: 11.8
click at [110, 258] on div "Eraser" at bounding box center [108, 258] width 27 height 22
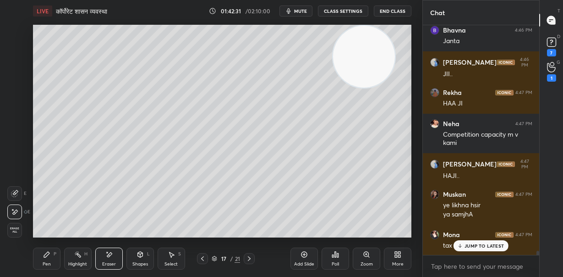
drag, startPoint x: 42, startPoint y: 255, endPoint x: 49, endPoint y: 249, distance: 9.2
click at [44, 253] on div "Pen P" at bounding box center [46, 258] width 27 height 22
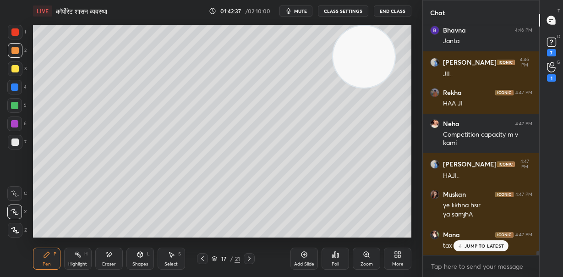
click at [15, 141] on div at bounding box center [14, 141] width 7 height 7
drag, startPoint x: 380, startPoint y: 58, endPoint x: 183, endPoint y: 28, distance: 198.7
click at [328, 28] on video at bounding box center [359, 57] width 62 height 62
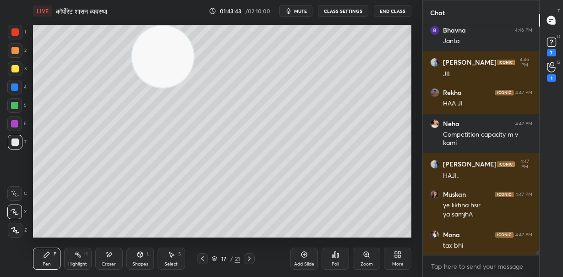
scroll to position [13261, 0]
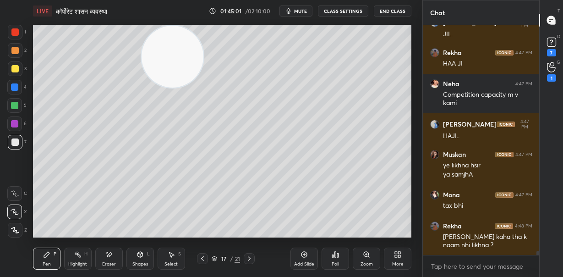
drag, startPoint x: 172, startPoint y: 63, endPoint x: 366, endPoint y: 35, distance: 196.1
click at [203, 35] on video at bounding box center [173, 57] width 62 height 62
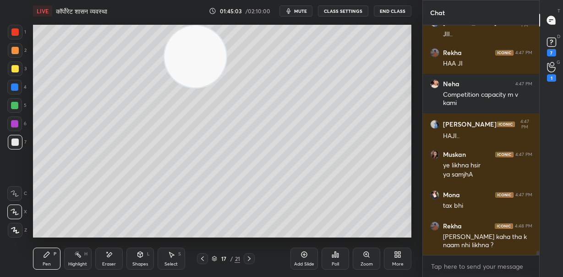
drag, startPoint x: 282, startPoint y: 55, endPoint x: 187, endPoint y: 52, distance: 94.9
click at [187, 54] on video at bounding box center [195, 57] width 62 height 62
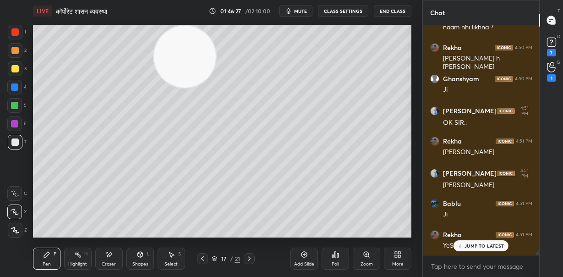
scroll to position [13510, 0]
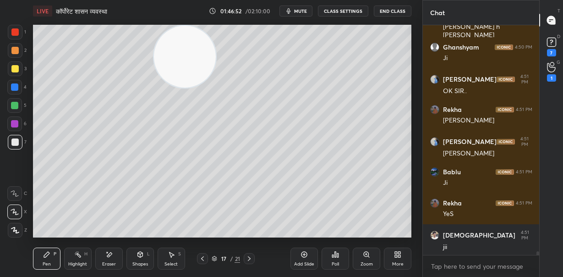
drag, startPoint x: 191, startPoint y: 62, endPoint x: 343, endPoint y: 60, distance: 151.6
click at [216, 60] on video at bounding box center [185, 57] width 62 height 62
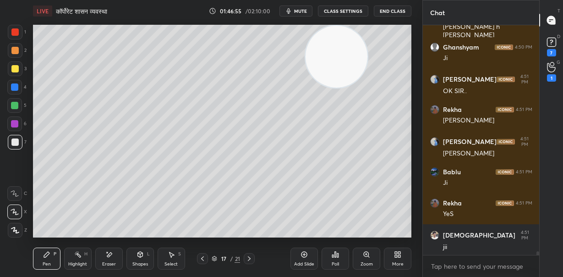
click at [305, 257] on icon at bounding box center [304, 254] width 6 height 6
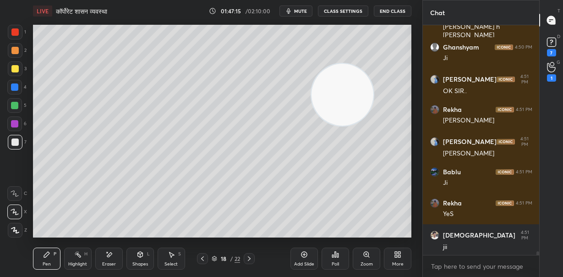
drag, startPoint x: 330, startPoint y: 86, endPoint x: 320, endPoint y: 90, distance: 10.3
click at [330, 116] on video at bounding box center [342, 95] width 62 height 62
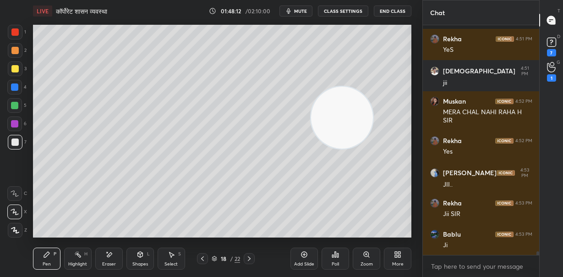
scroll to position [13713, 0]
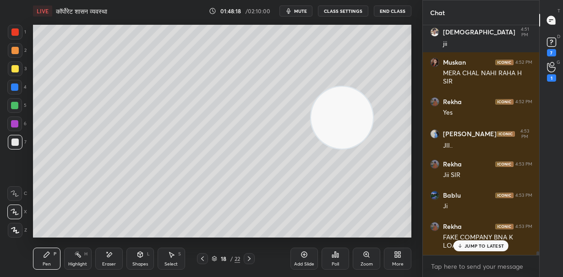
click at [480, 246] on p "JUMP TO LATEST" at bounding box center [483, 245] width 39 height 5
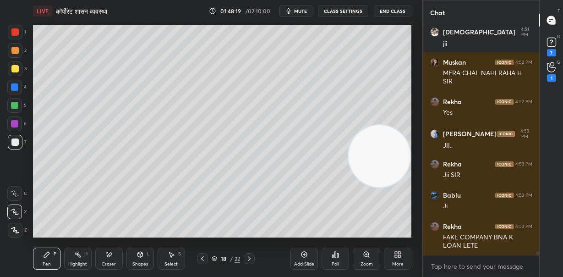
drag, startPoint x: 348, startPoint y: 130, endPoint x: 406, endPoint y: 165, distance: 68.4
click at [406, 169] on video at bounding box center [380, 156] width 62 height 62
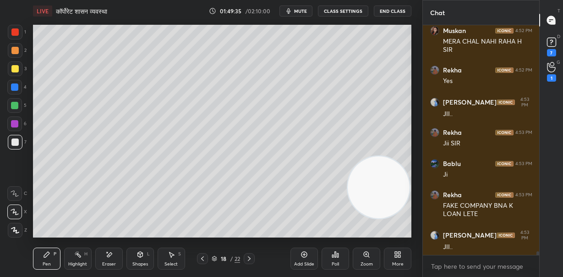
drag, startPoint x: 374, startPoint y: 176, endPoint x: 366, endPoint y: 174, distance: 9.0
click at [371, 193] on video at bounding box center [379, 187] width 62 height 62
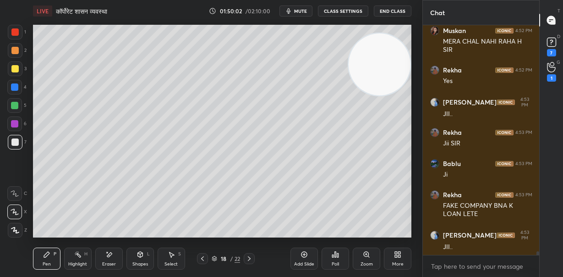
drag, startPoint x: 379, startPoint y: 88, endPoint x: 369, endPoint y: 94, distance: 12.3
click at [378, 65] on video at bounding box center [380, 64] width 62 height 62
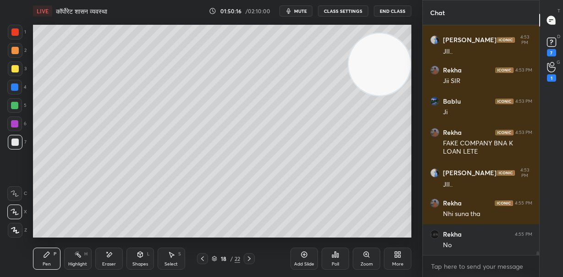
scroll to position [13837, 0]
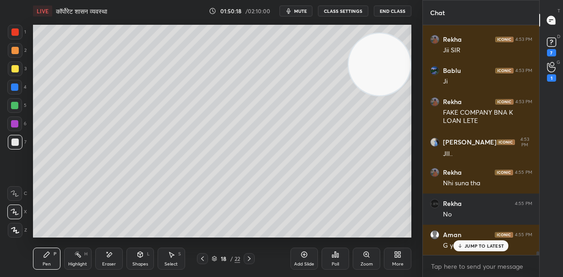
click at [470, 246] on p "JUMP TO LATEST" at bounding box center [483, 245] width 39 height 5
click at [414, 190] on div "Setting up your live class Poll for secs No correct answer Start poll" at bounding box center [222, 131] width 386 height 218
click at [414, 193] on div "Setting up your live class Poll for secs No correct answer Start poll" at bounding box center [222, 131] width 386 height 218
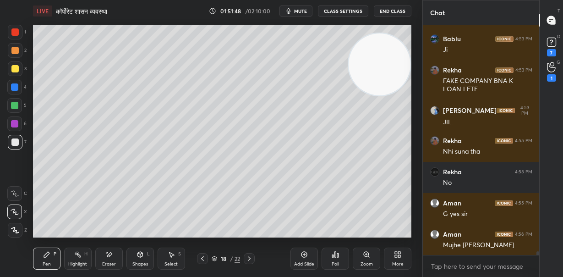
click at [305, 256] on icon at bounding box center [303, 254] width 7 height 7
drag, startPoint x: 378, startPoint y: 65, endPoint x: 361, endPoint y: 107, distance: 44.8
click at [376, 95] on video at bounding box center [380, 64] width 62 height 62
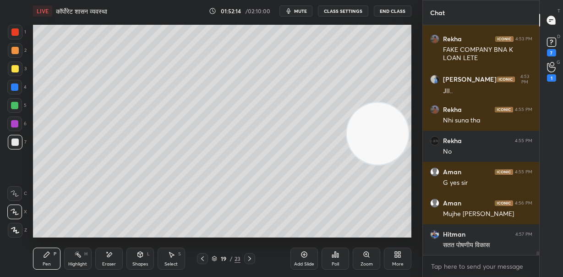
scroll to position [13931, 0]
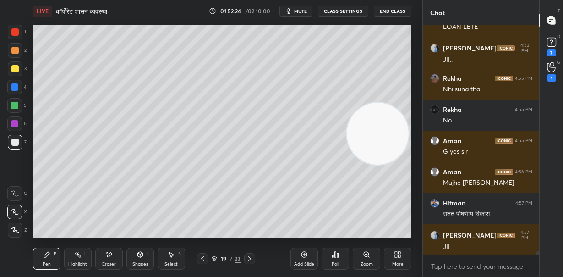
drag, startPoint x: 108, startPoint y: 258, endPoint x: 117, endPoint y: 241, distance: 19.1
click at [109, 256] on div "Eraser" at bounding box center [108, 258] width 27 height 22
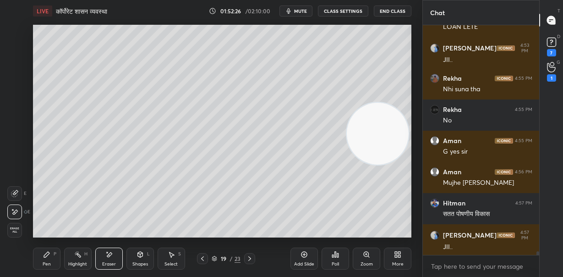
drag, startPoint x: 43, startPoint y: 256, endPoint x: 59, endPoint y: 239, distance: 23.3
click at [43, 255] on icon at bounding box center [46, 254] width 7 height 7
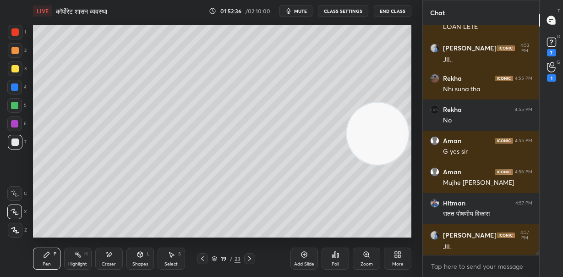
click at [16, 102] on div at bounding box center [14, 105] width 15 height 15
drag, startPoint x: 389, startPoint y: 125, endPoint x: 397, endPoint y: 54, distance: 72.3
click at [402, 103] on video at bounding box center [378, 134] width 62 height 62
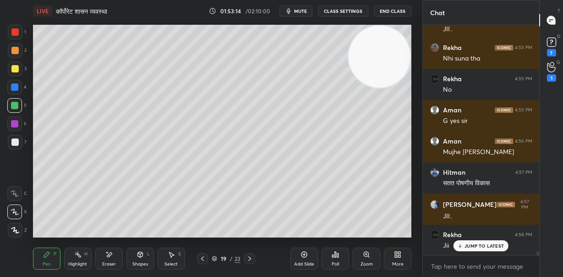
scroll to position [13994, 0]
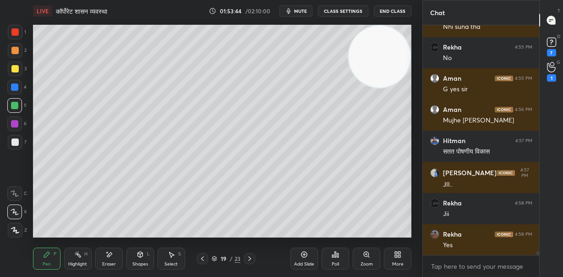
click at [16, 67] on div at bounding box center [14, 68] width 7 height 7
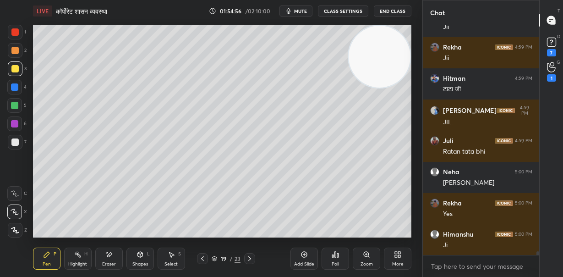
scroll to position [14274, 0]
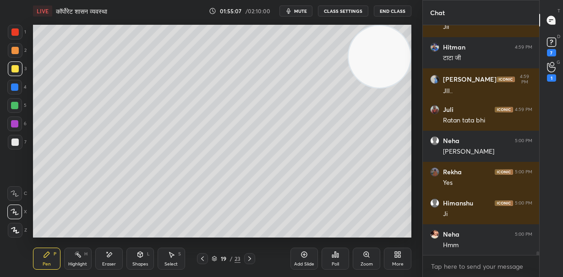
click at [304, 12] on span "mute" at bounding box center [300, 11] width 13 height 6
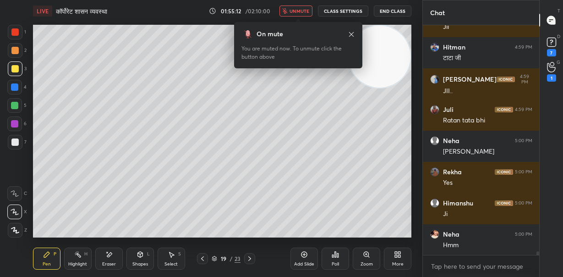
scroll to position [14305, 0]
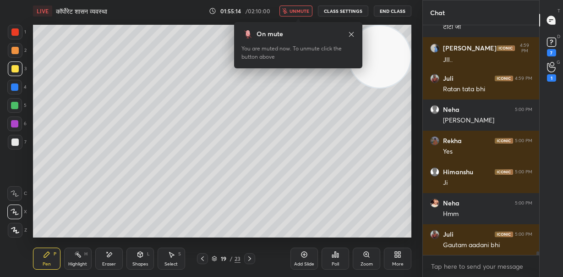
click at [351, 34] on icon at bounding box center [351, 34] width 5 height 5
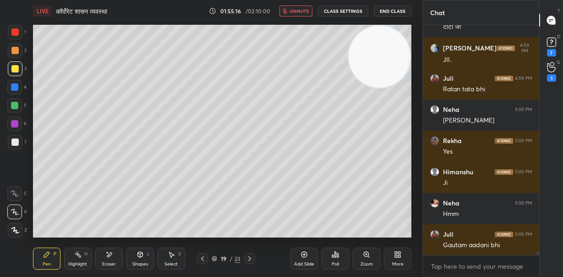
click at [291, 10] on button "unmute" at bounding box center [295, 10] width 33 height 11
click at [202, 257] on icon at bounding box center [202, 258] width 7 height 7
click at [246, 259] on icon at bounding box center [249, 258] width 7 height 7
click at [111, 258] on div "Eraser" at bounding box center [108, 258] width 27 height 22
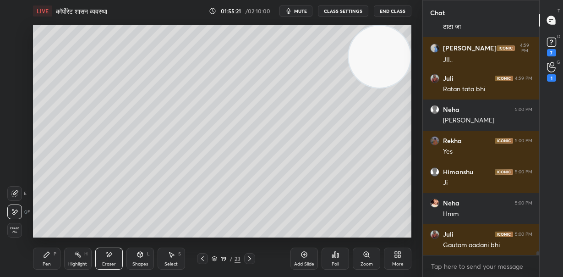
click at [15, 227] on span "Erase all" at bounding box center [15, 230] width 14 height 6
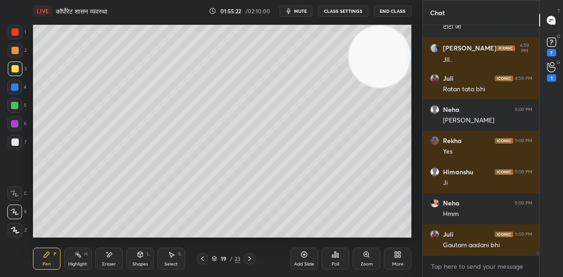
click at [13, 48] on div at bounding box center [14, 50] width 7 height 7
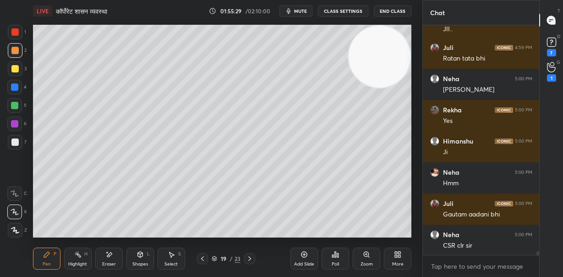
click at [17, 139] on div at bounding box center [14, 141] width 7 height 7
drag, startPoint x: 372, startPoint y: 64, endPoint x: 363, endPoint y: 135, distance: 71.1
click at [368, 90] on video at bounding box center [380, 59] width 62 height 62
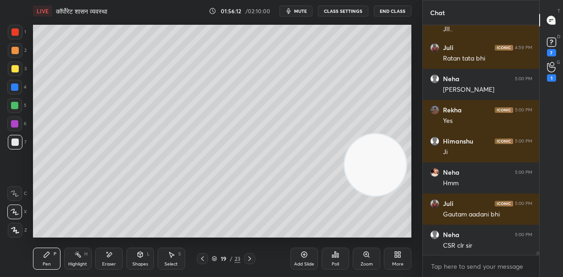
scroll to position [14367, 0]
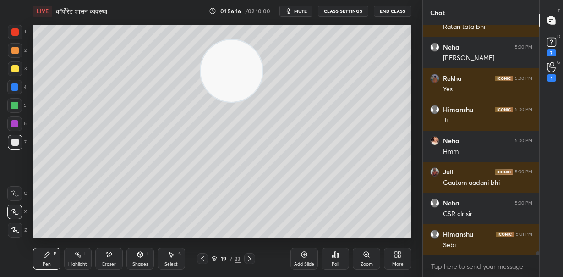
drag, startPoint x: 346, startPoint y: 134, endPoint x: 206, endPoint y: 65, distance: 156.1
click at [208, 67] on video at bounding box center [232, 71] width 62 height 62
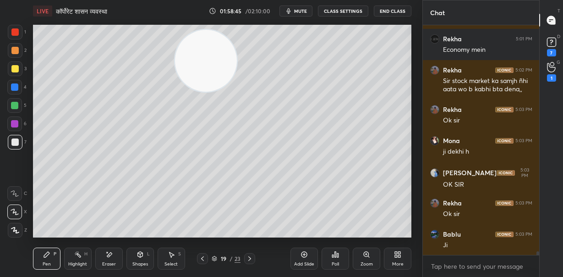
scroll to position [14695, 0]
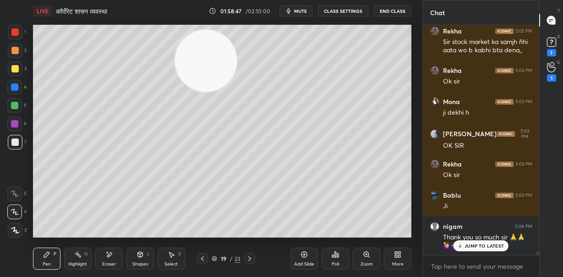
click at [304, 256] on icon at bounding box center [303, 254] width 7 height 7
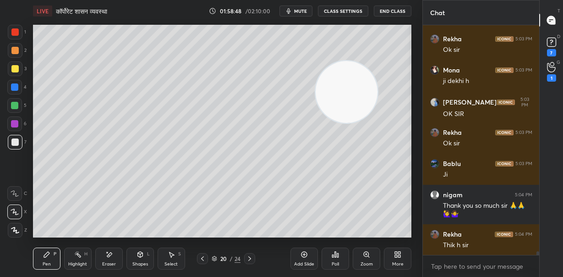
drag, startPoint x: 203, startPoint y: 63, endPoint x: 353, endPoint y: 96, distance: 153.8
click at [353, 96] on video at bounding box center [347, 92] width 62 height 62
drag, startPoint x: 376, startPoint y: 118, endPoint x: 347, endPoint y: 114, distance: 30.1
click at [375, 117] on video at bounding box center [356, 94] width 62 height 62
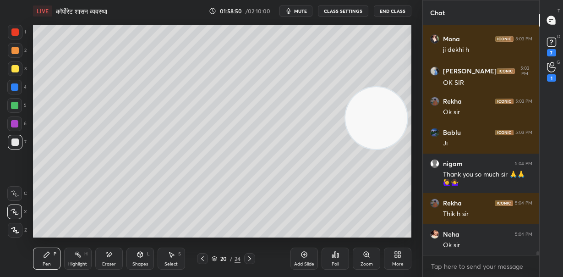
click at [17, 69] on div at bounding box center [14, 68] width 7 height 7
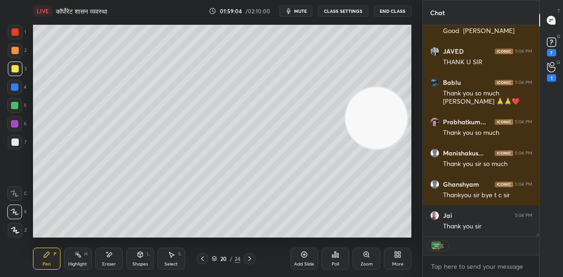
scroll to position [15291, 0]
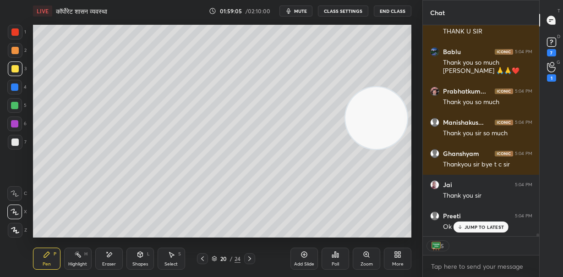
type textarea "x"
click at [392, 11] on button "End Class" at bounding box center [393, 10] width 38 height 11
